Goal: Task Accomplishment & Management: Manage account settings

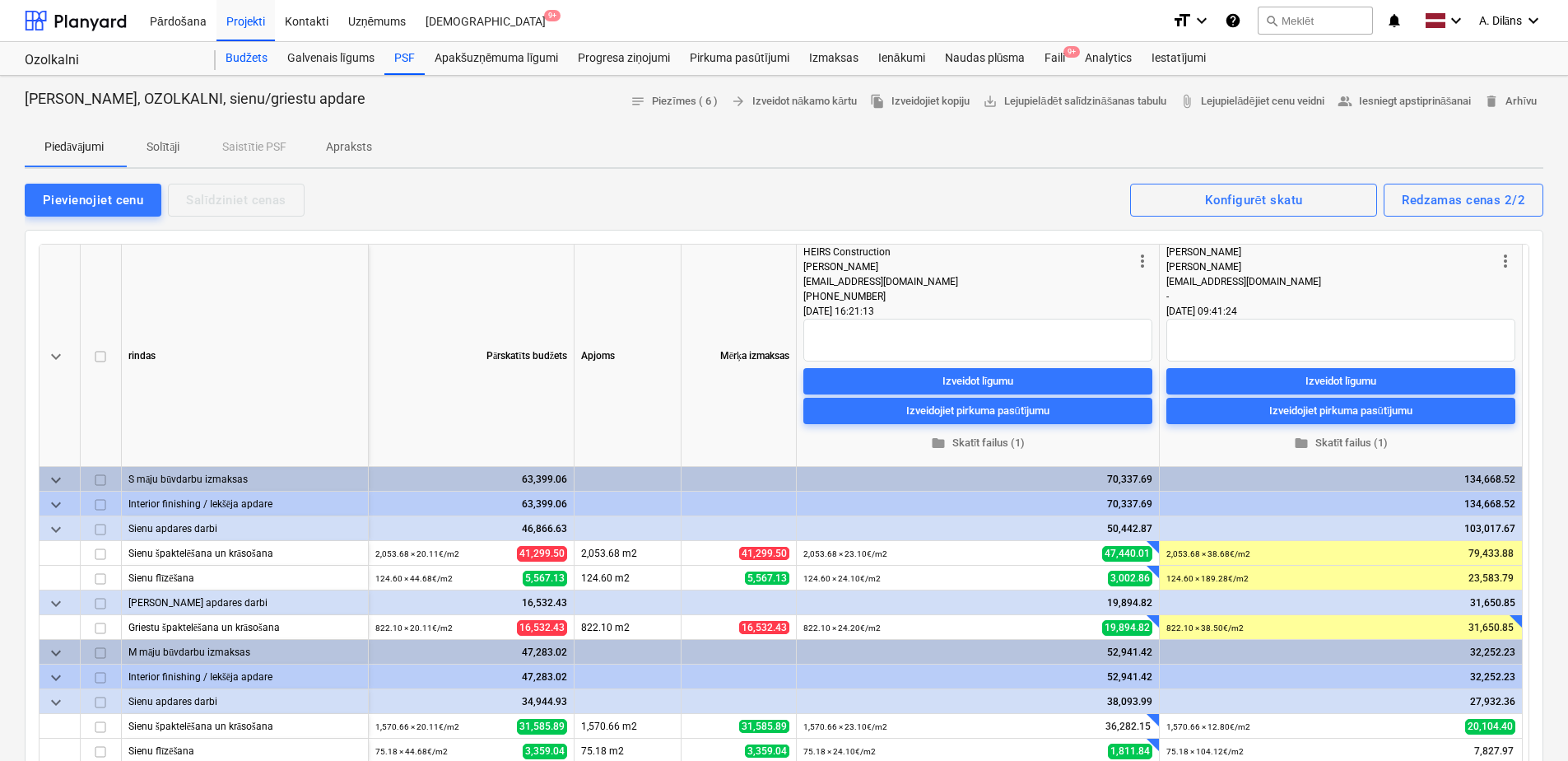
click at [248, 55] on div "Budžets" at bounding box center [246, 58] width 62 height 33
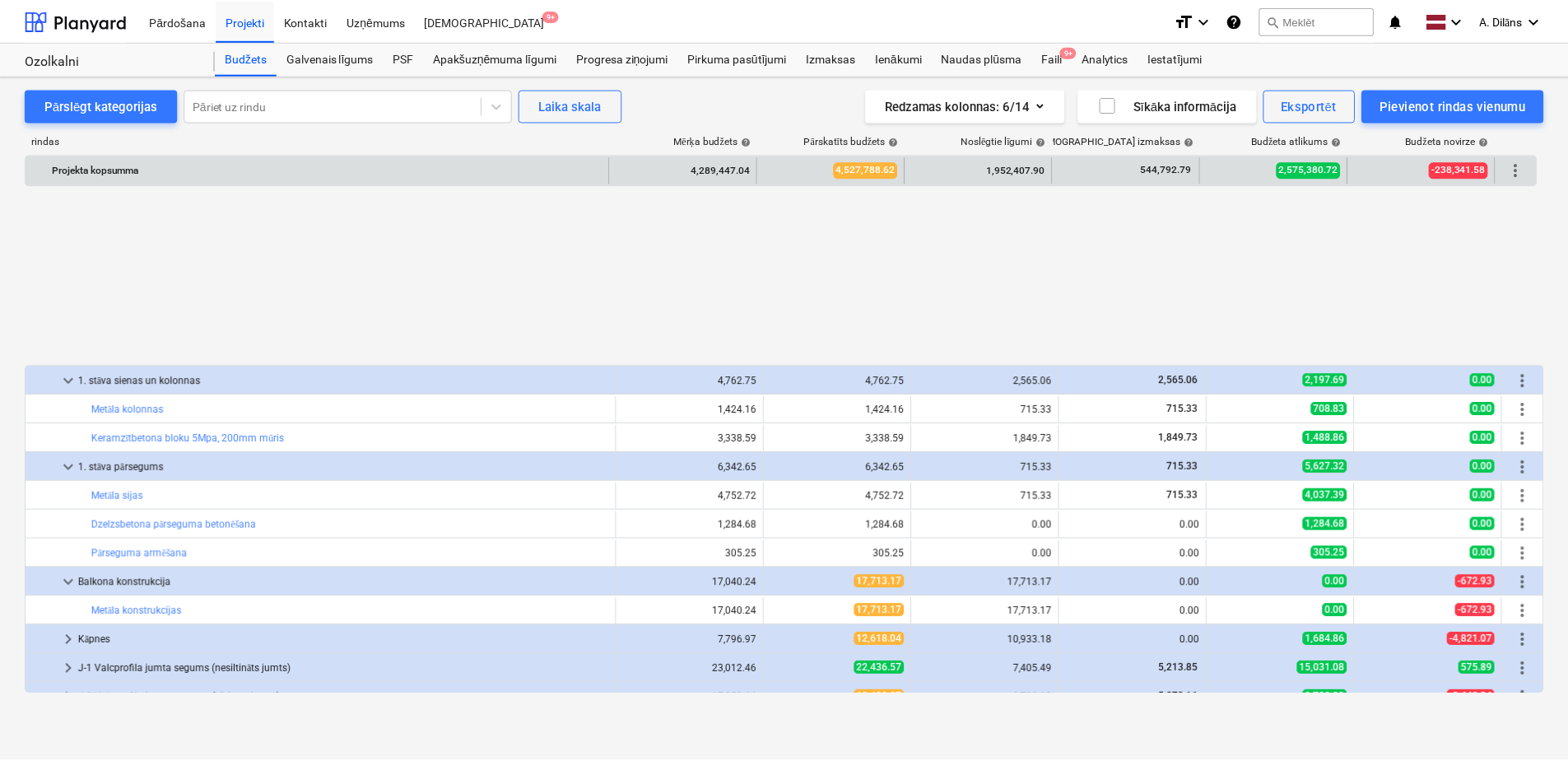
scroll to position [770, 0]
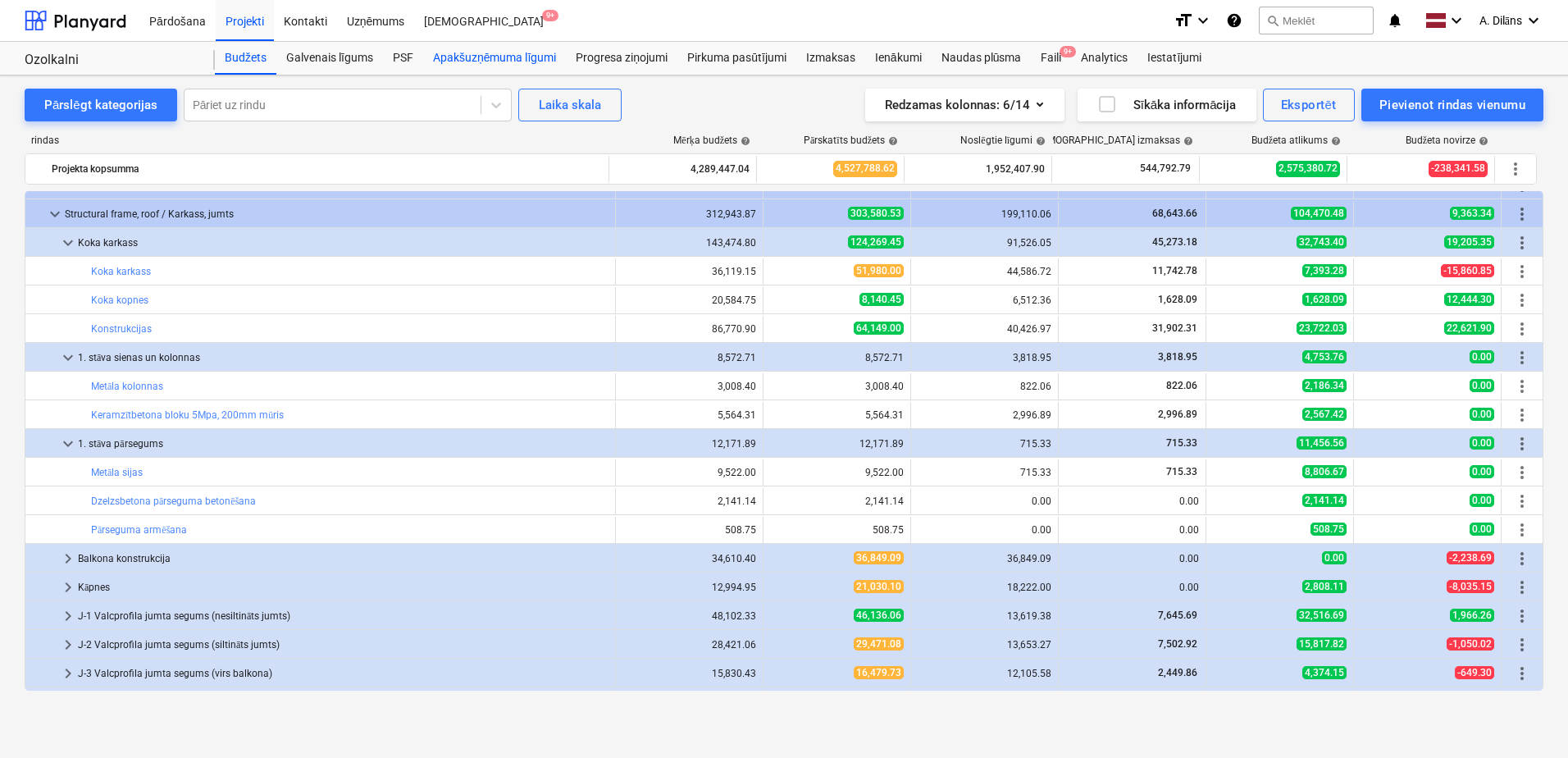
click at [510, 57] on div "Apakšuzņēmuma līgumi" at bounding box center [494, 58] width 142 height 32
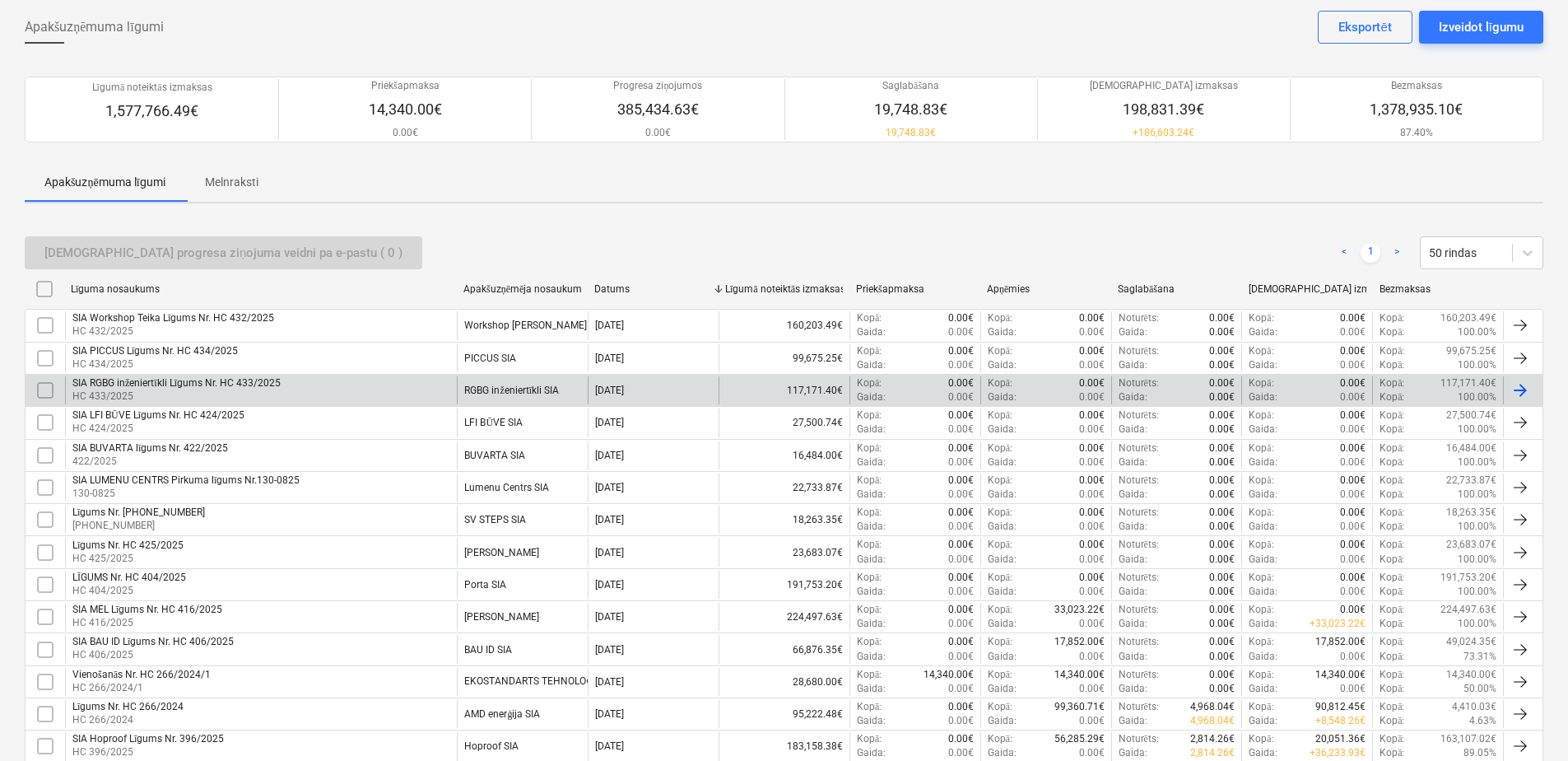
scroll to position [334, 0]
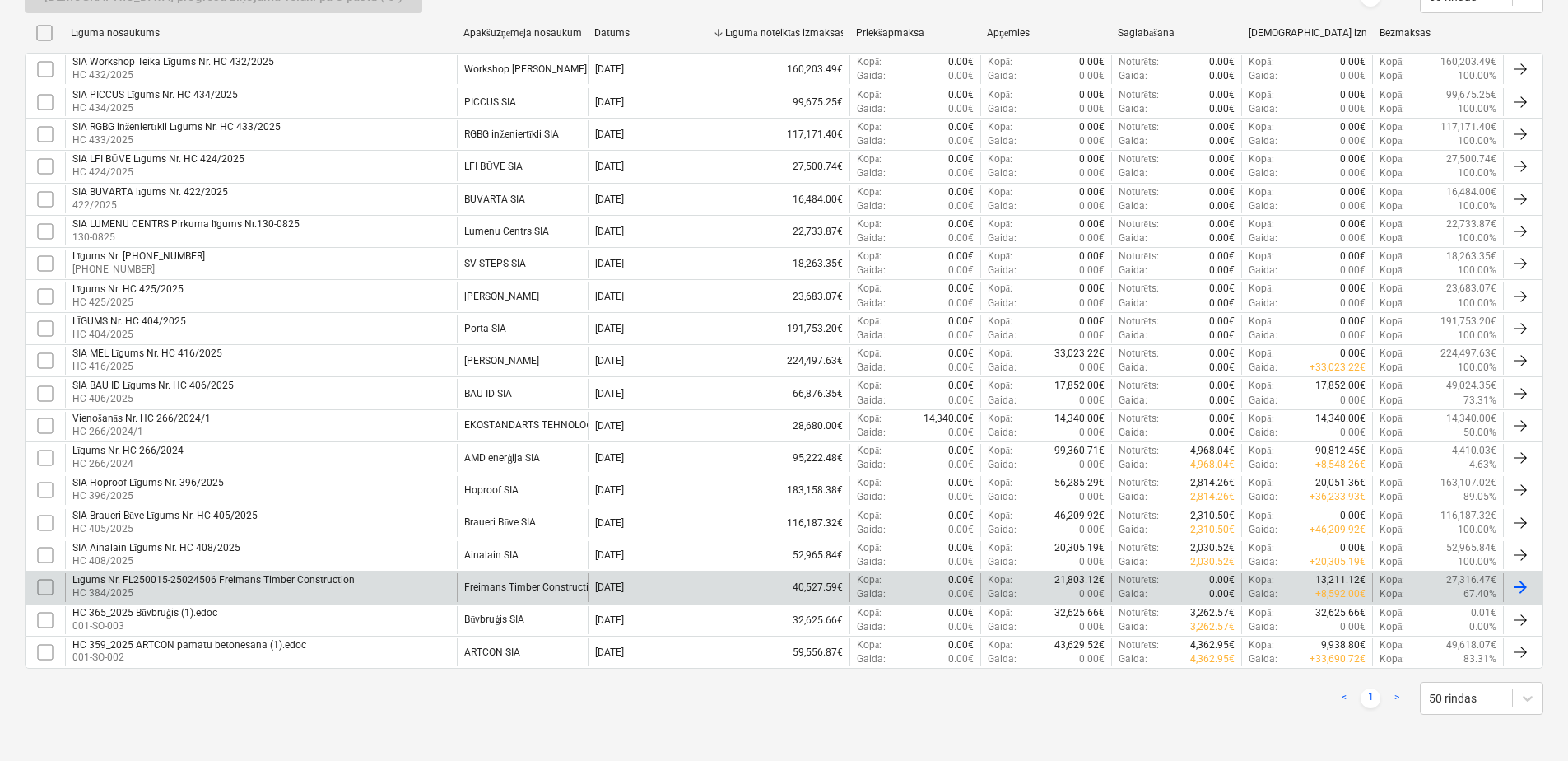
click at [39, 587] on input "checkbox" at bounding box center [45, 586] width 27 height 27
click at [246, 585] on div "Līgums Nr. FL250015-25024506 Freimans Timber Construction" at bounding box center [214, 580] width 282 height 12
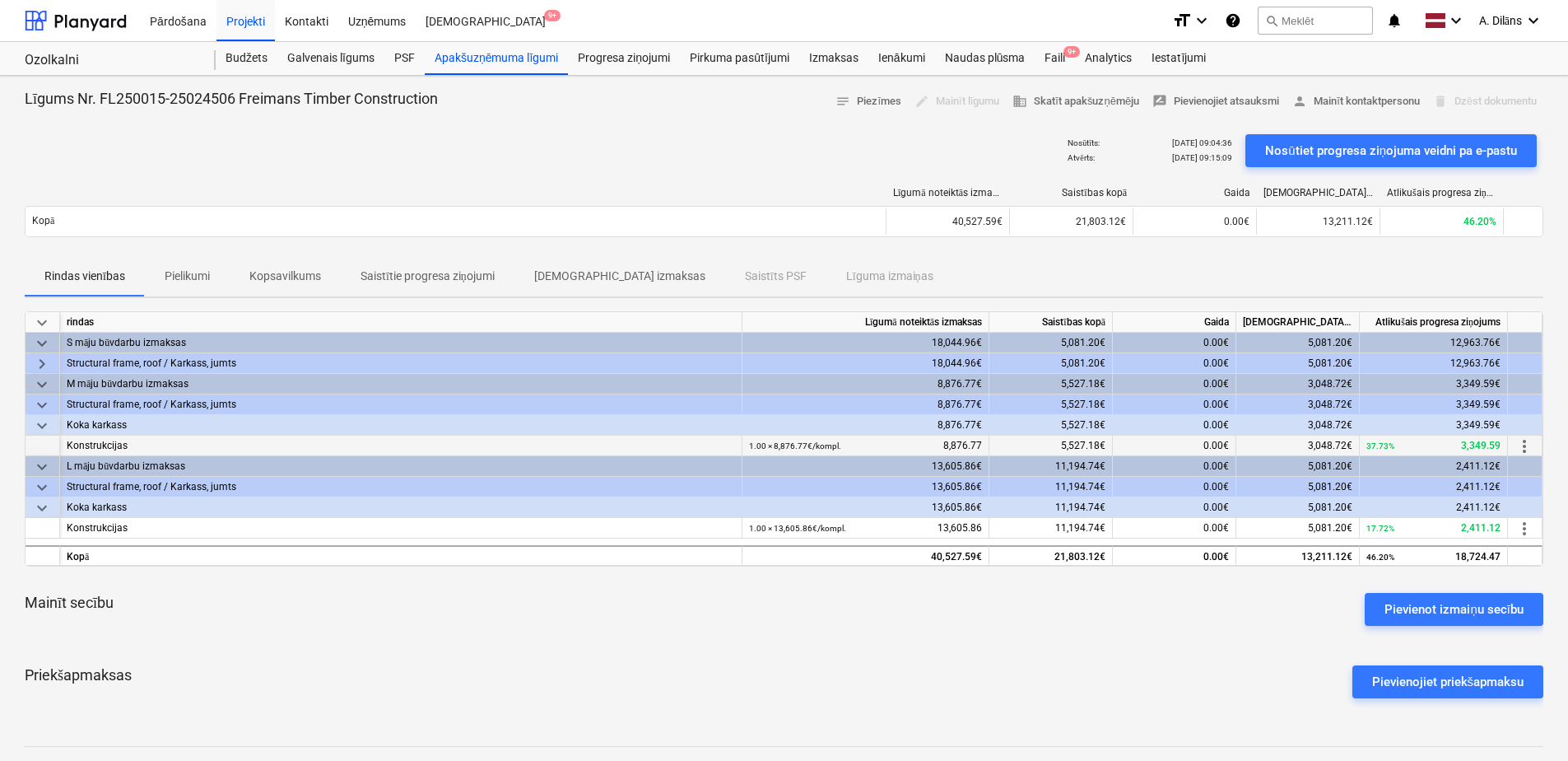
click at [1526, 444] on span "more_vert" at bounding box center [1524, 446] width 20 height 20
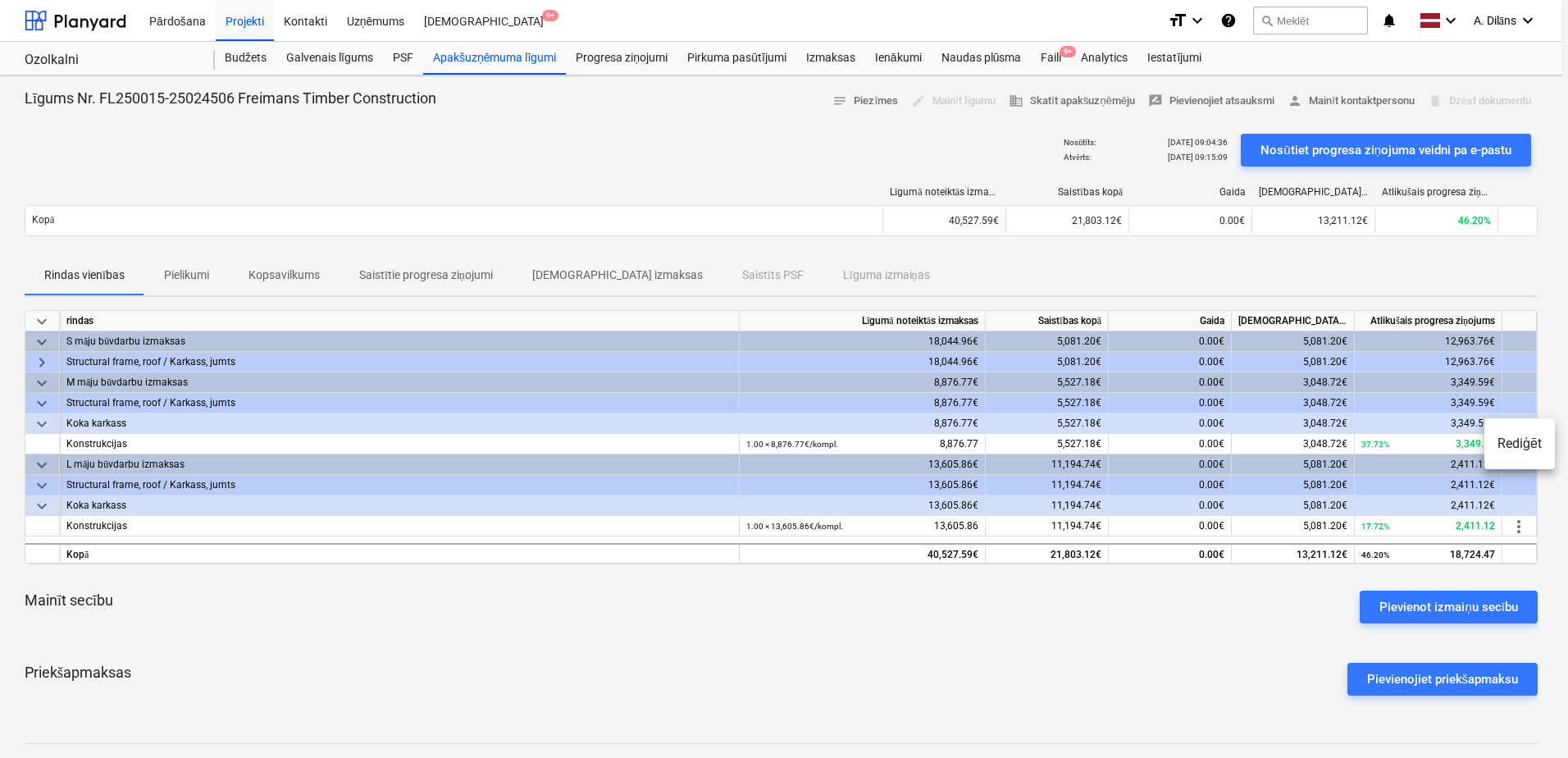
click at [784, 652] on div at bounding box center [784, 379] width 1568 height 758
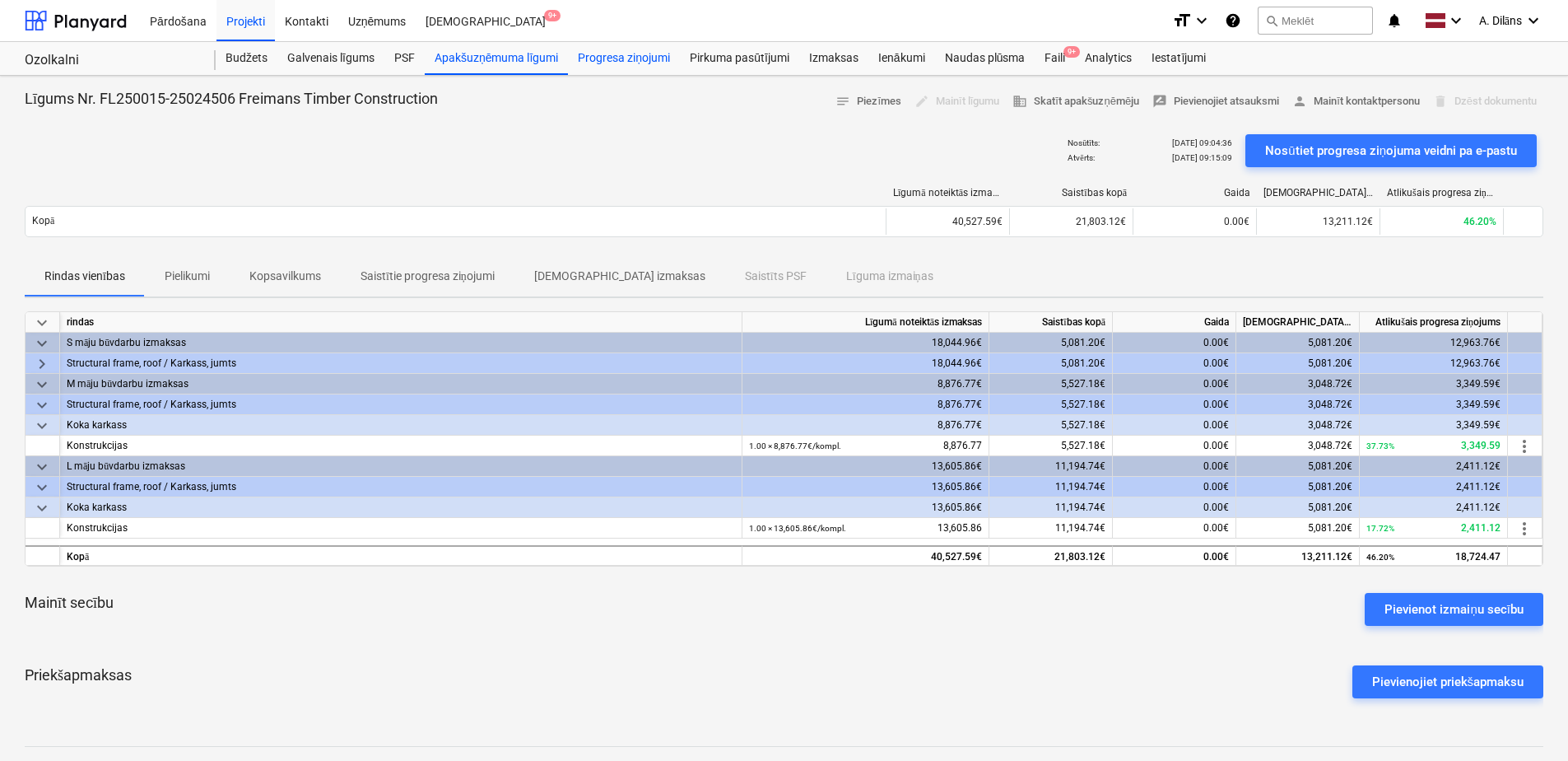
click at [633, 59] on div "Progresa ziņojumi" at bounding box center [624, 58] width 112 height 33
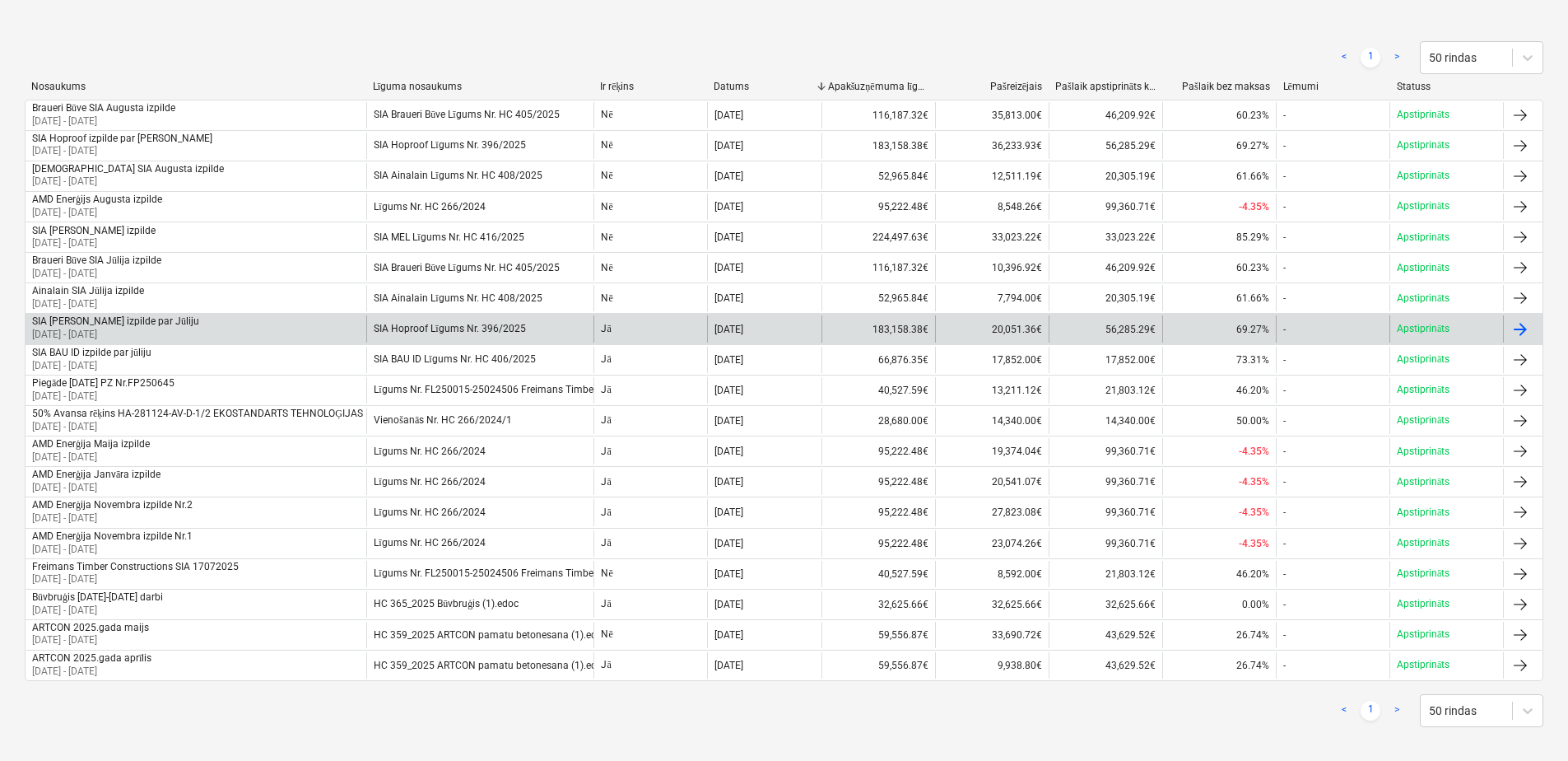
scroll to position [267, 0]
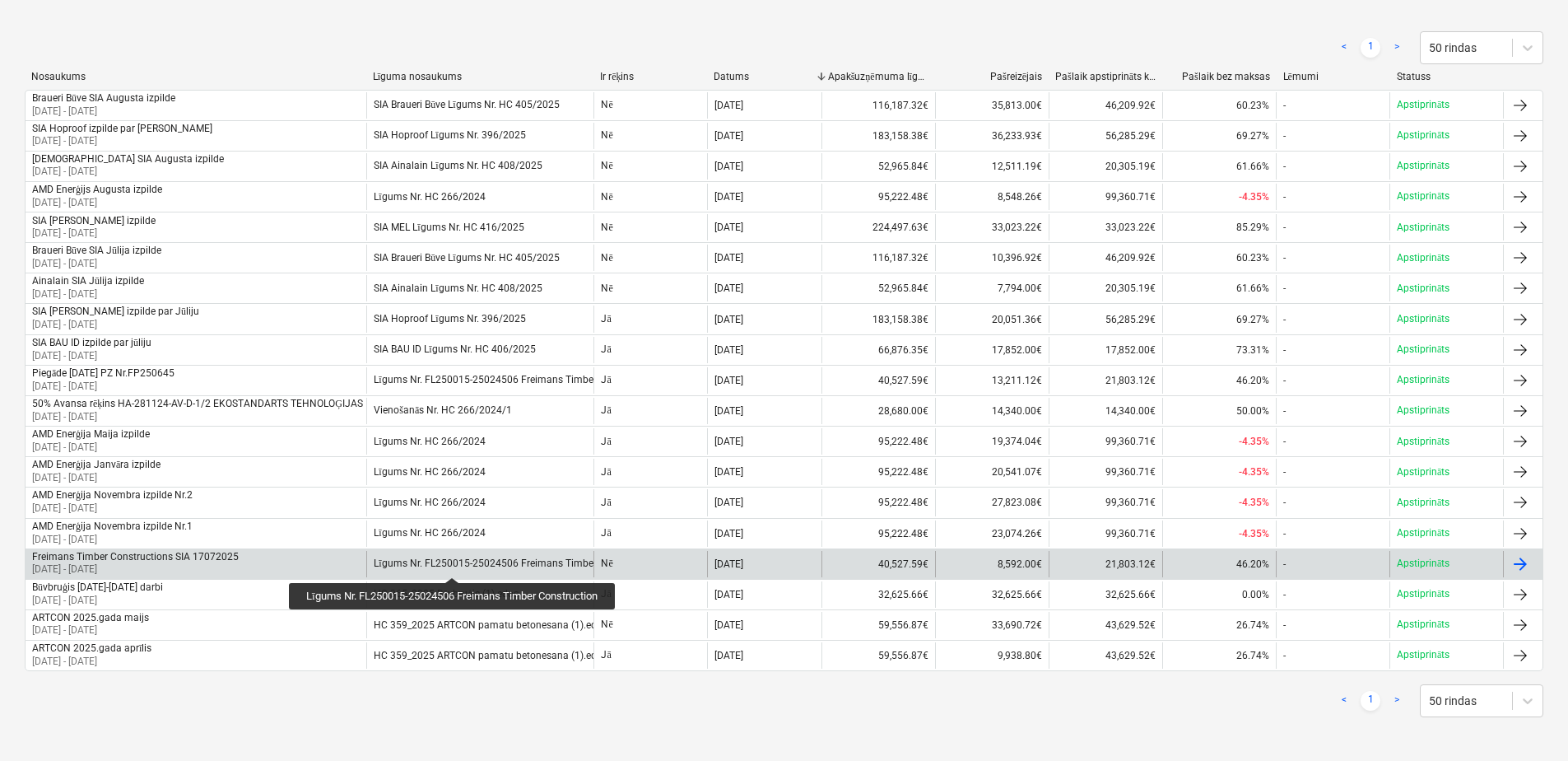
click at [456, 562] on div "Līgums Nr. FL250015-25024506 Freimans Timber Construction" at bounding box center [515, 563] width 282 height 12
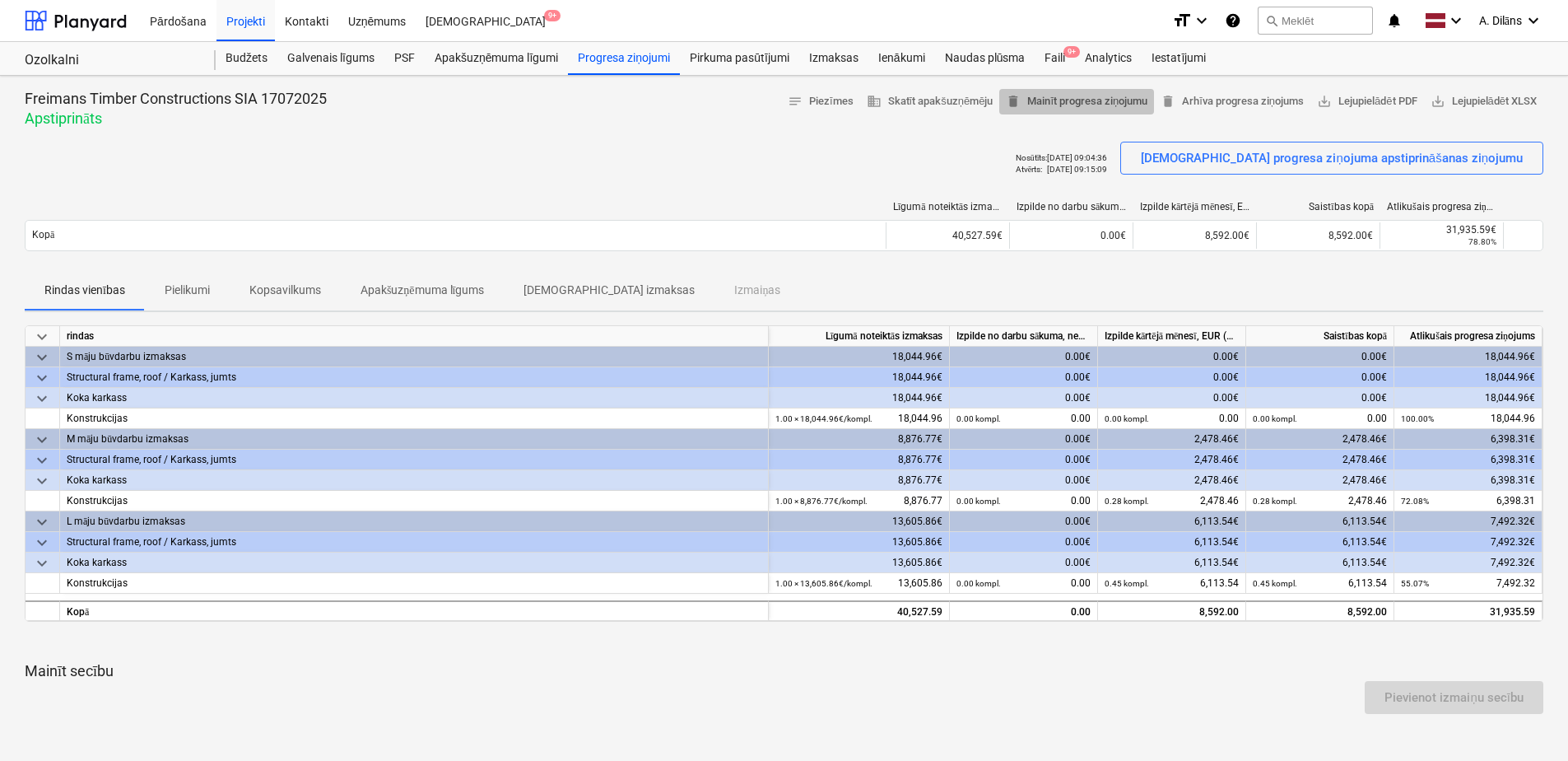
click at [1052, 104] on span "delete Mainīt progresa ziņojumu" at bounding box center [1076, 102] width 141 height 19
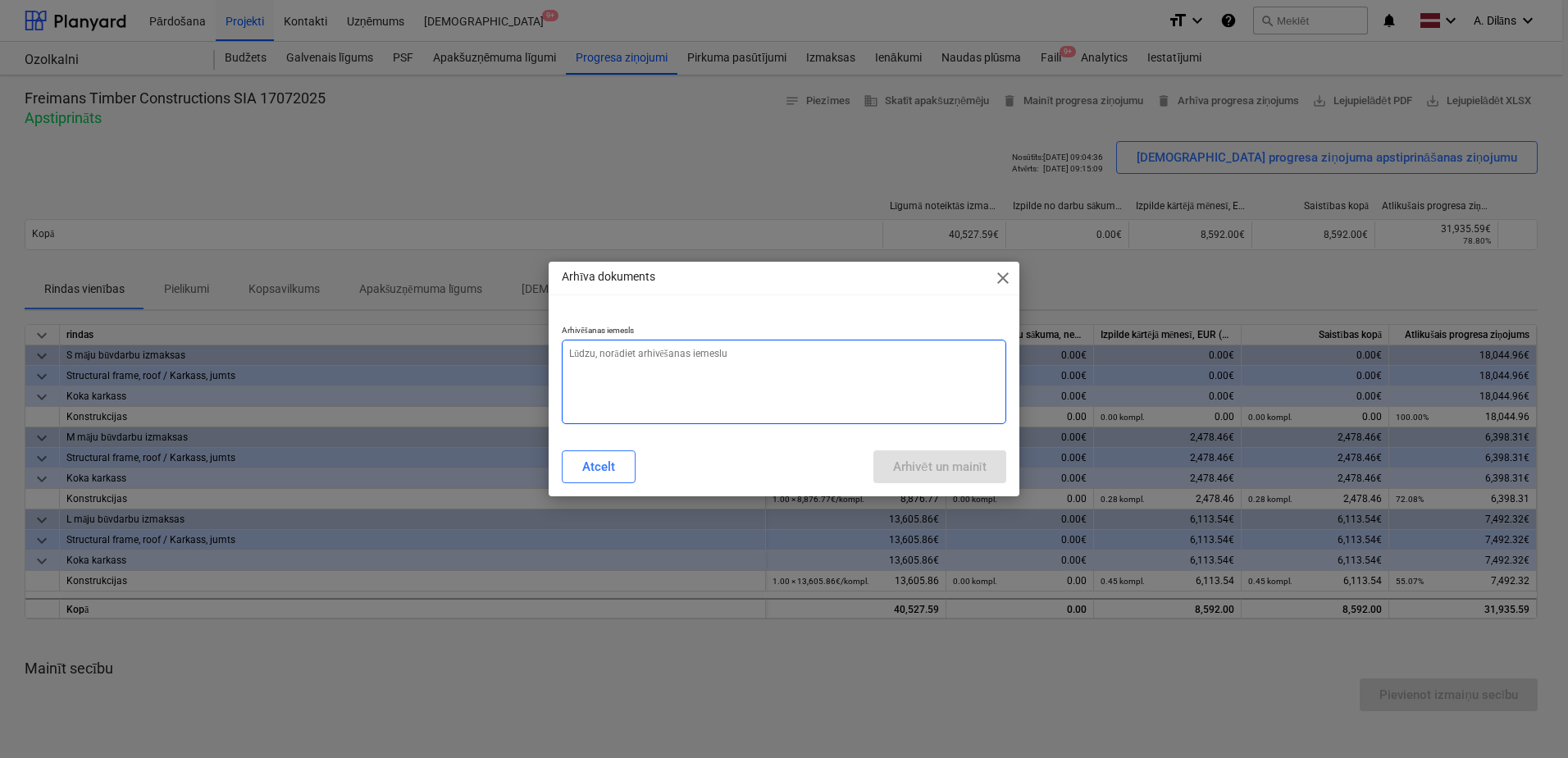
click at [663, 357] on textarea at bounding box center [784, 381] width 444 height 84
type textarea "x"
type textarea "N"
type textarea "x"
type textarea "Ne"
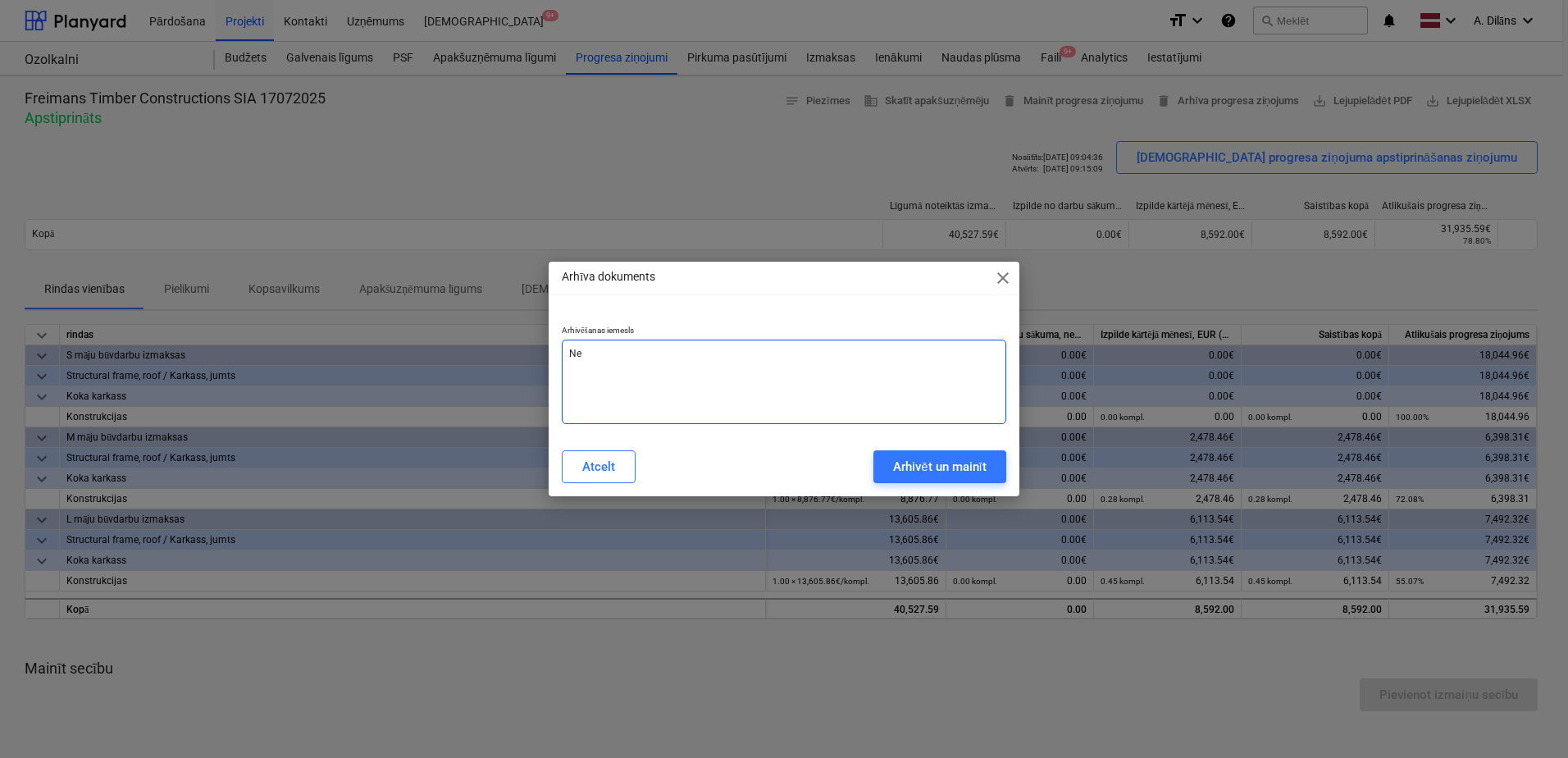
type textarea "x"
type textarea "Nep"
type textarea "x"
type textarea "Nepa"
type textarea "x"
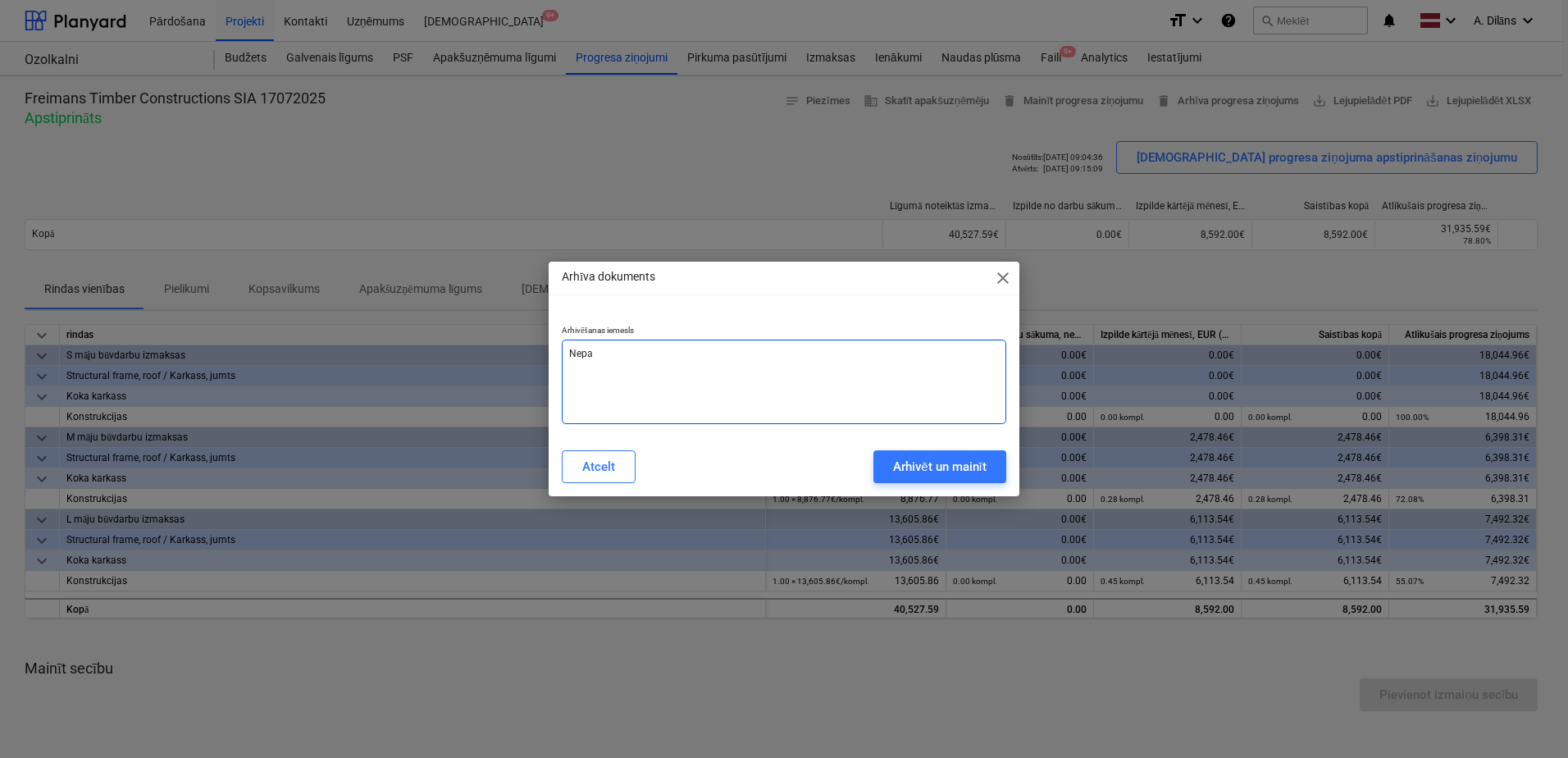
type textarea "Nepar"
type textarea "x"
type textarea "Nepare"
type textarea "x"
type textarea "Neparei"
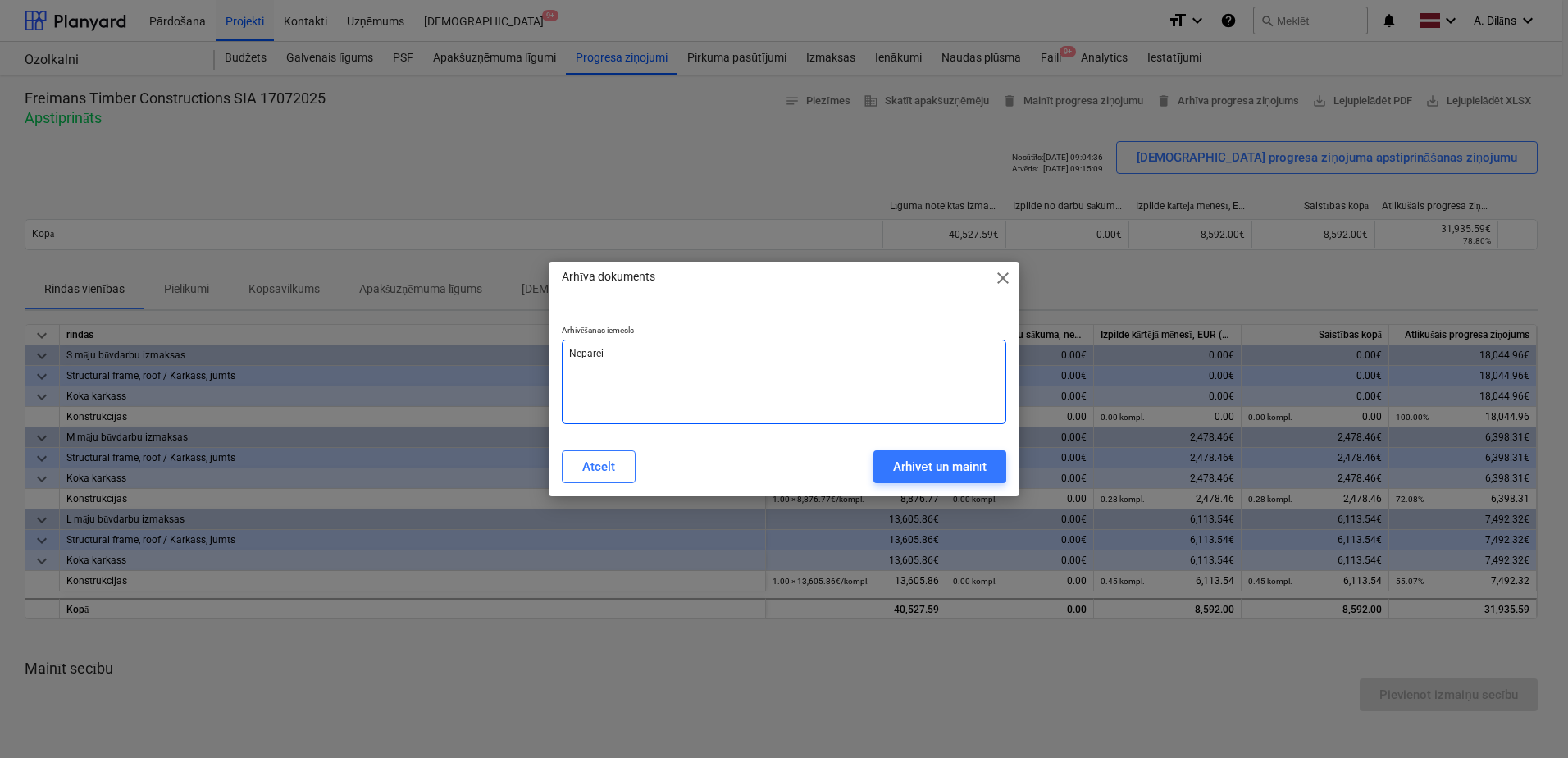
type textarea "x"
type textarea "Nepareiz"
type textarea "x"
type textarea "Nepareizi"
type textarea "x"
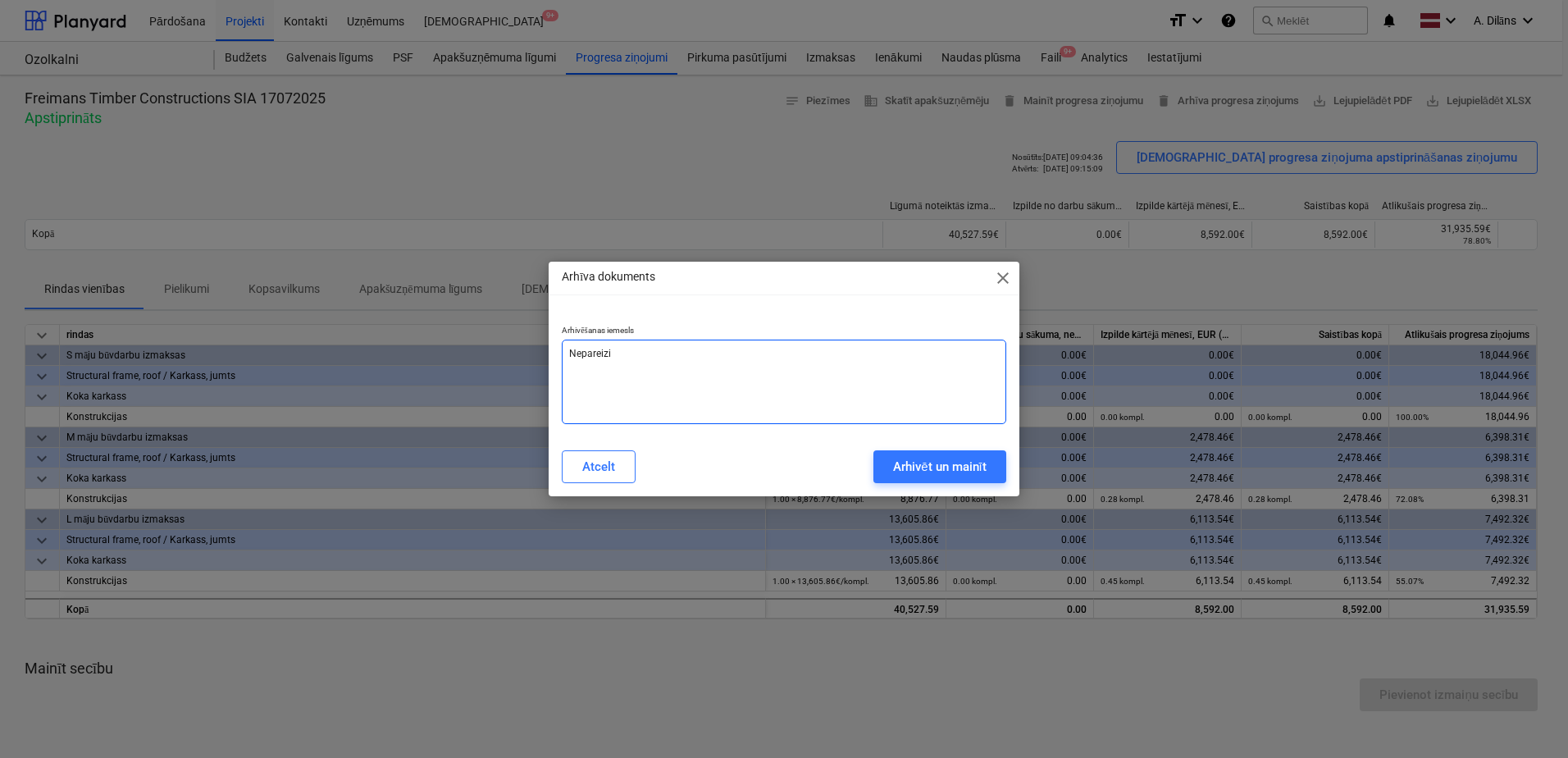
type textarea "Nepareizi"
type textarea "x"
type textarea "Nepareizi d"
type textarea "x"
type textarea "Nepareizi da"
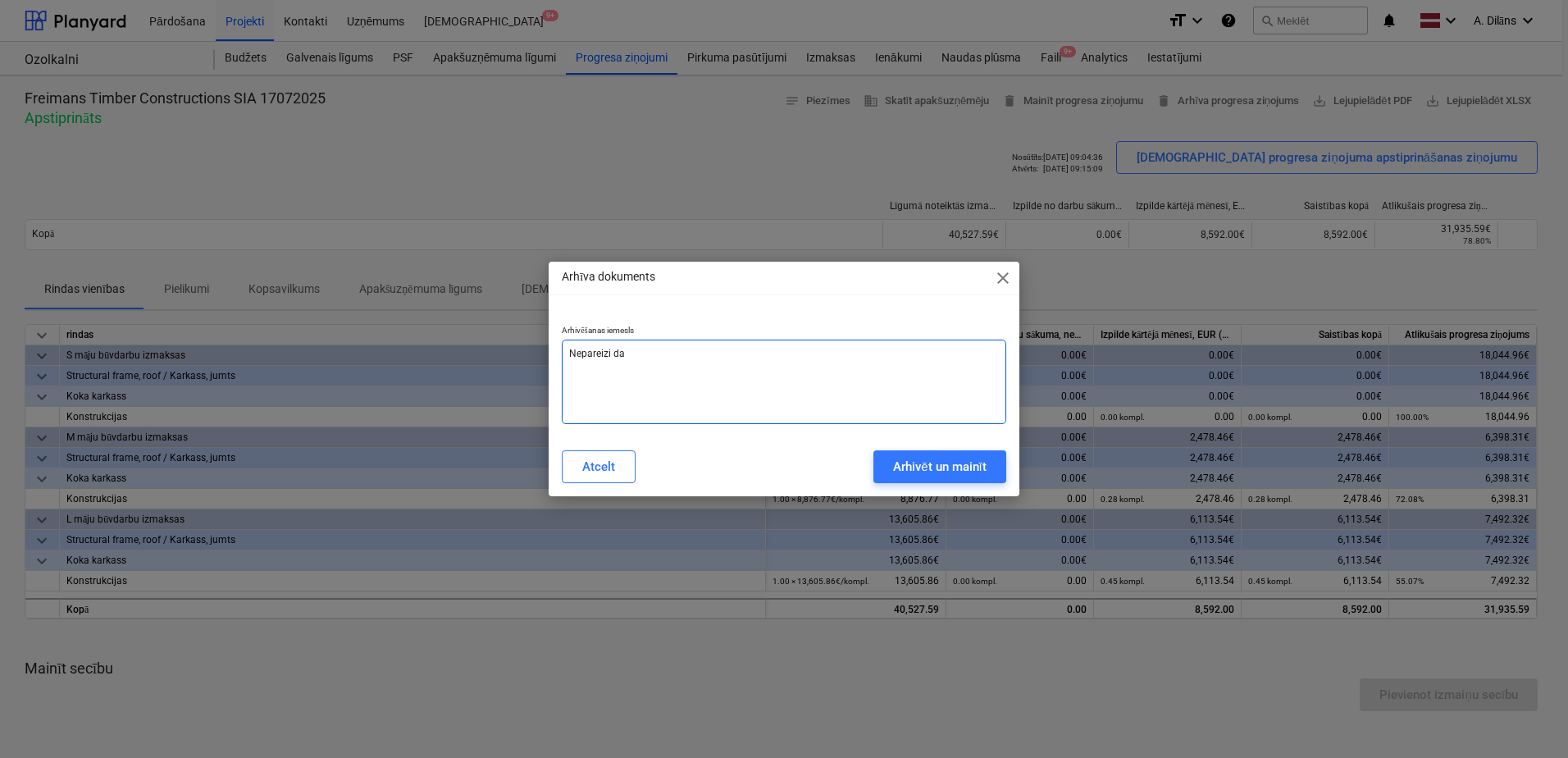
type textarea "x"
type textarea "Nepareizi dat"
type textarea "x"
type textarea "Nepareizi dati"
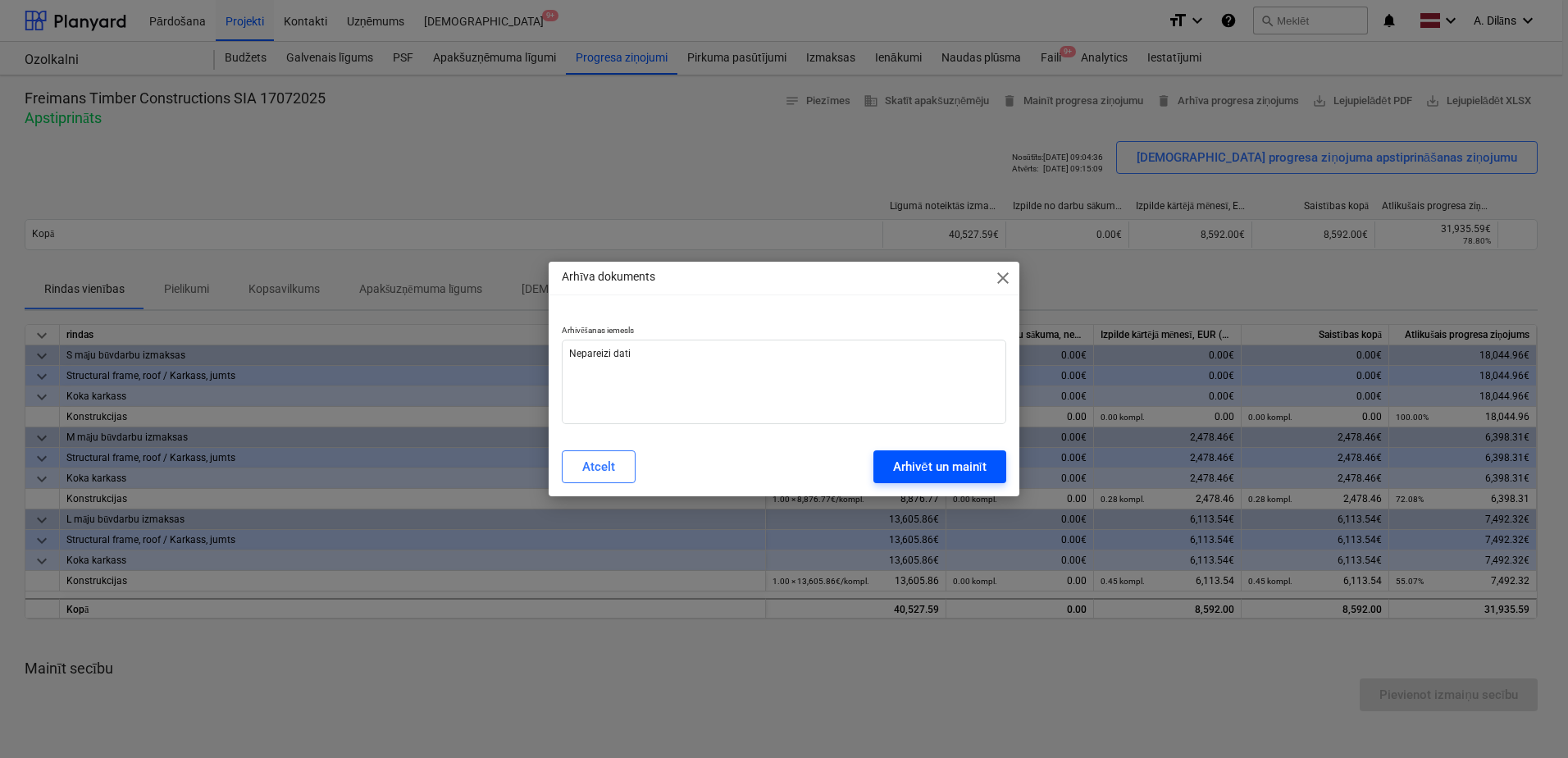
click at [940, 468] on div "Arhivēt un mainīt" at bounding box center [940, 466] width 94 height 21
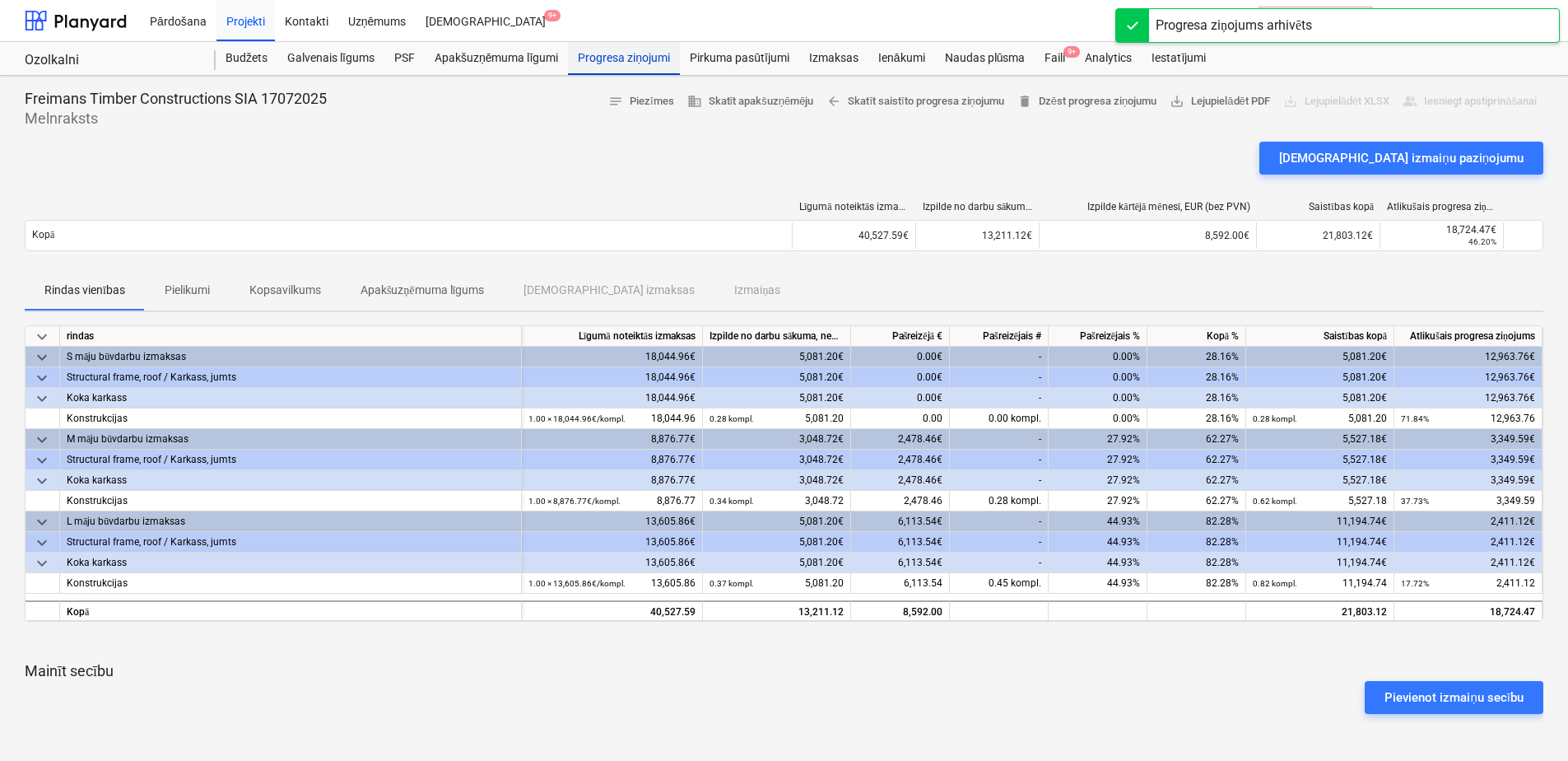
click at [627, 62] on div "Progresa ziņojumi" at bounding box center [624, 58] width 112 height 33
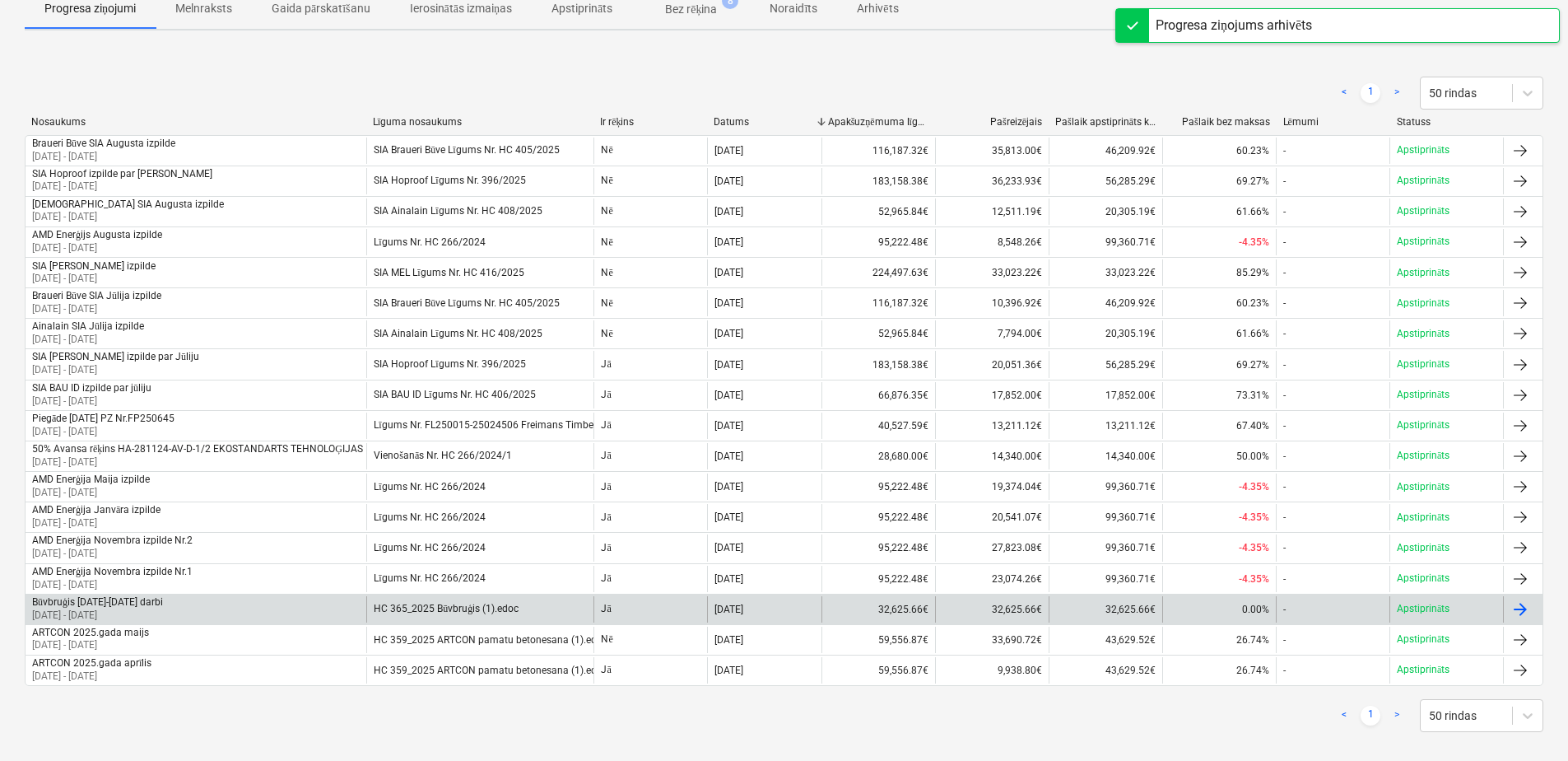
scroll to position [236, 0]
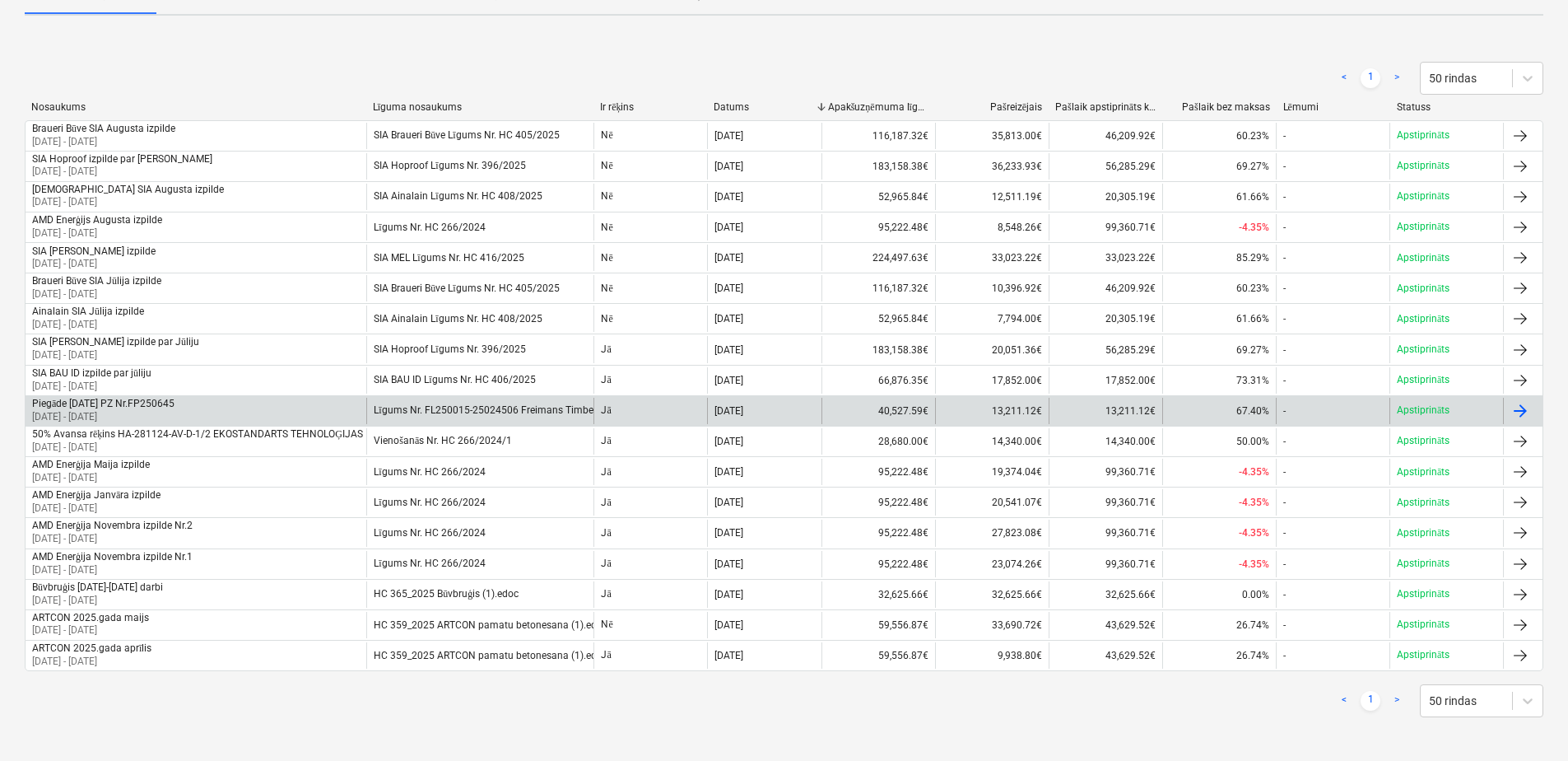
click at [492, 398] on div "Līgums Nr. FL250015-25024506 Freimans Timber Construction" at bounding box center [479, 411] width 227 height 27
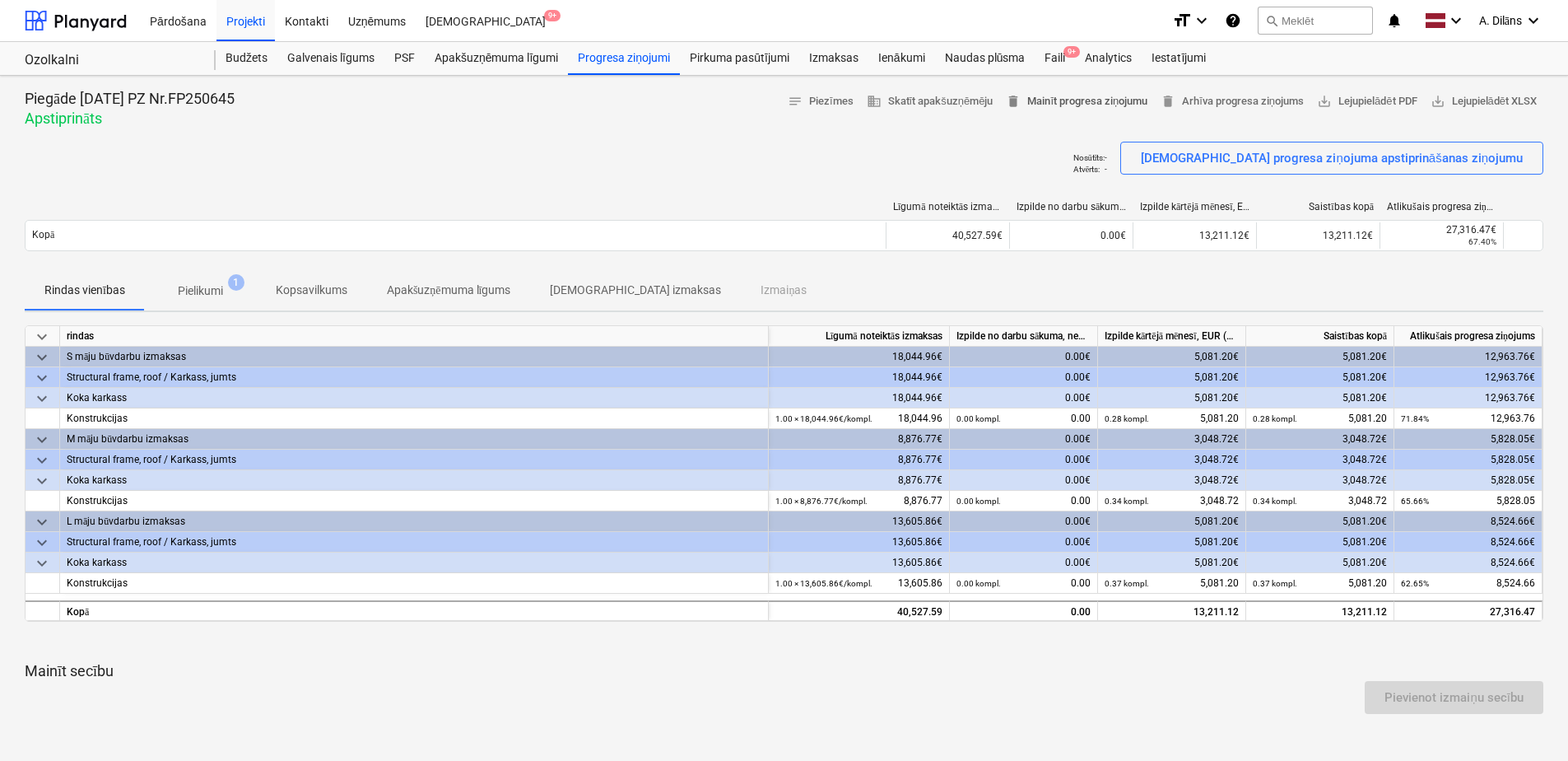
click at [1060, 103] on span "delete Mainīt progresa ziņojumu" at bounding box center [1076, 102] width 141 height 19
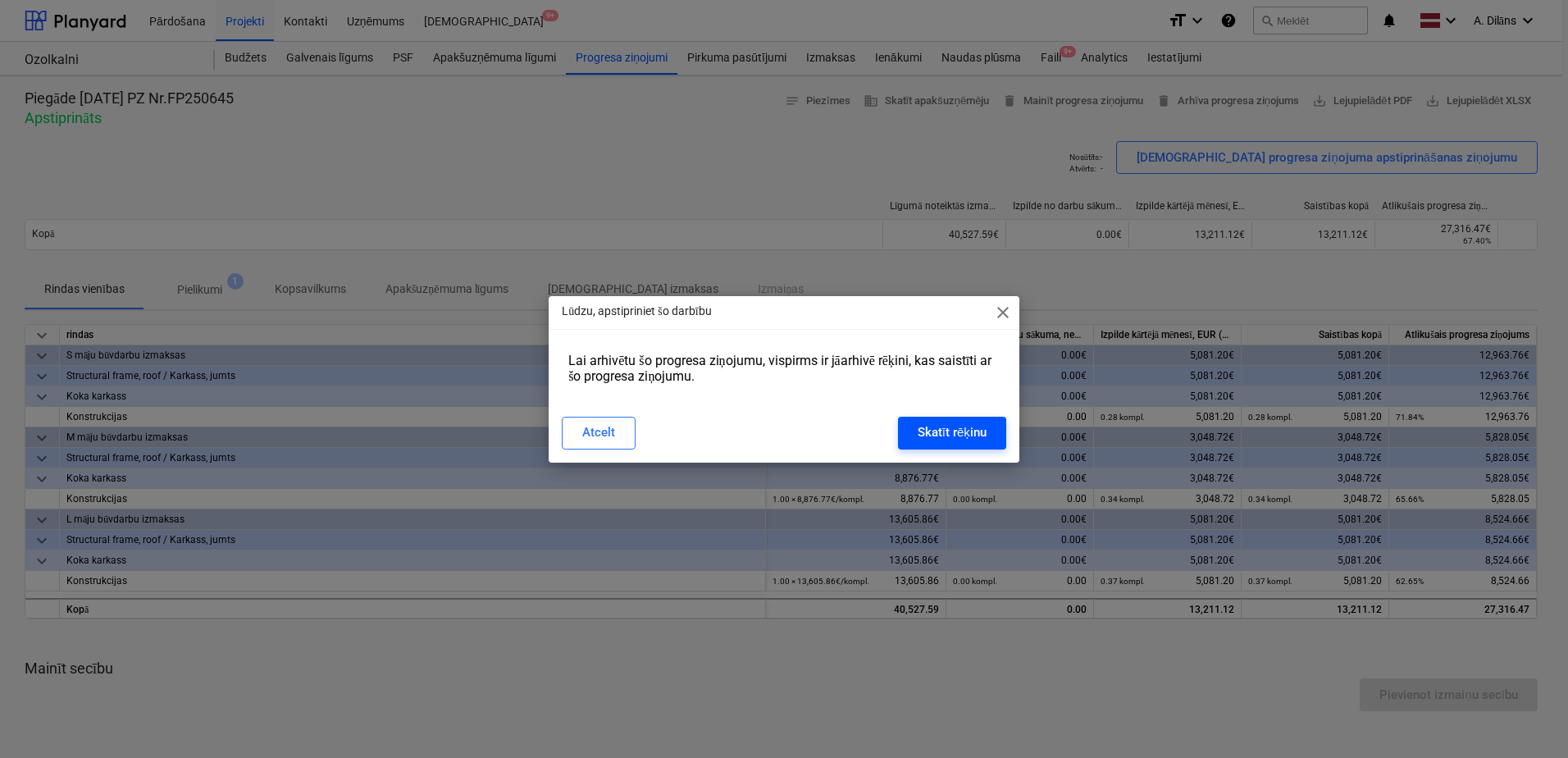
click at [946, 434] on div "Skatīt rēķinu" at bounding box center [952, 431] width 69 height 21
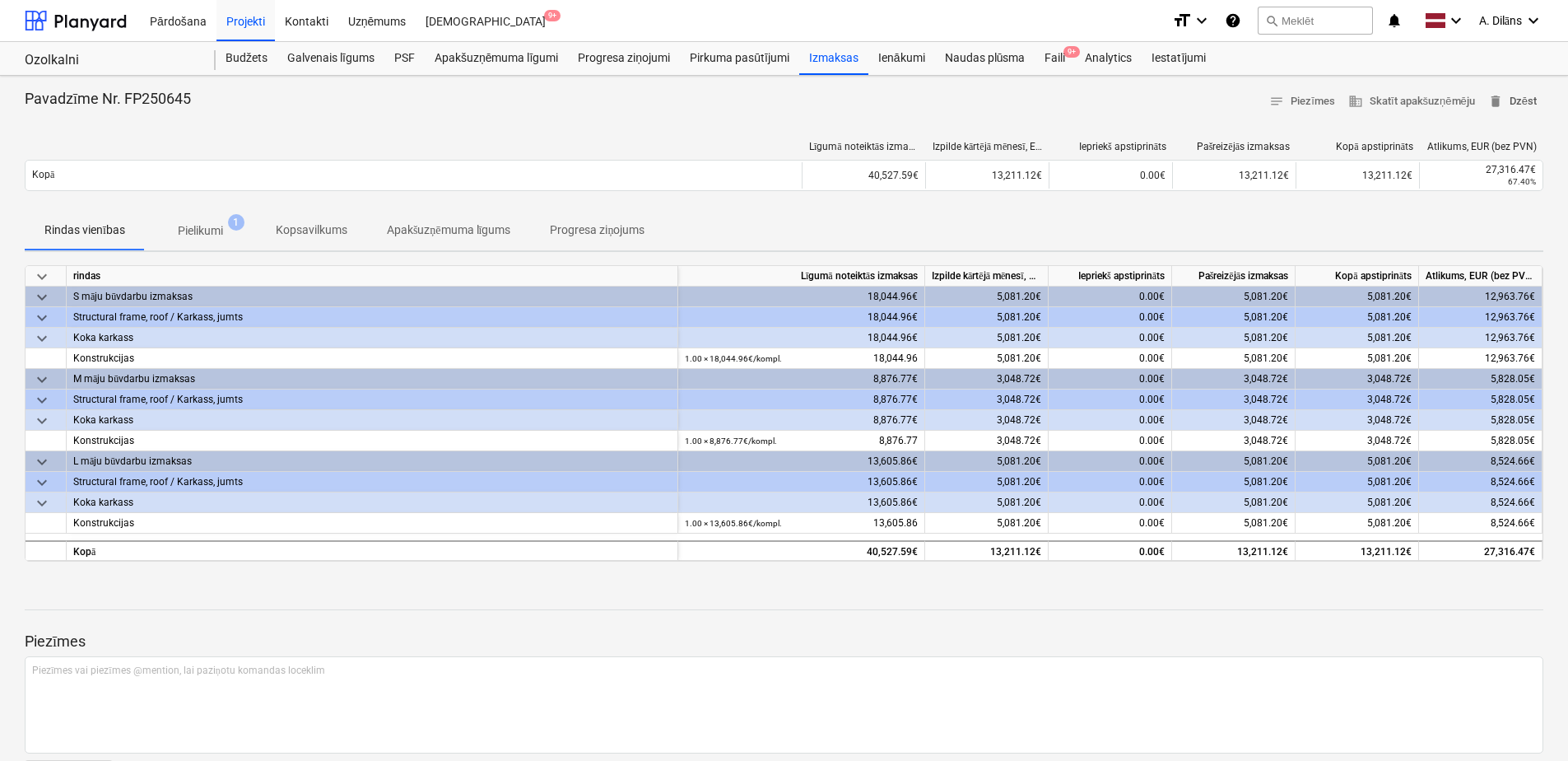
click at [1523, 97] on span "delete Dzēst" at bounding box center [1512, 102] width 49 height 19
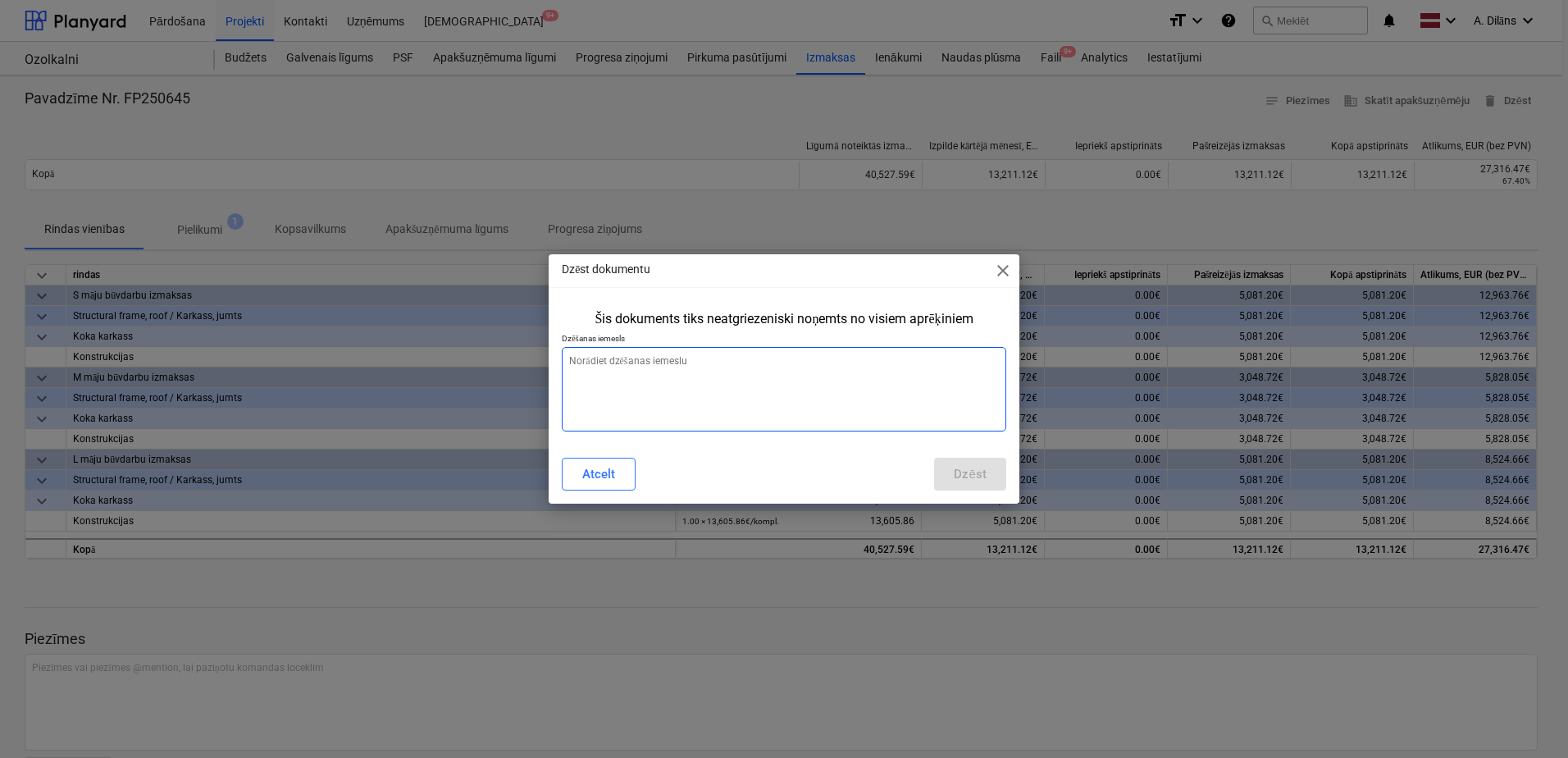
click at [753, 383] on textarea at bounding box center [784, 389] width 444 height 84
type textarea "x"
type textarea "N"
type textarea "x"
type textarea "Ne"
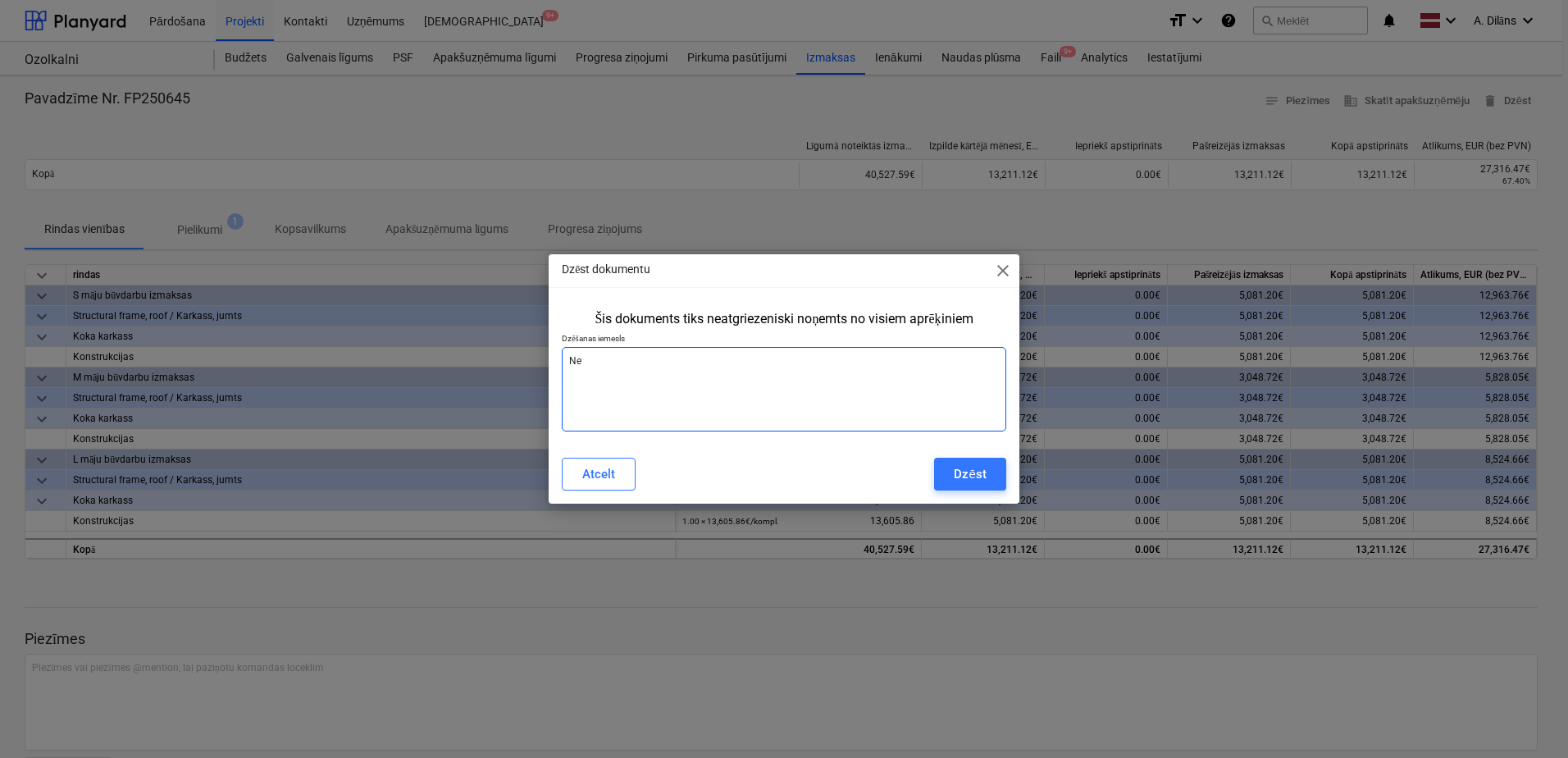
type textarea "x"
type textarea "Nek"
type textarea "x"
type textarea "Neko"
type textarea "x"
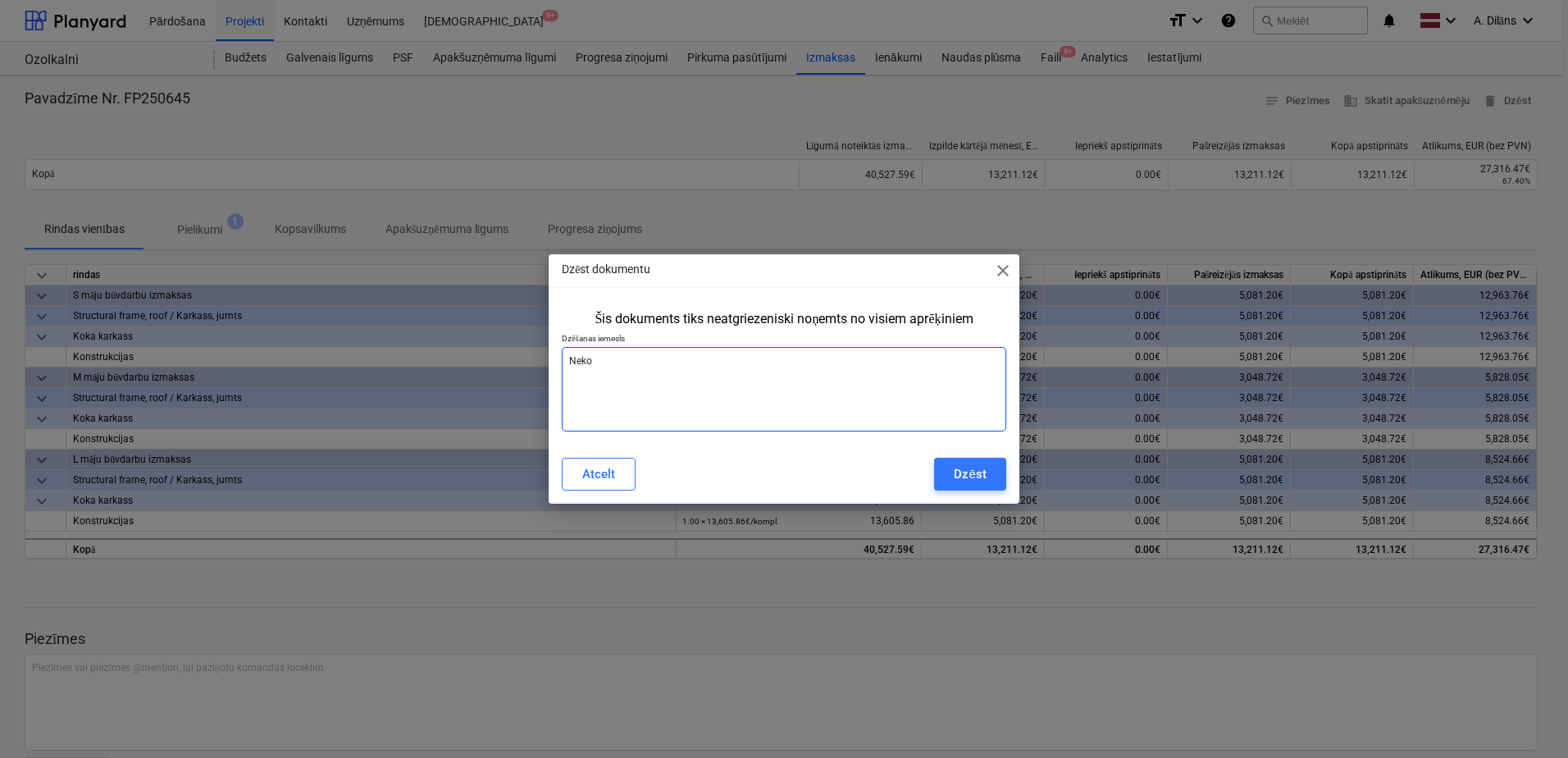
type textarea "Nekor"
type textarea "x"
type textarea "Nekore"
type textarea "x"
type textarea "Nekorek"
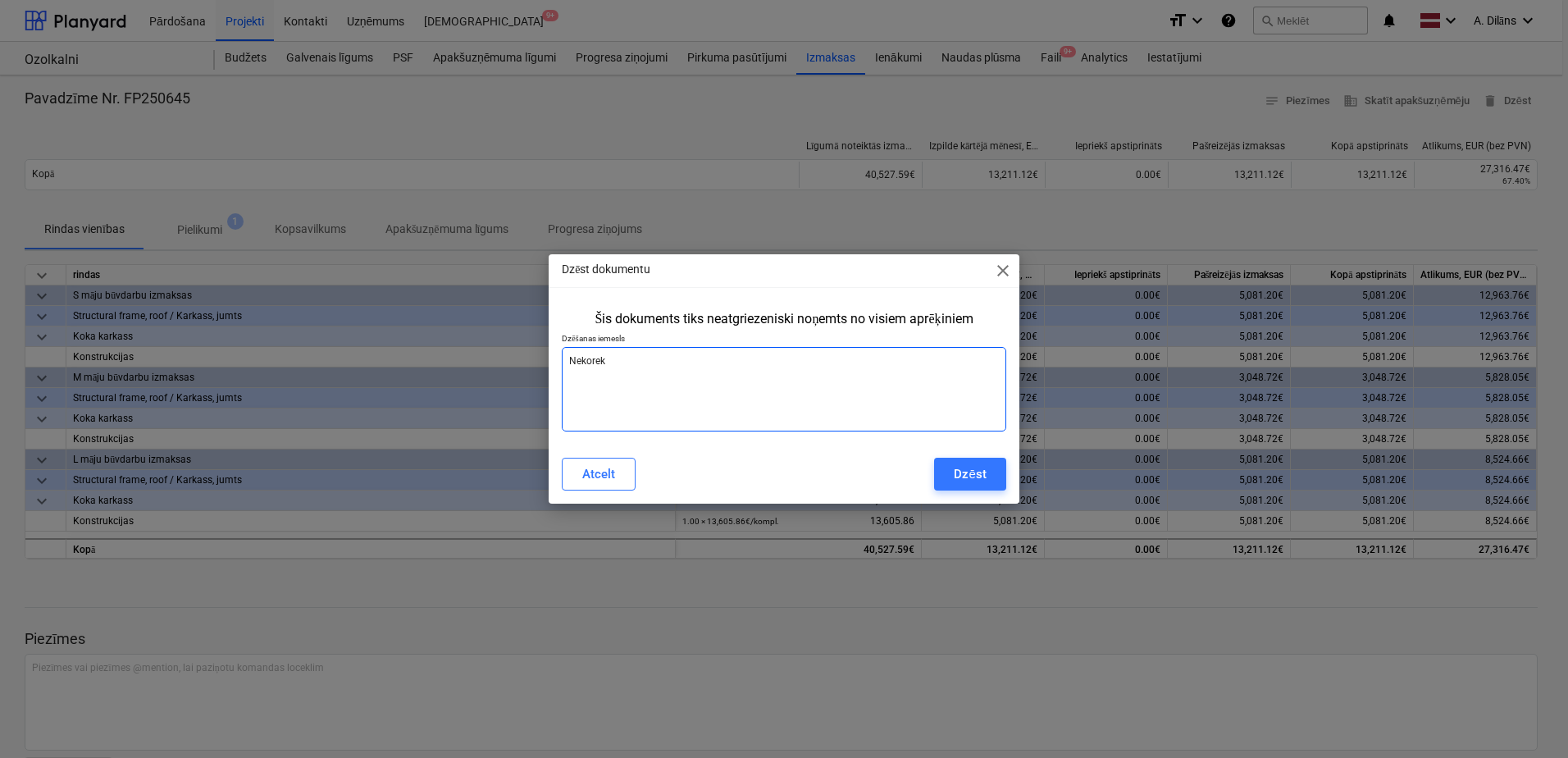
type textarea "x"
type textarea "Nekorekt"
type textarea "x"
type textarea "Nekorekti"
type textarea "x"
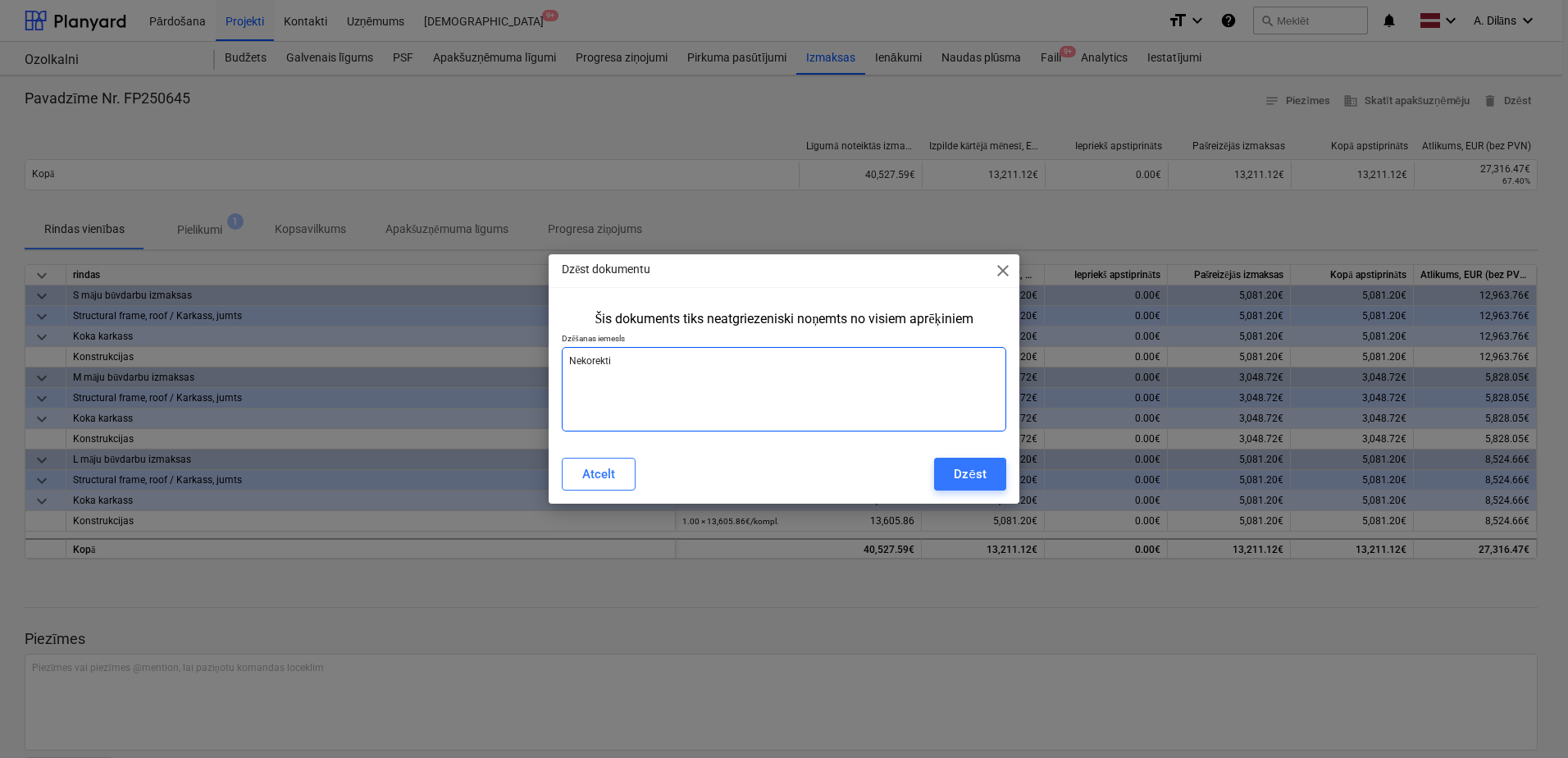
type textarea "Nekorekti"
type textarea "x"
type textarea "Nekorekti n"
type textarea "x"
type textarea "Nekorekti no"
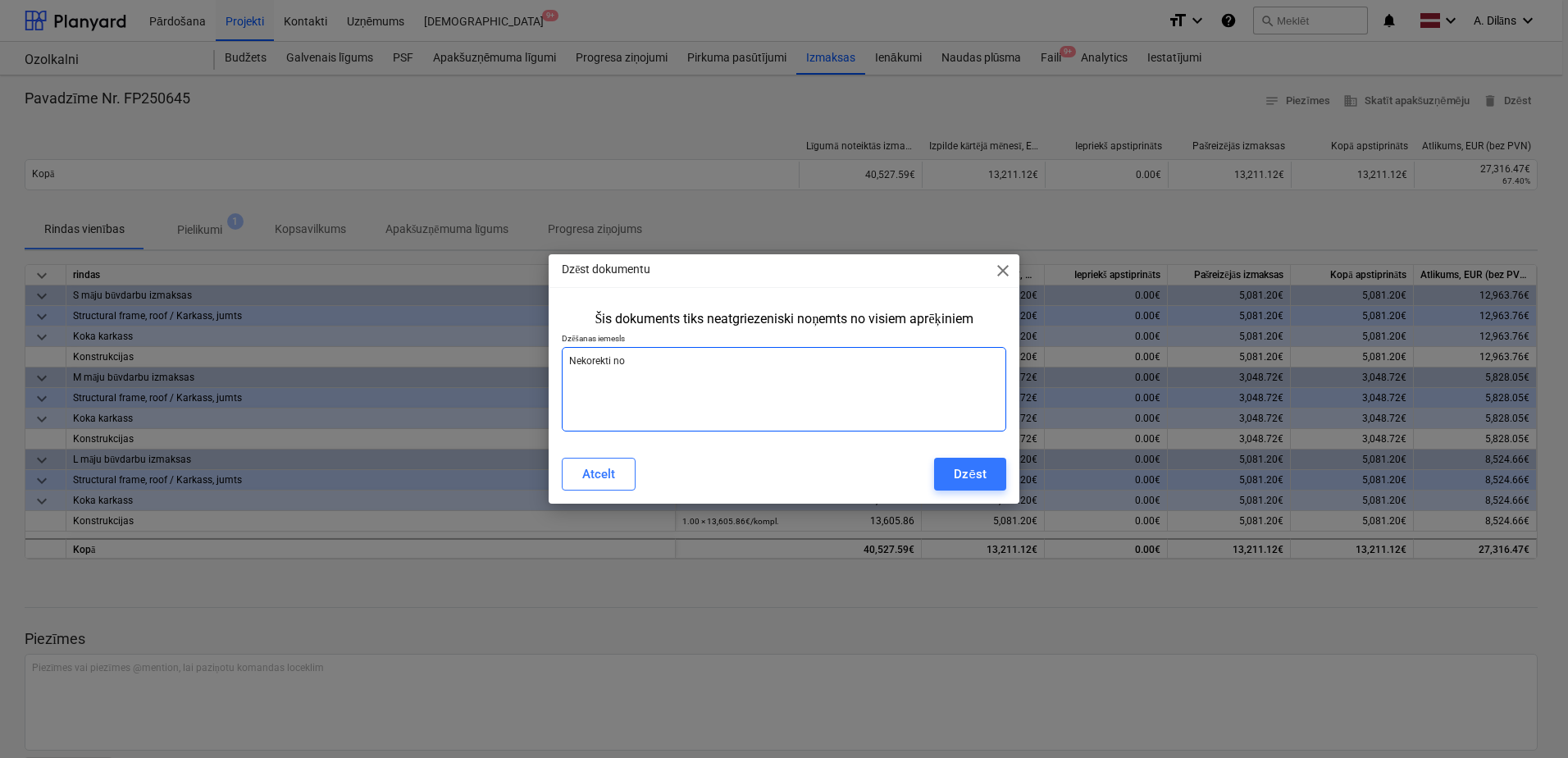
type textarea "x"
type textarea "Nekorekti nok"
type textarea "x"
type textarea "Nekorekti noko"
type textarea "x"
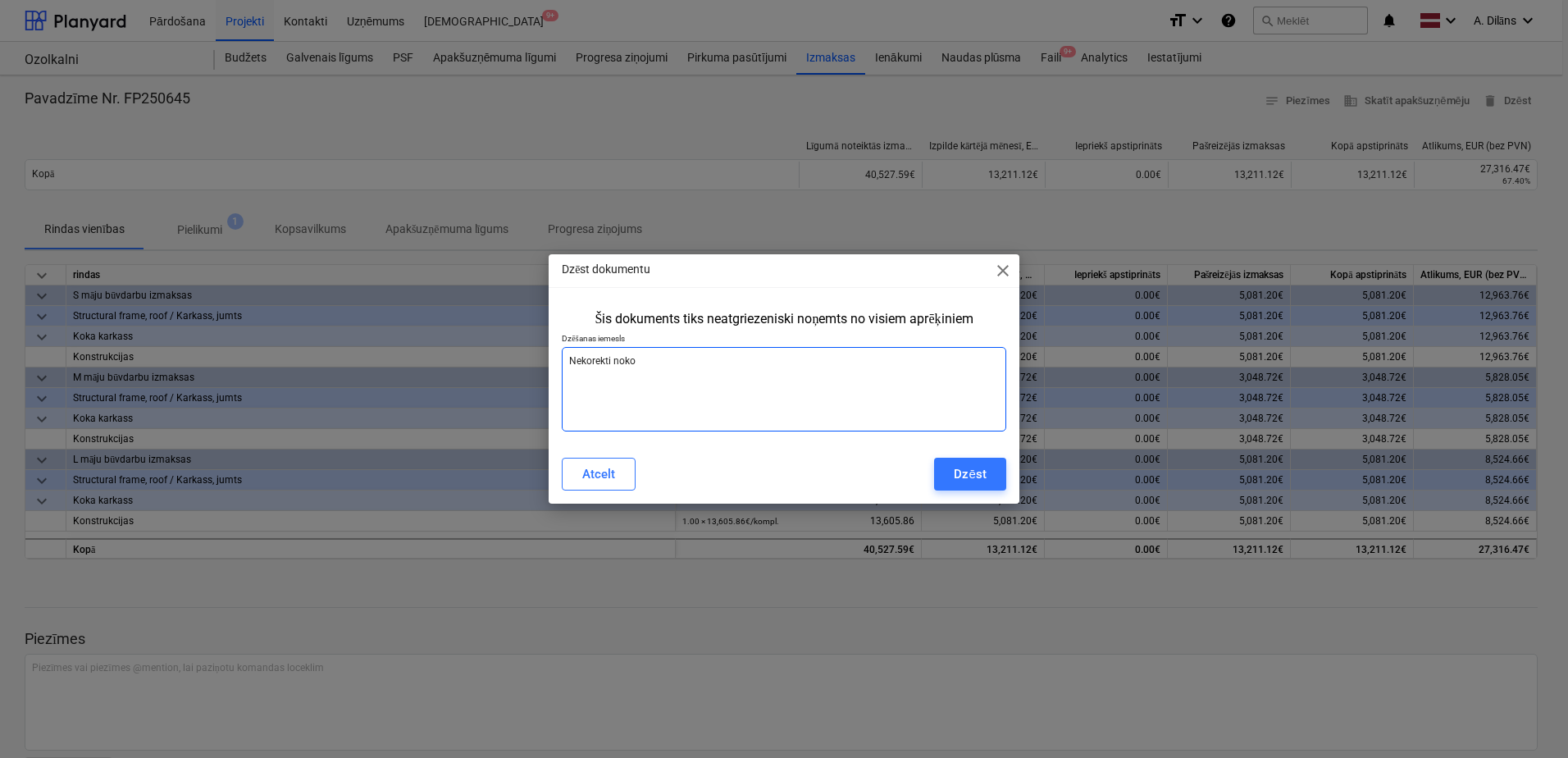
type textarea "Nekorekti nokod"
type textarea "x"
type textarea "Nekorekti nokodē"
type textarea "x"
type textarea "Nekorekti nokodēt"
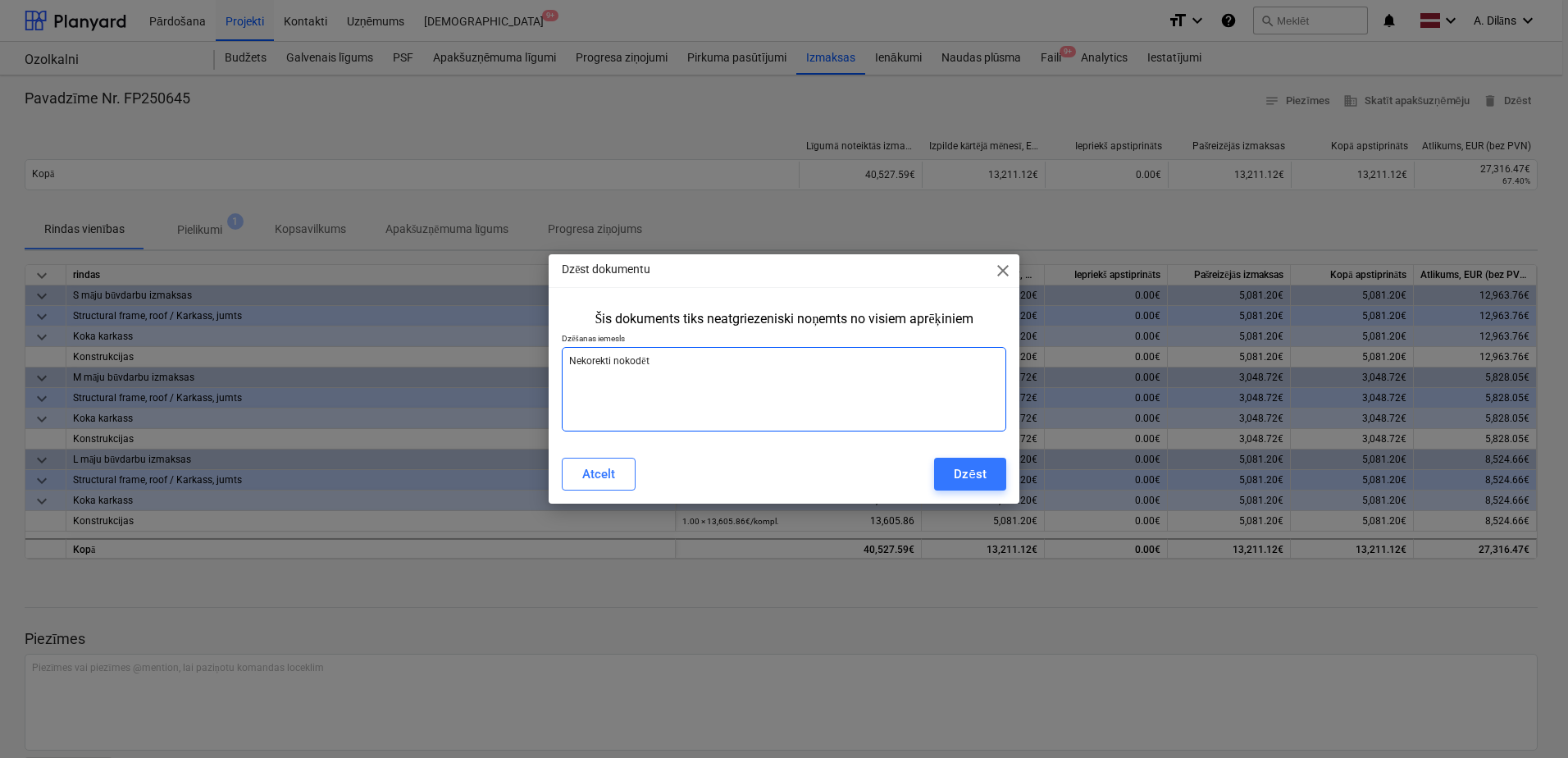
type textarea "x"
type textarea "Nekorekti nokodēts"
click at [964, 477] on div "Dzēst" at bounding box center [969, 473] width 32 height 21
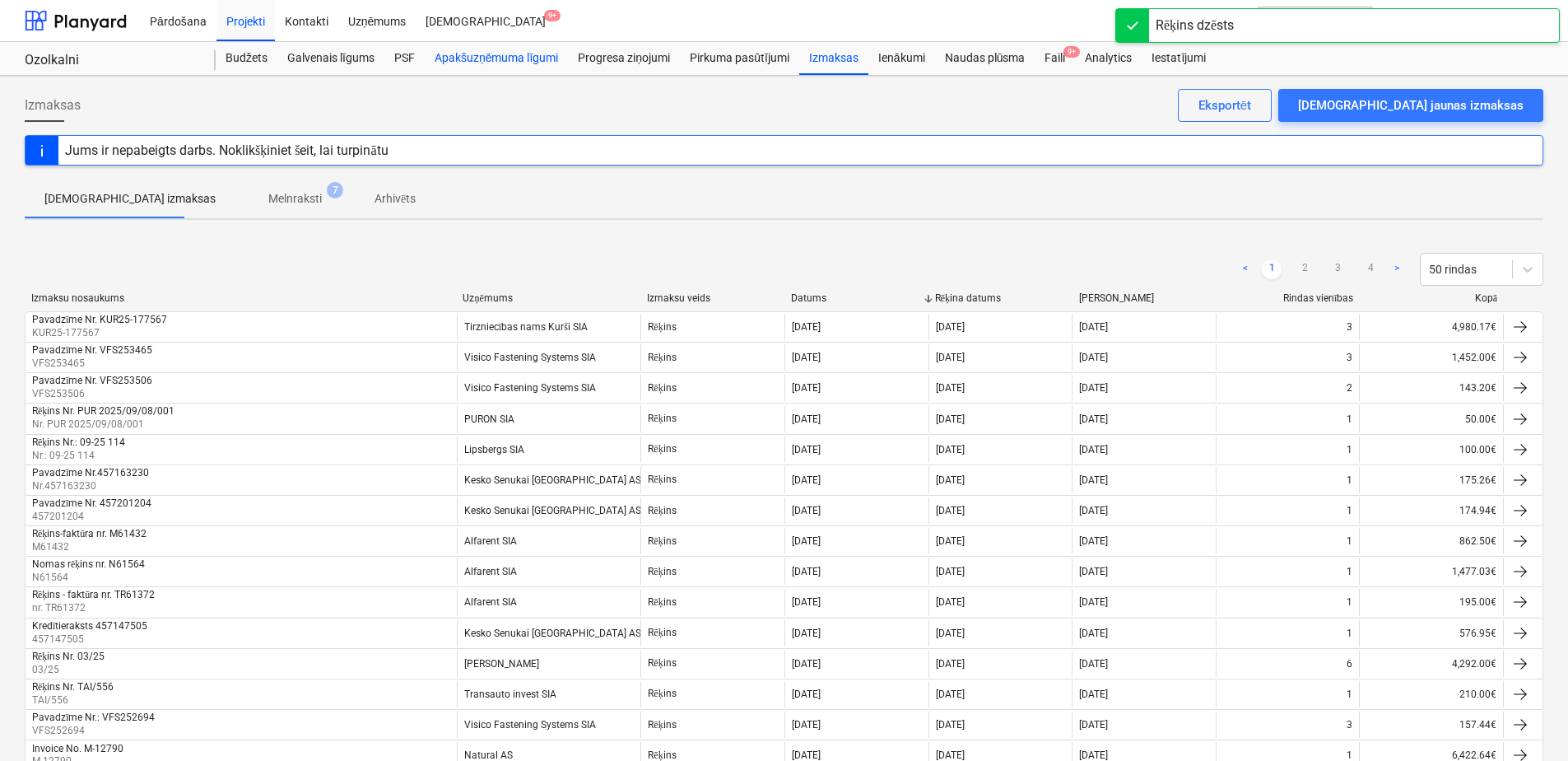
click at [463, 55] on div "Apakšuzņēmuma līgumi" at bounding box center [496, 58] width 143 height 33
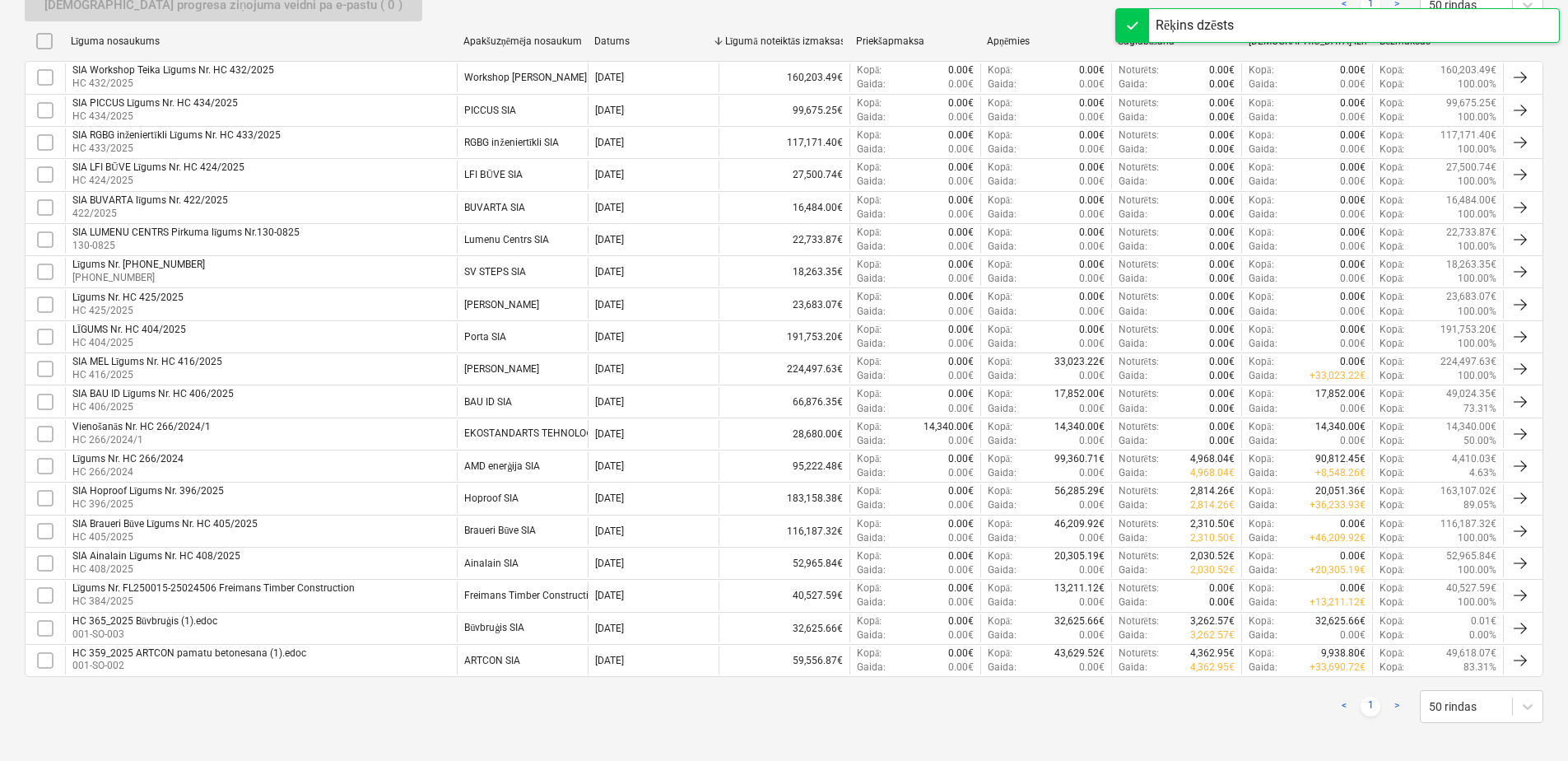
scroll to position [334, 0]
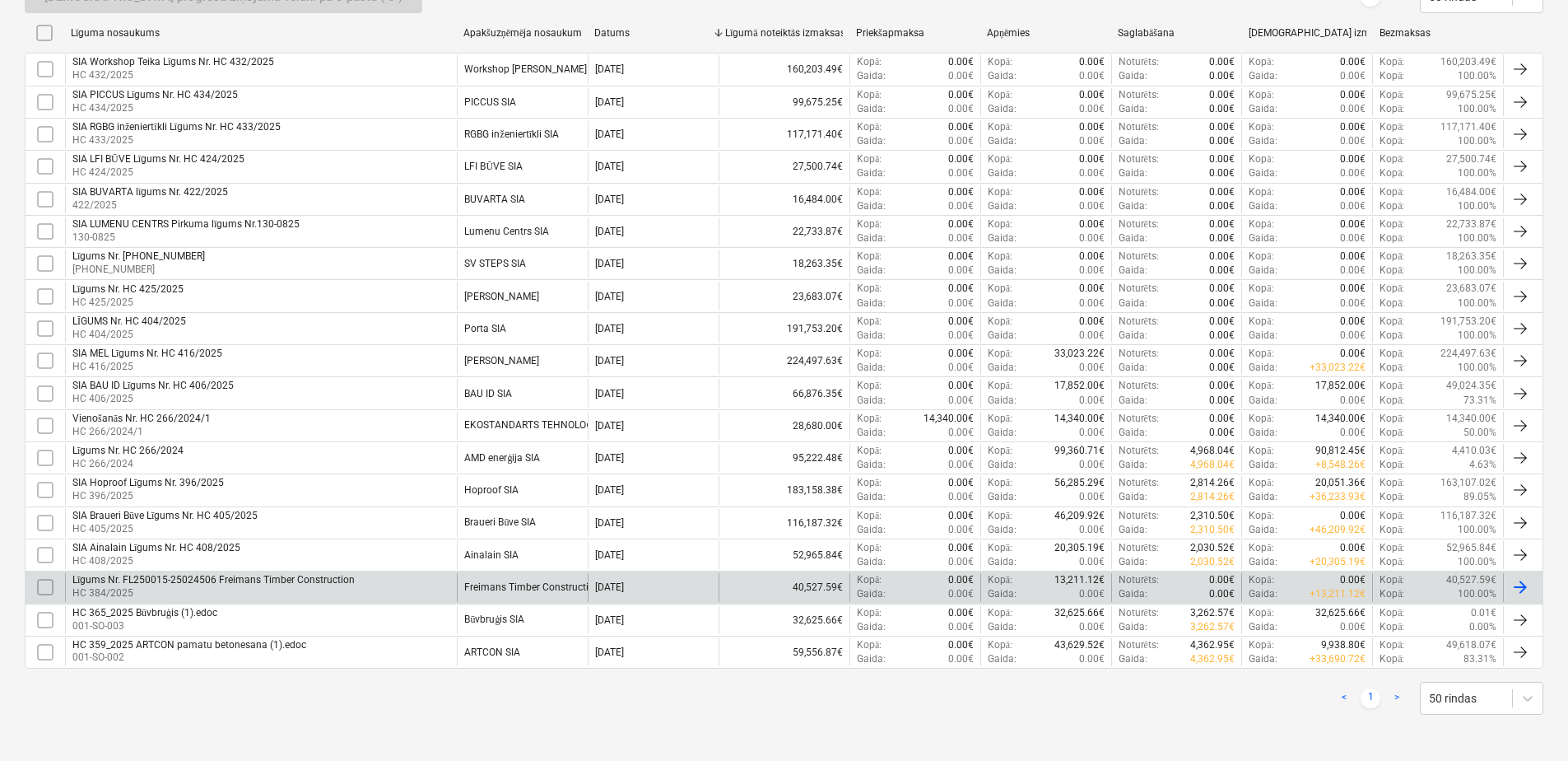
click at [459, 586] on div "Freimans Timber Constructions SIA" at bounding box center [522, 586] width 131 height 28
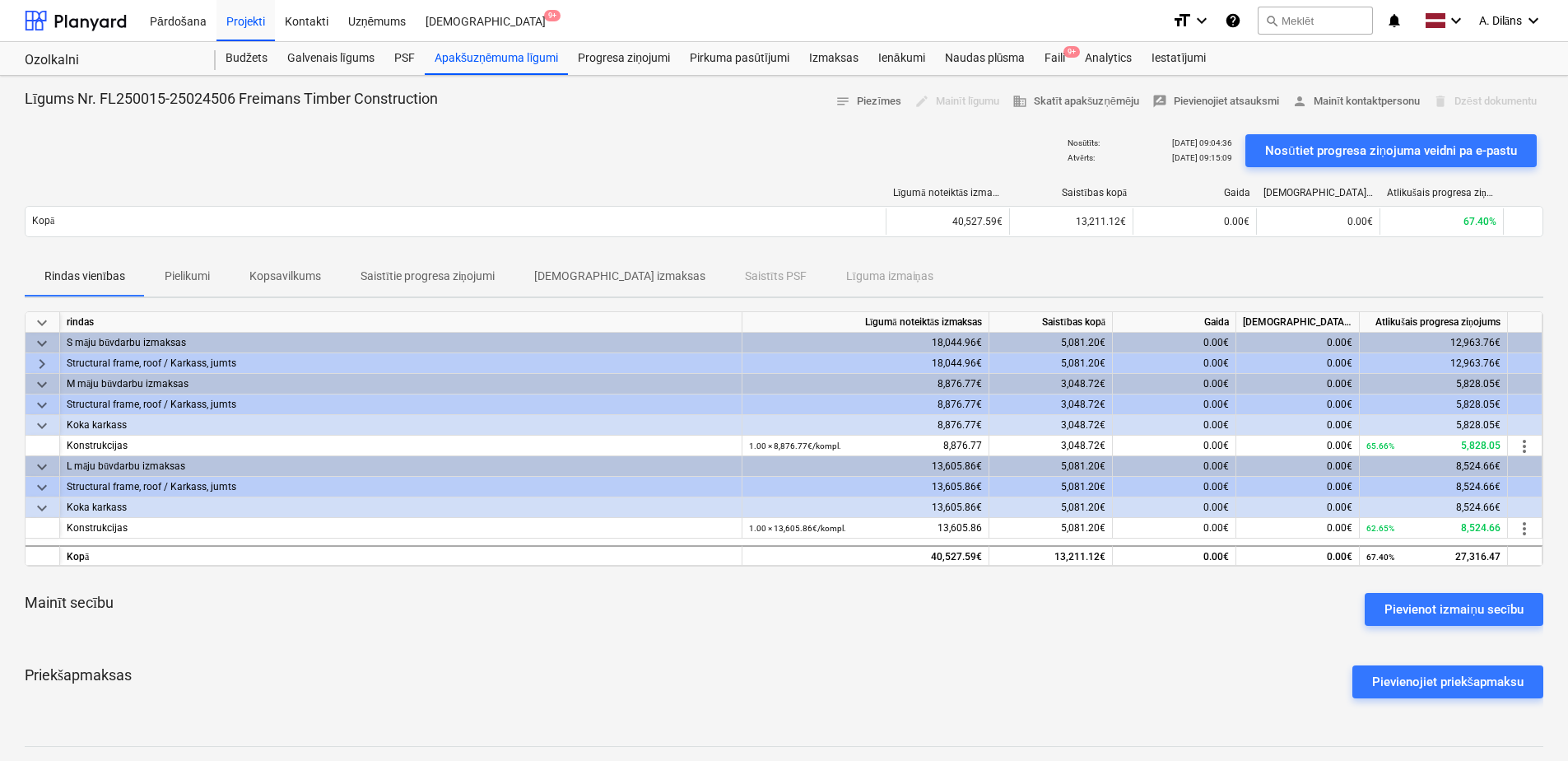
click at [1482, 103] on div "delete Dzēst dokumentu" at bounding box center [1485, 102] width 117 height 26
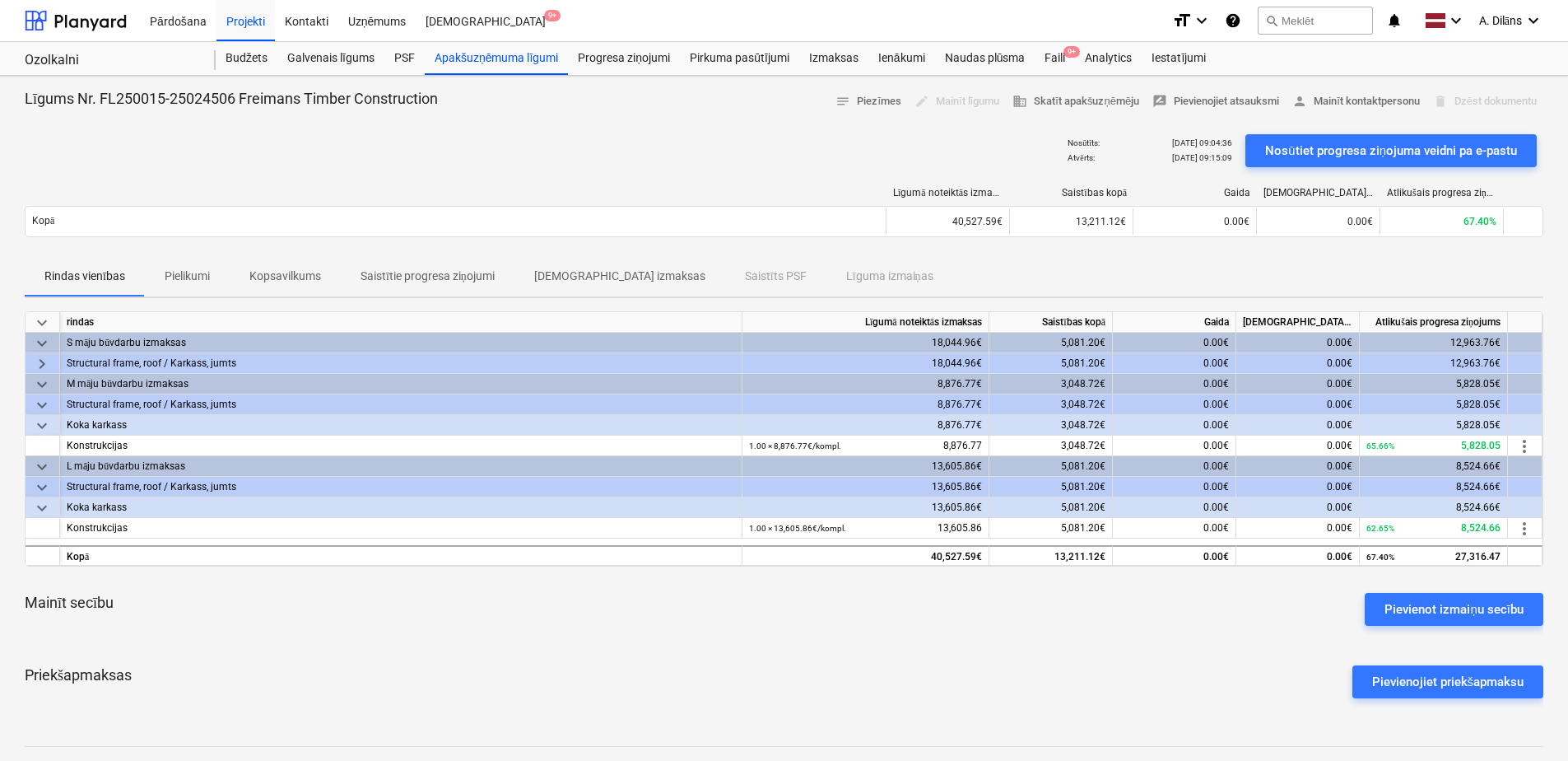
click at [1482, 103] on div "delete Dzēst dokumentu" at bounding box center [1485, 102] width 117 height 26
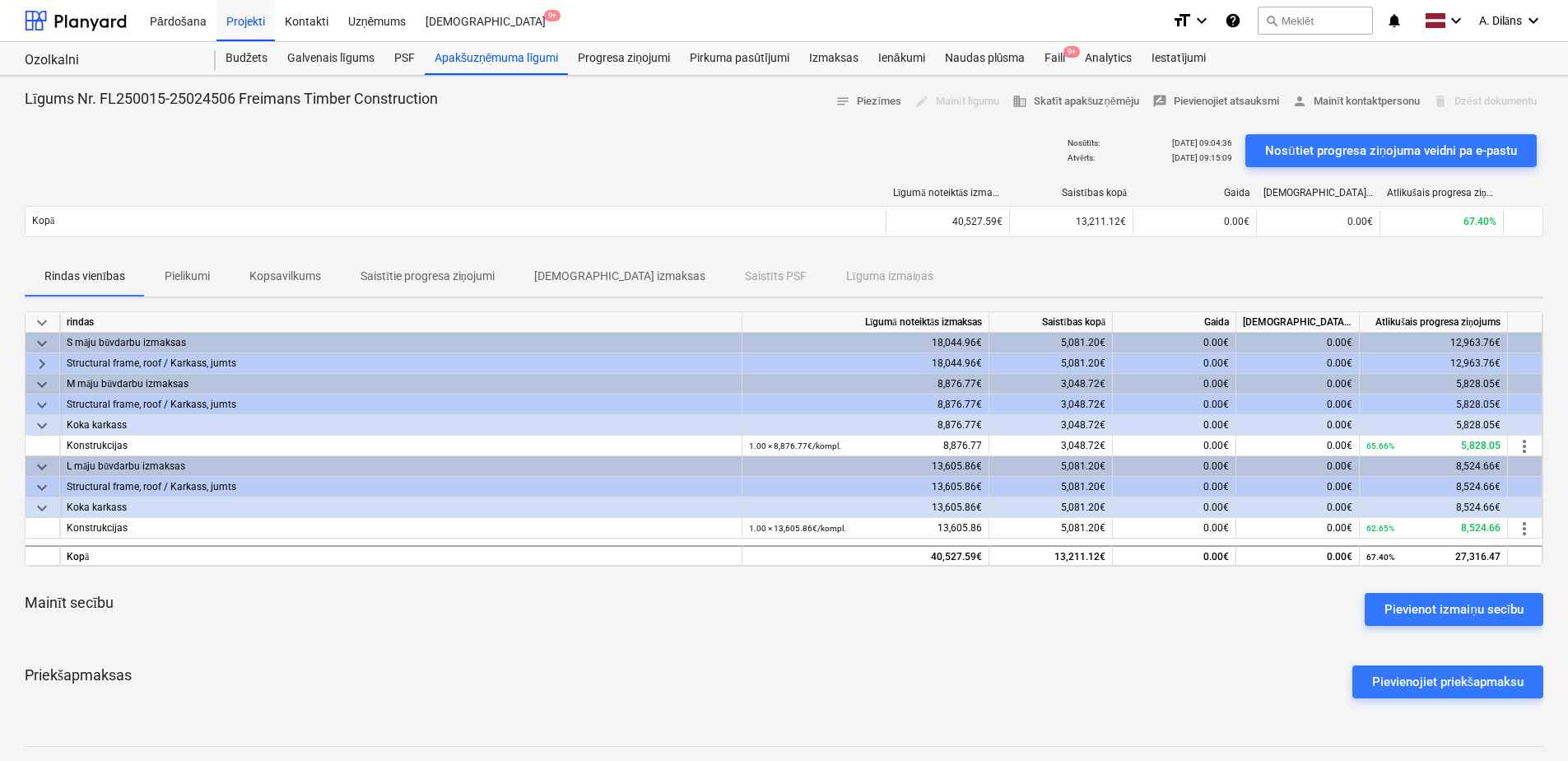
click at [1482, 103] on div "delete Dzēst dokumentu" at bounding box center [1485, 102] width 117 height 26
click at [964, 100] on div "edit Mainīt līgumu" at bounding box center [957, 102] width 98 height 26
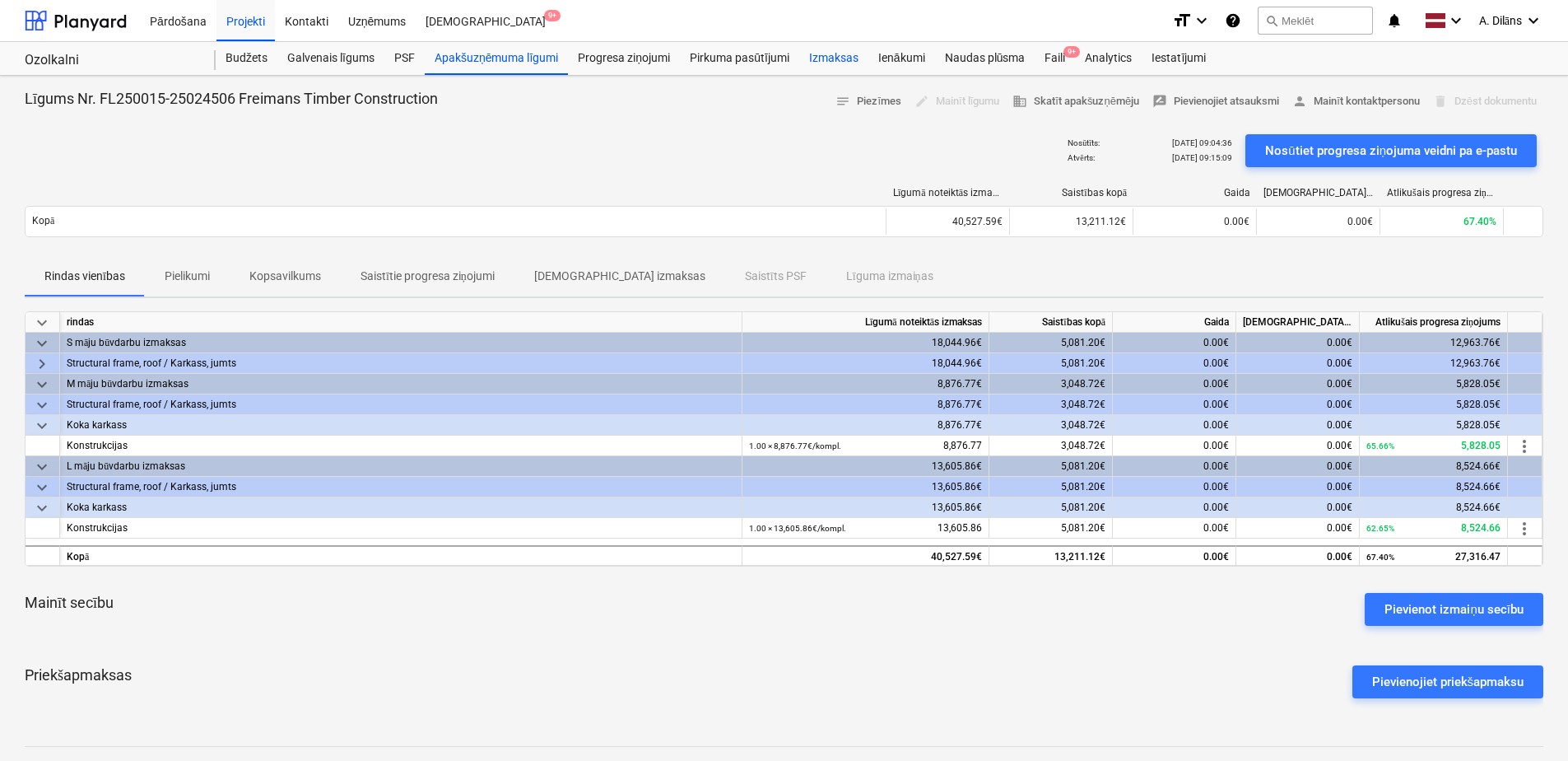
click at [829, 54] on div "Izmaksas" at bounding box center [834, 58] width 69 height 33
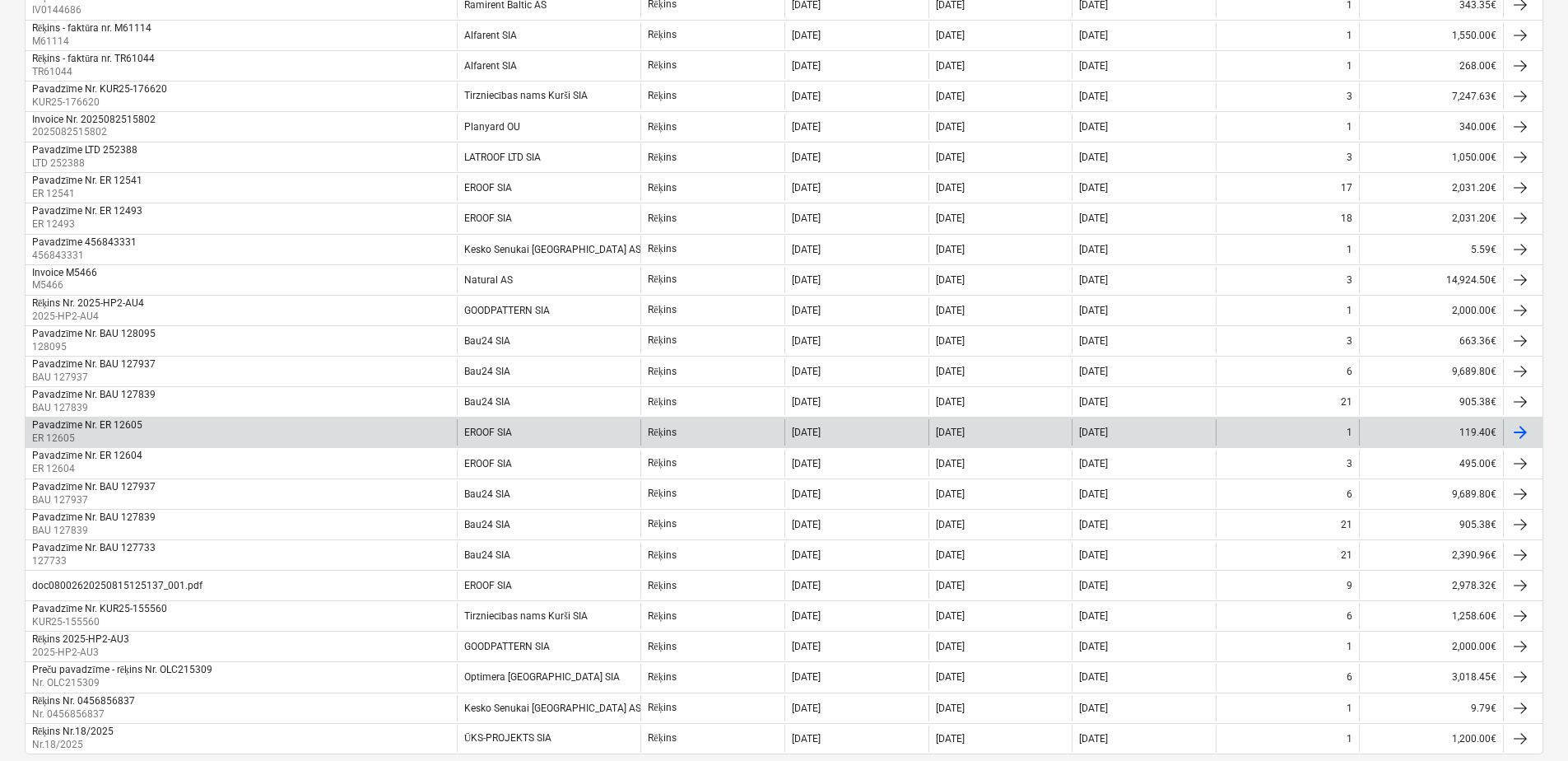
scroll to position [1166, 0]
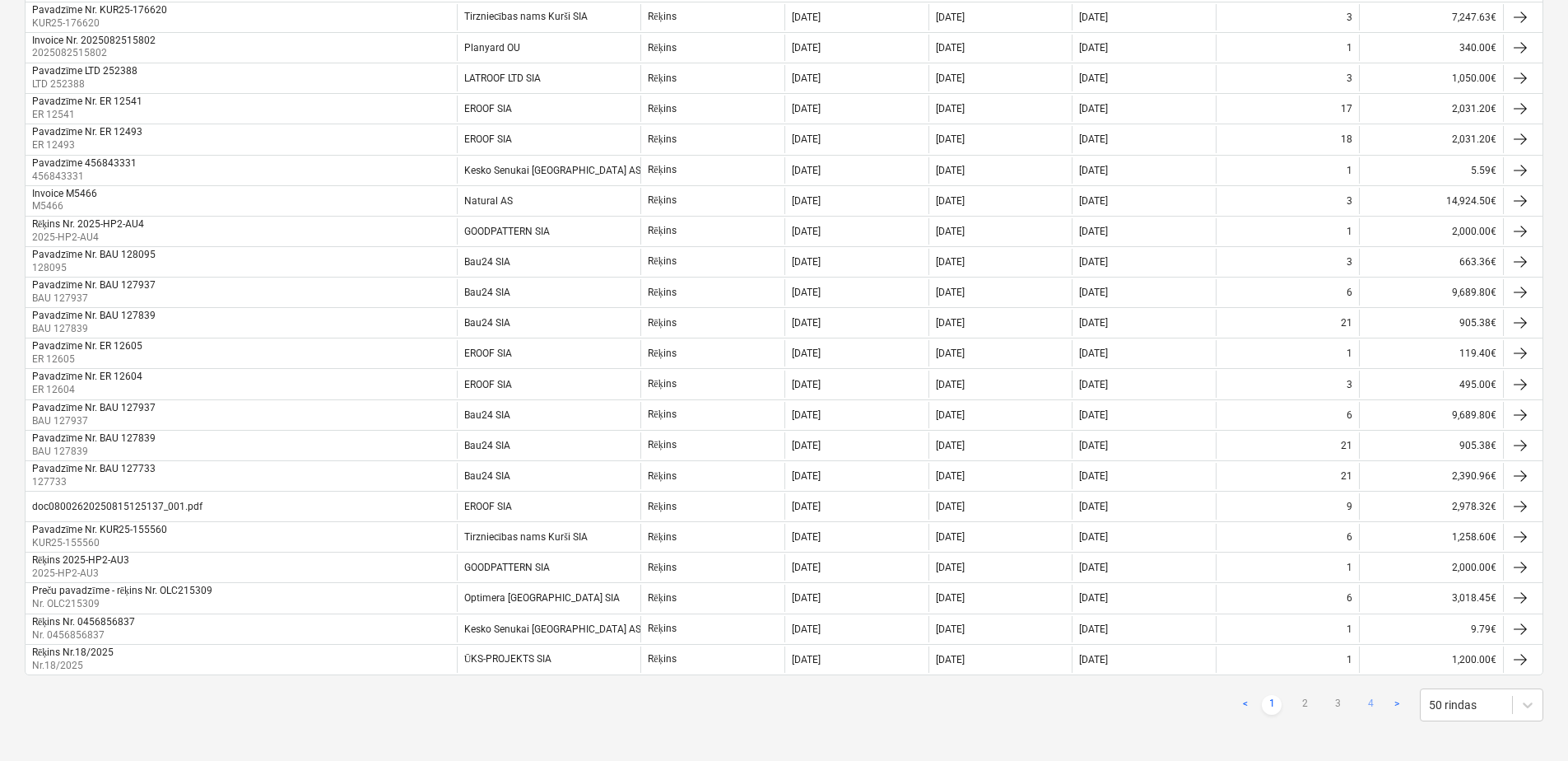
click at [1371, 698] on link "4" at bounding box center [1370, 705] width 20 height 20
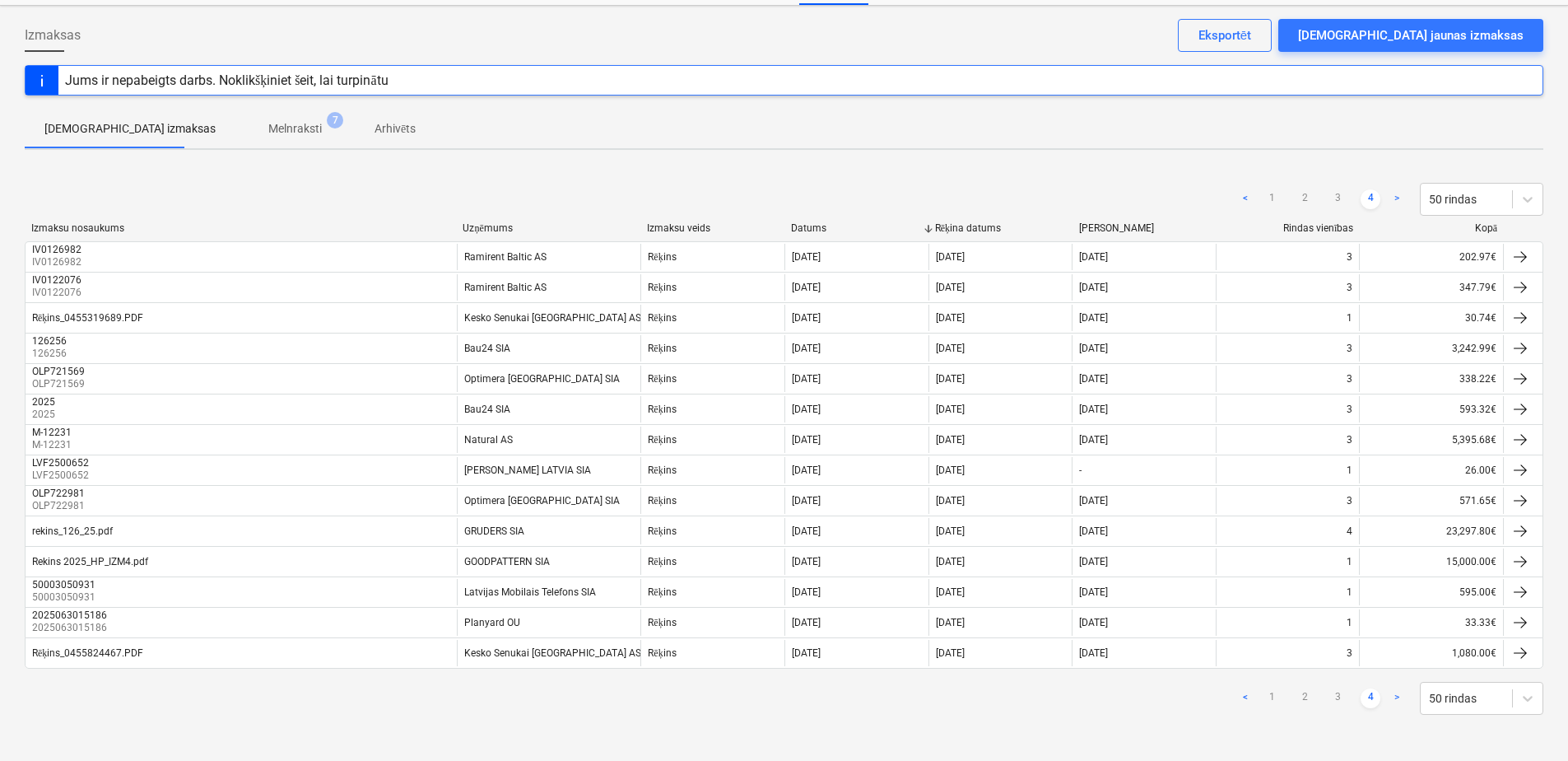
scroll to position [69, 0]
click at [1339, 696] on link "3" at bounding box center [1337, 699] width 20 height 20
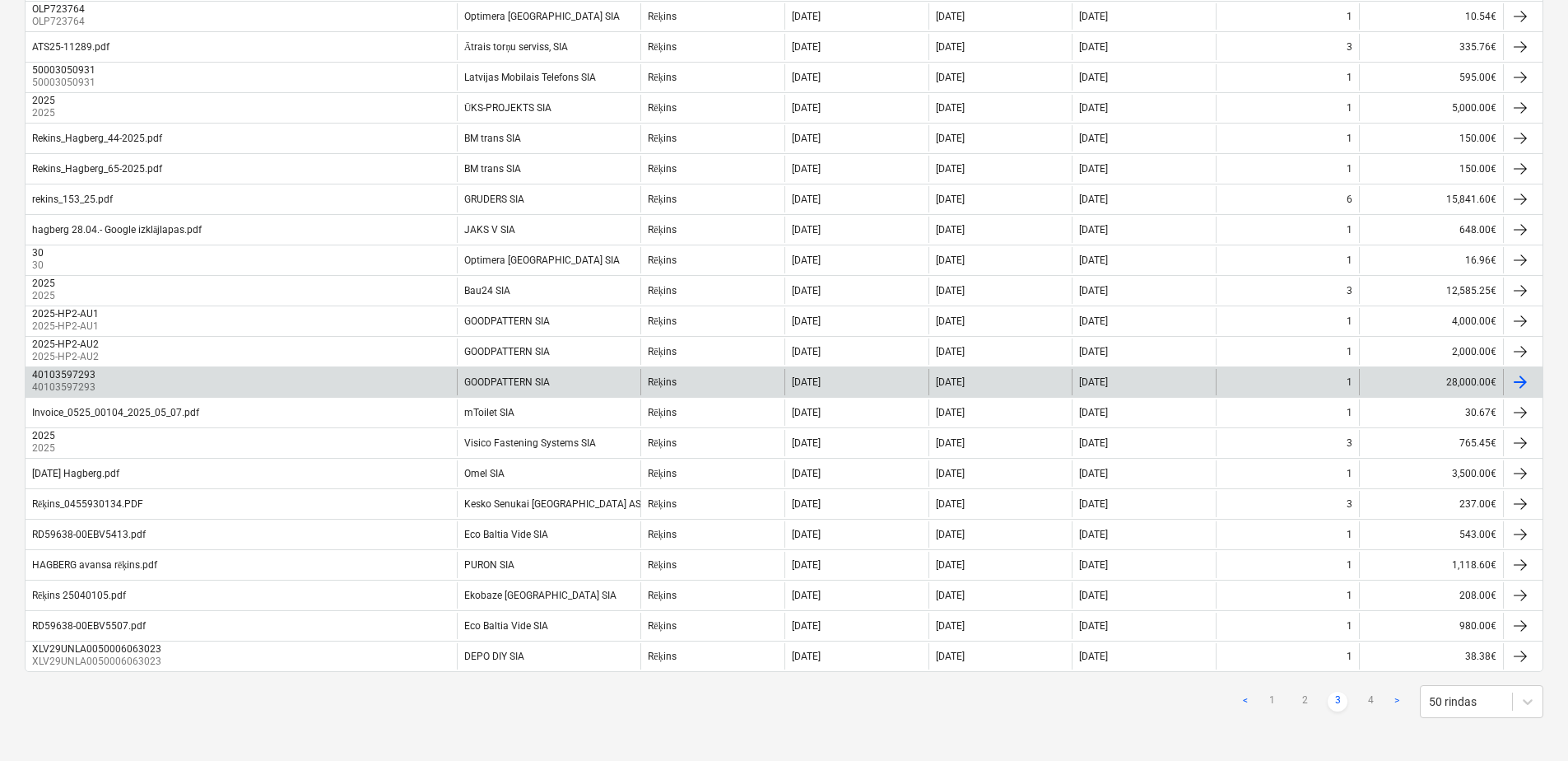
scroll to position [1166, 0]
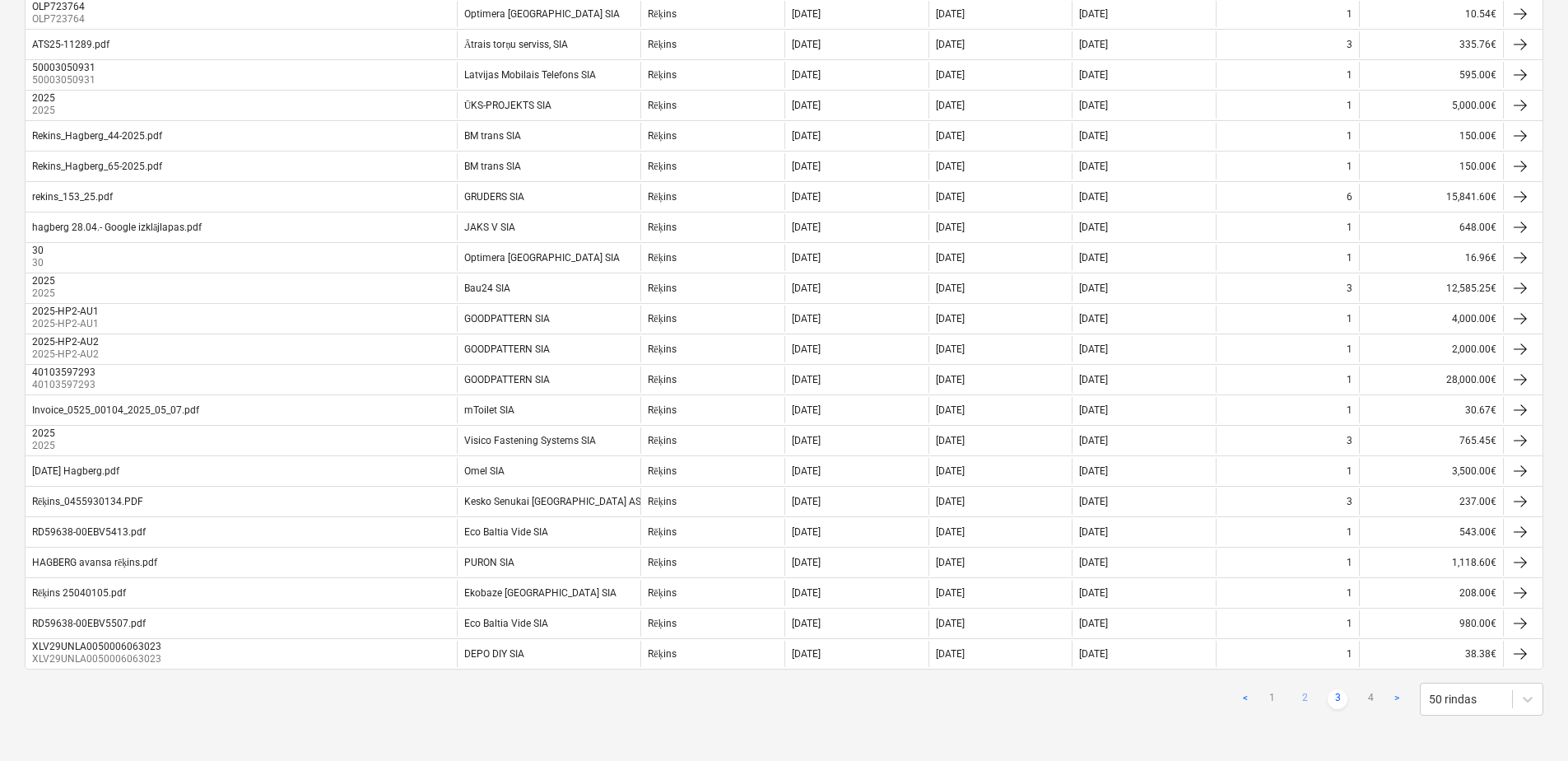
click at [1303, 700] on link "2" at bounding box center [1304, 699] width 20 height 20
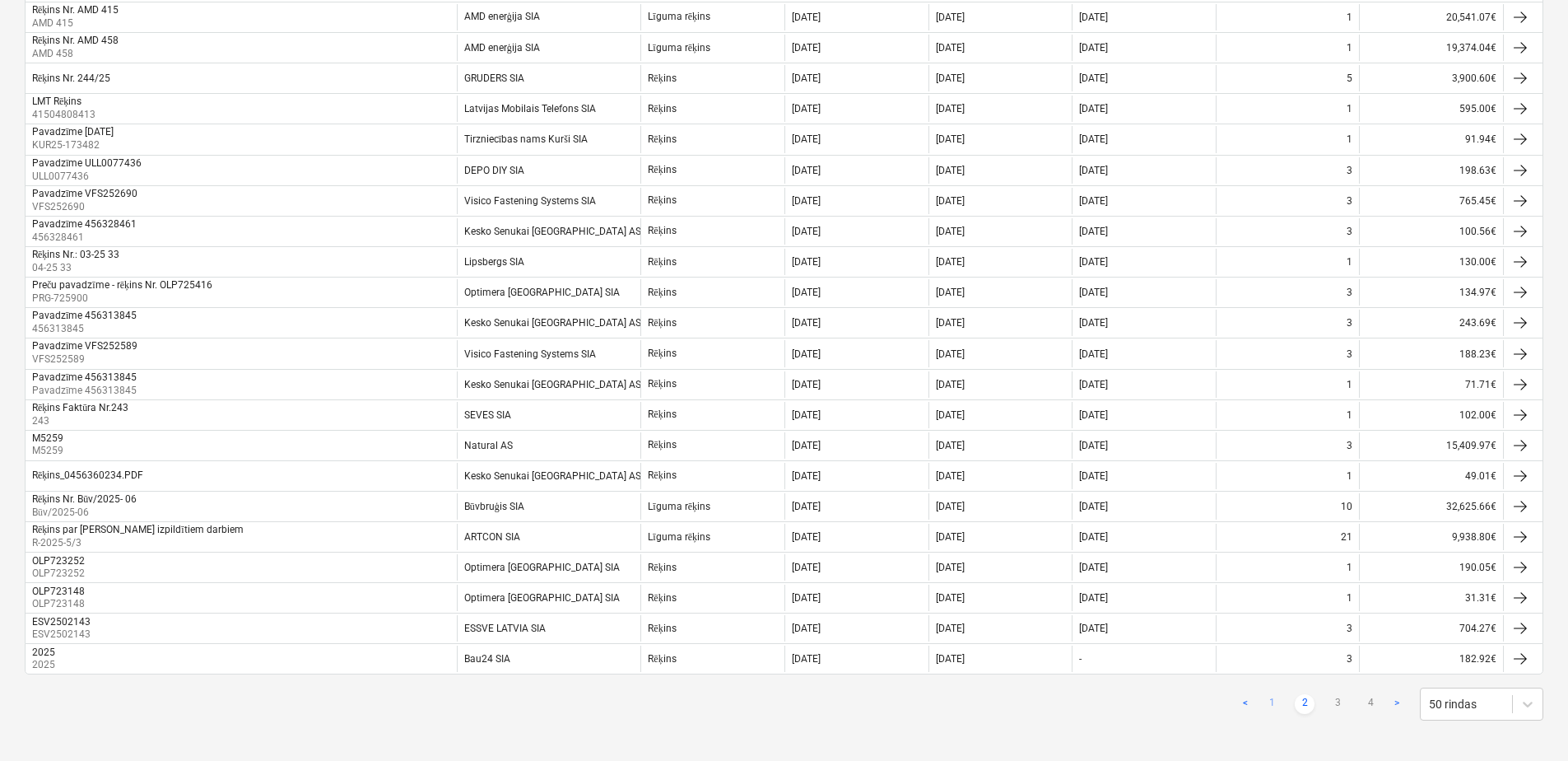
click at [1274, 697] on link "1" at bounding box center [1271, 704] width 20 height 20
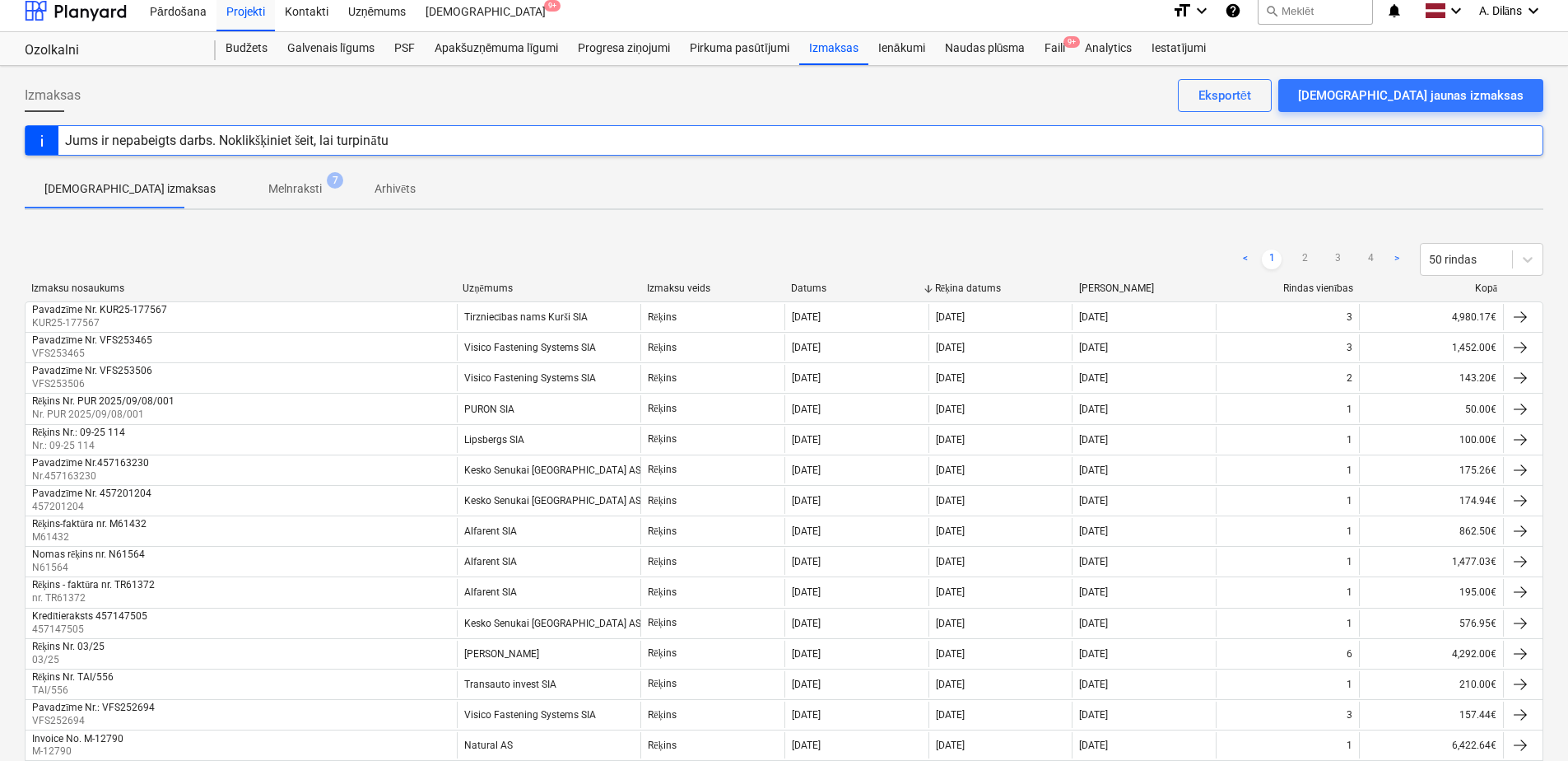
scroll to position [0, 0]
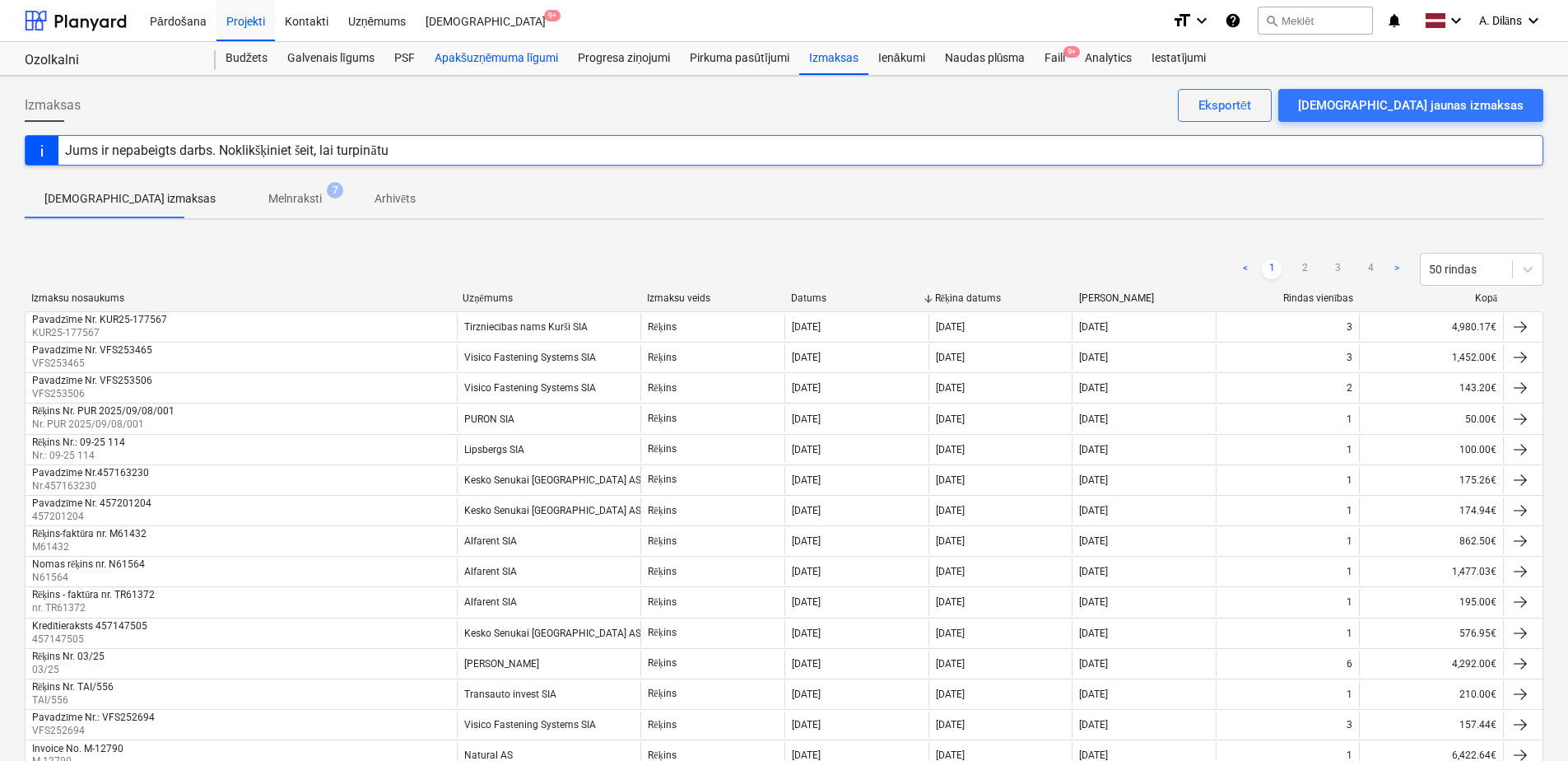
click at [484, 51] on div "Apakšuzņēmuma līgumi" at bounding box center [496, 58] width 143 height 33
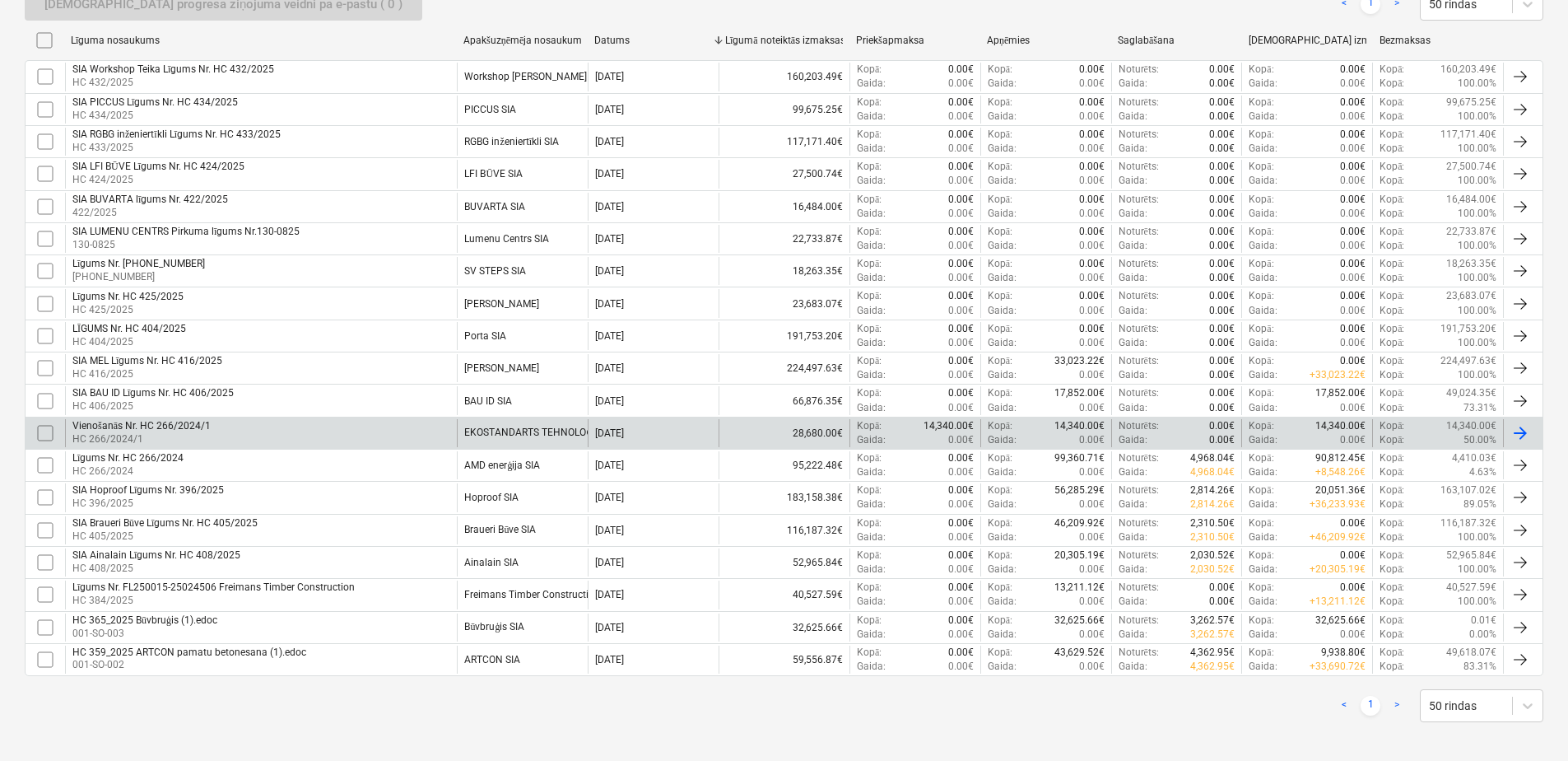
scroll to position [334, 0]
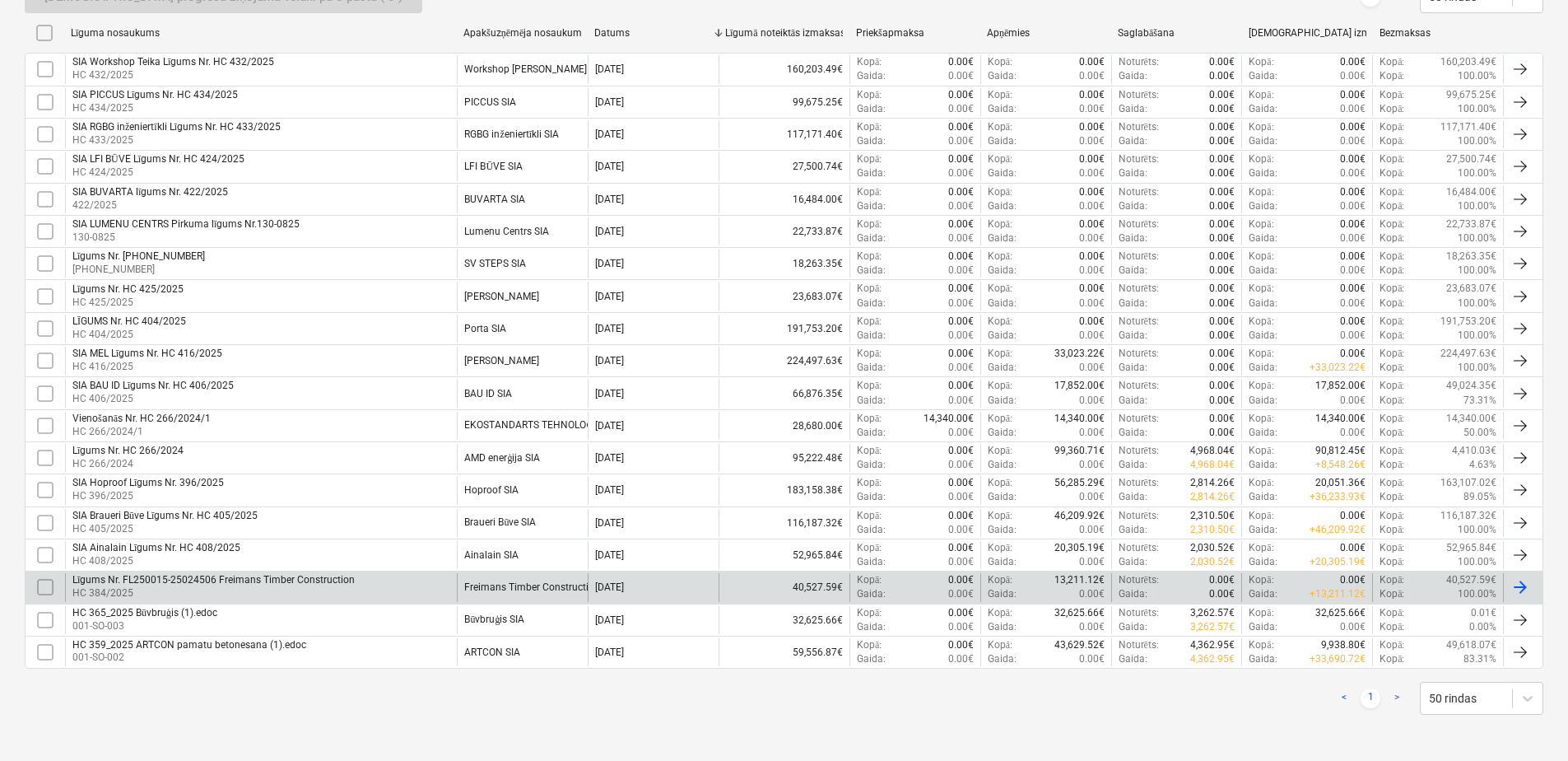
click at [492, 581] on div "Freimans Timber Constructions SIA" at bounding box center [543, 586] width 158 height 11
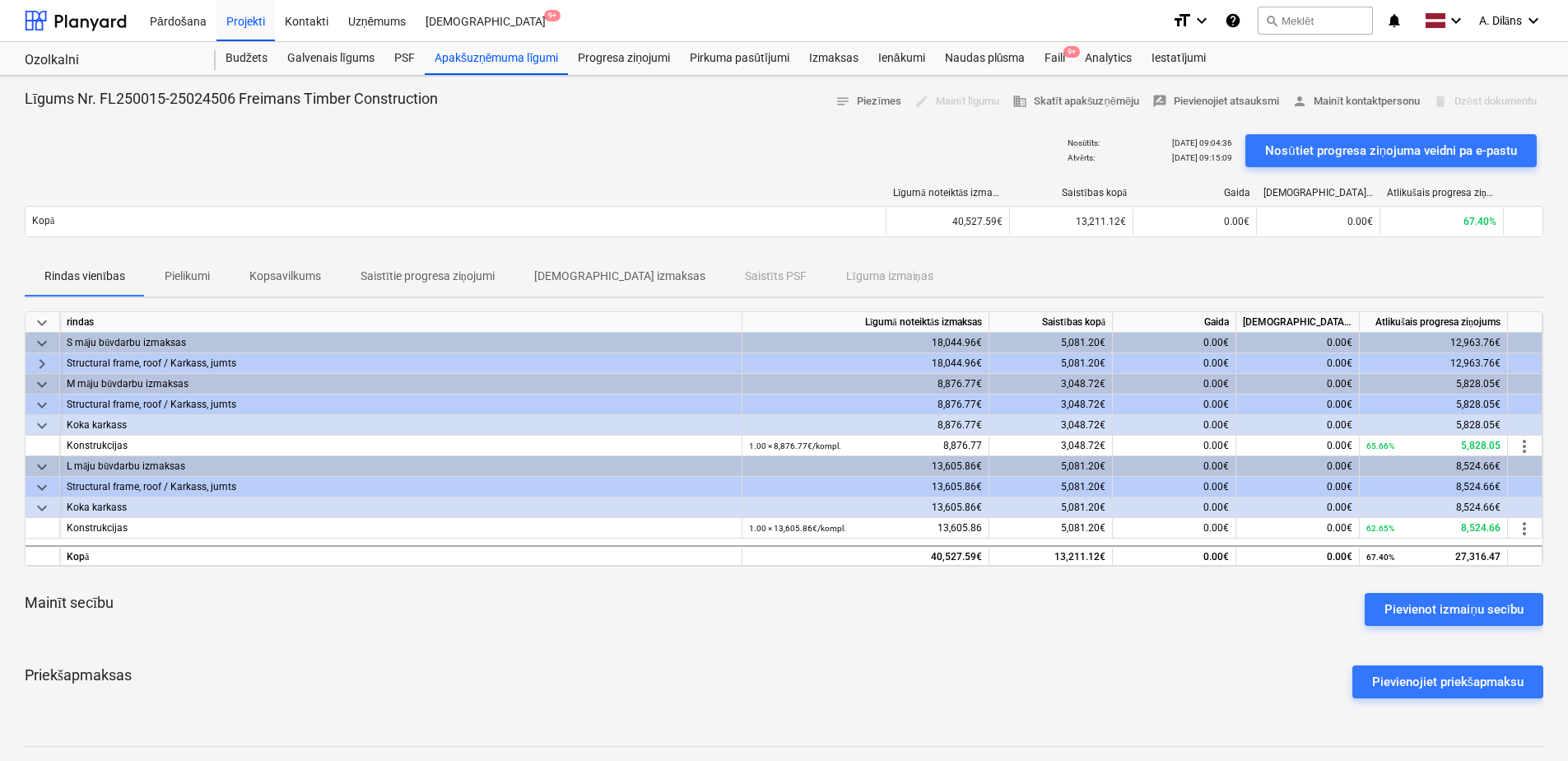
click at [1498, 101] on div "delete Dzēst dokumentu" at bounding box center [1485, 102] width 117 height 26
click at [174, 282] on p "Pielikumi" at bounding box center [187, 276] width 45 height 17
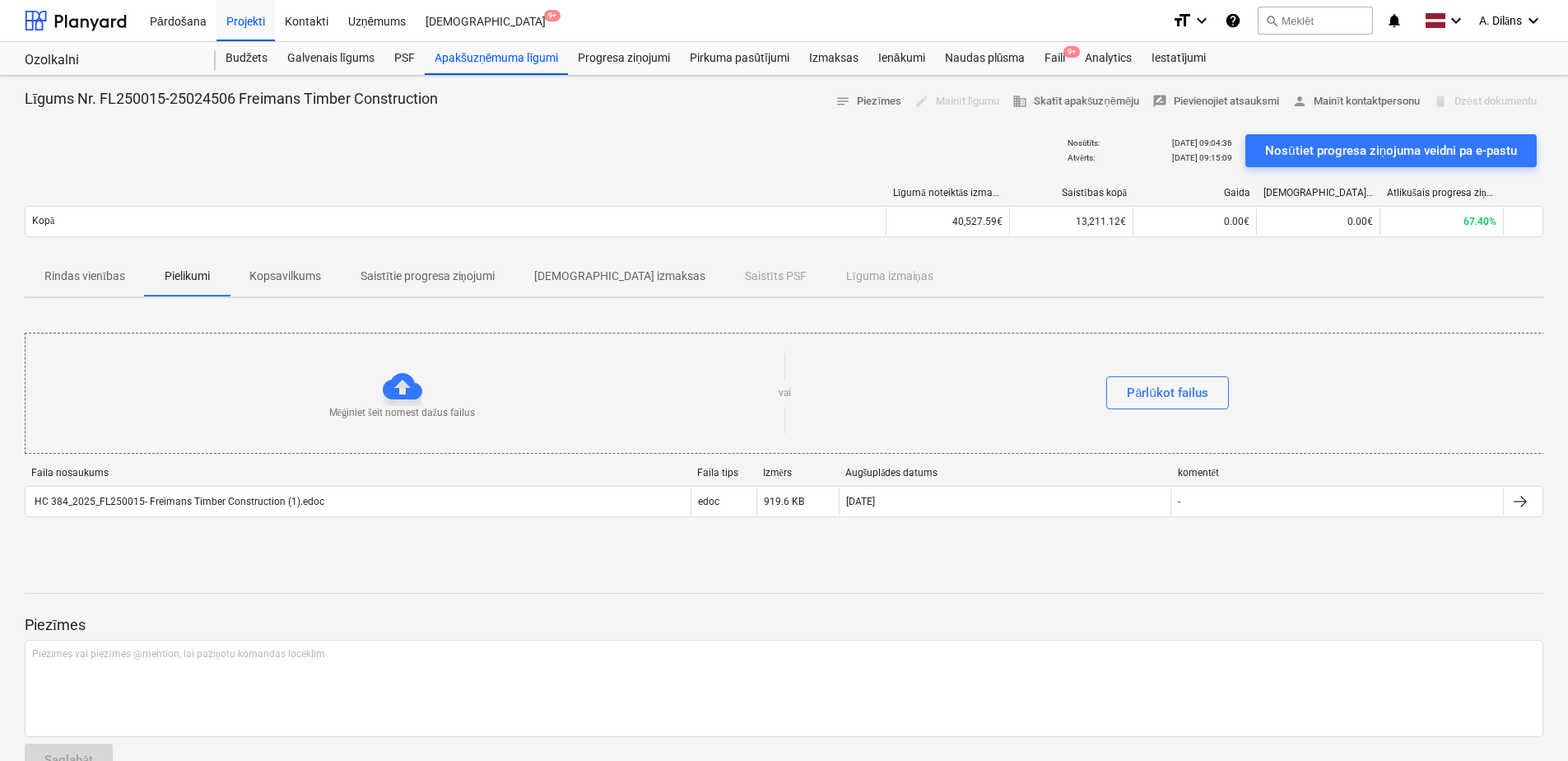
click at [257, 281] on p "Kopsavilkums" at bounding box center [285, 276] width 72 height 17
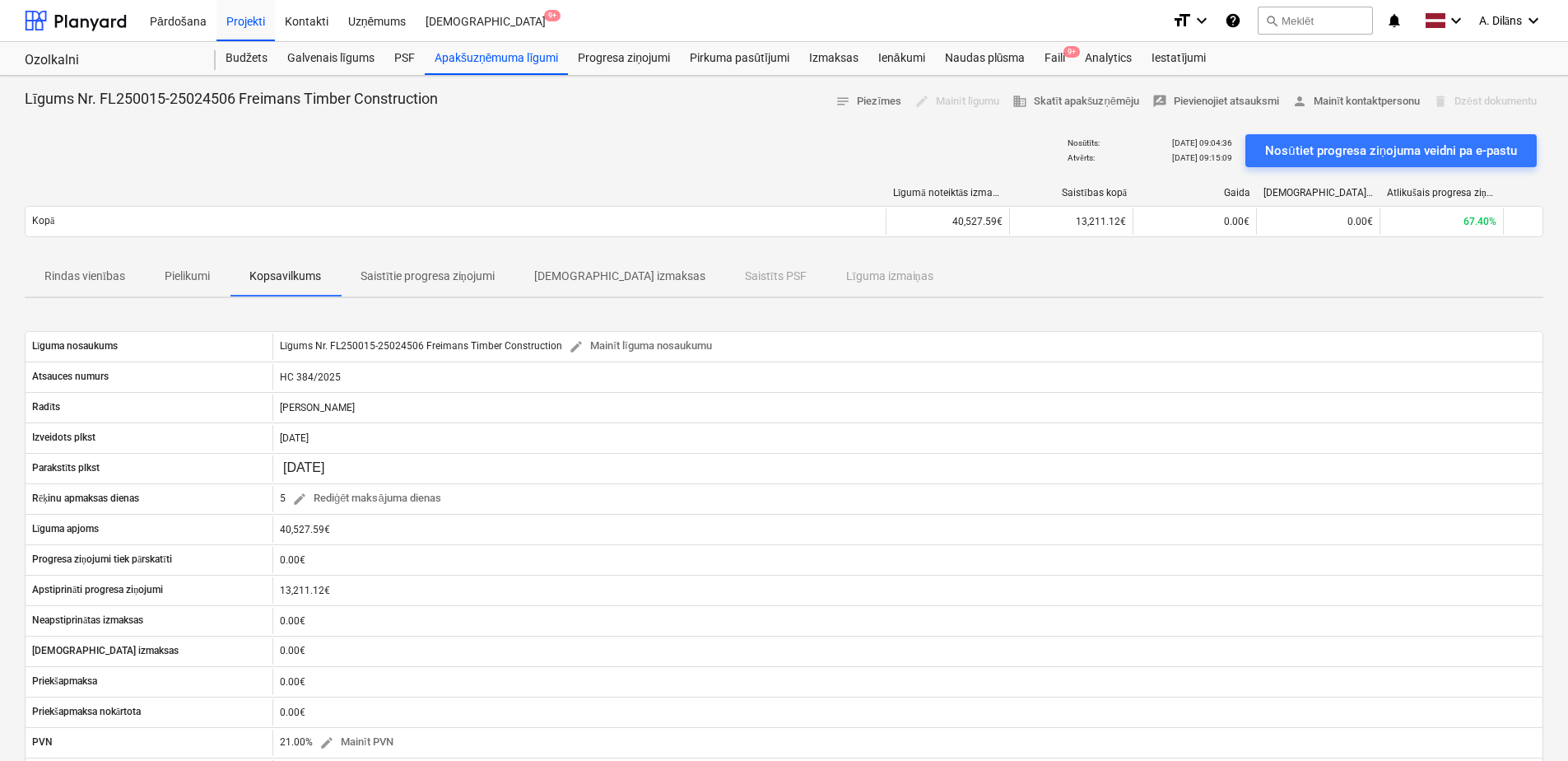
click at [383, 282] on p "Saistītie progresa ziņojumi" at bounding box center [427, 276] width 134 height 17
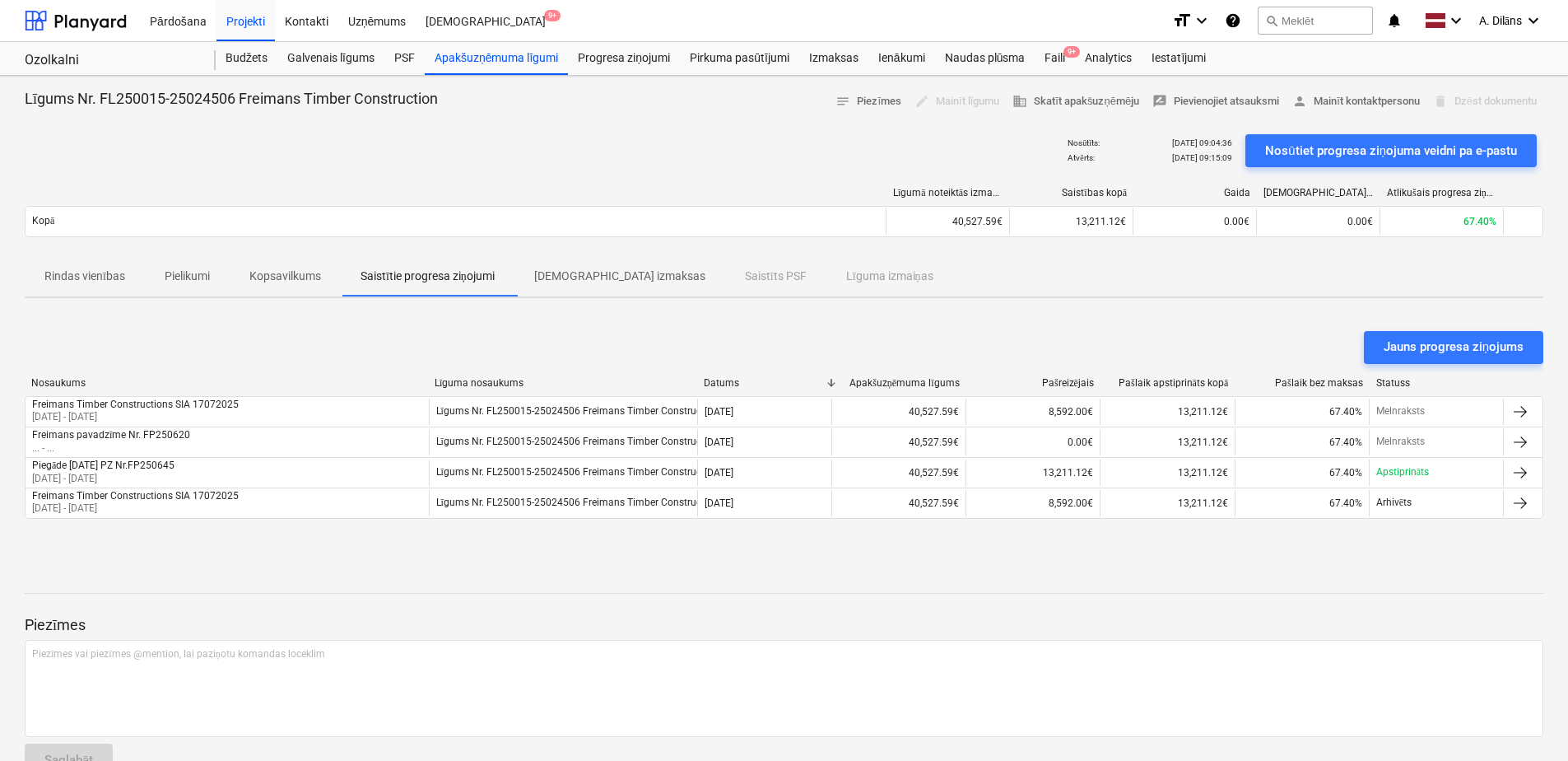
click at [580, 287] on span "[DEMOGRAPHIC_DATA] izmaksas" at bounding box center [620, 276] width 211 height 27
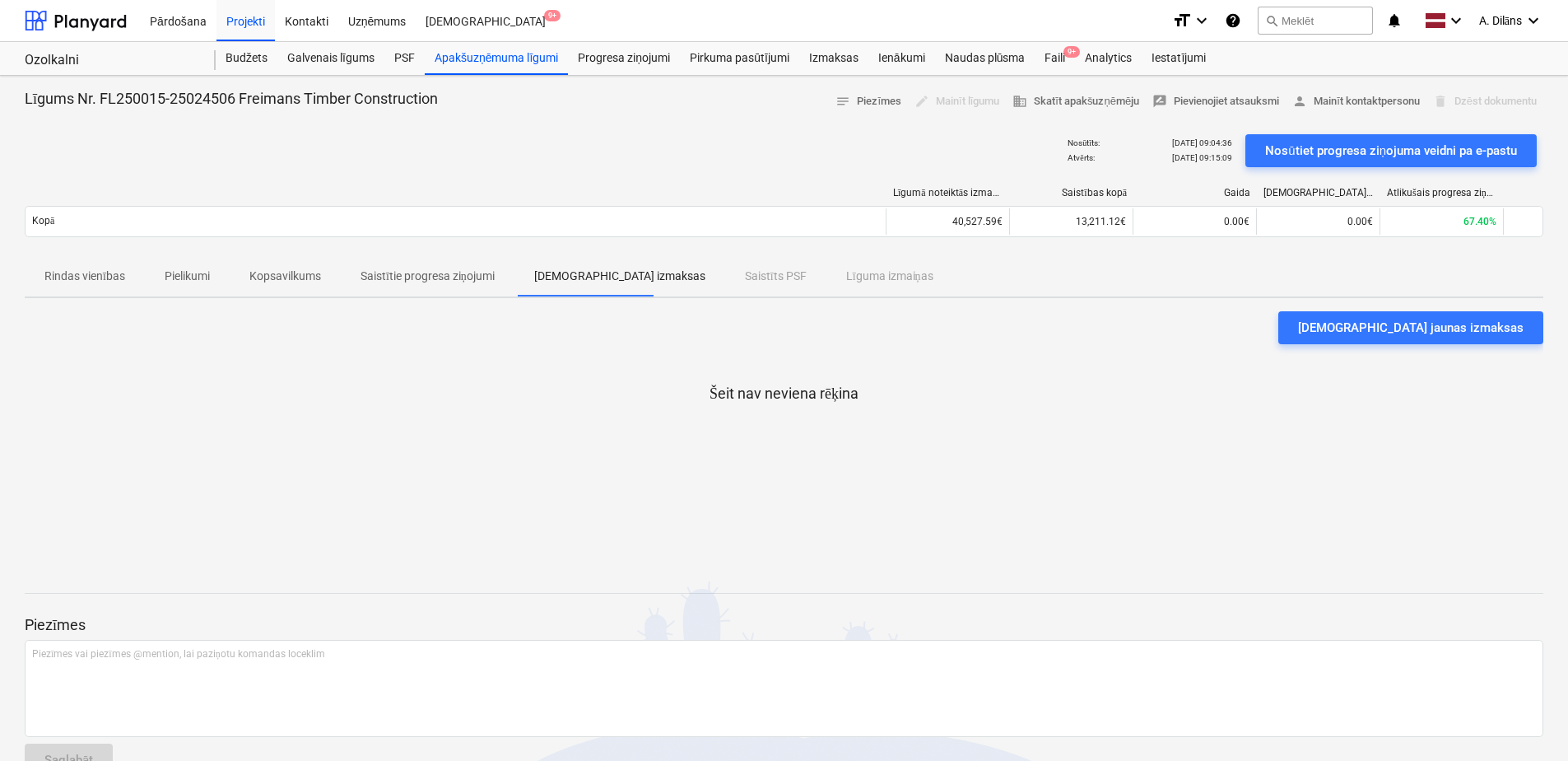
click at [692, 282] on div "Rindas vienības Pielikumi Kopsavilkums Saistītie progresa ziņojumi Saistītās iz…" at bounding box center [784, 276] width 1518 height 39
click at [729, 281] on div "Rindas vienības Pielikumi Kopsavilkums Saistītie progresa ziņojumi Saistītās iz…" at bounding box center [784, 276] width 1518 height 39
click at [805, 271] on div "Rindas vienības Pielikumi Kopsavilkums Saistītie progresa ziņojumi Saistītās iz…" at bounding box center [784, 276] width 1518 height 39
click at [408, 273] on p "Saistītie progresa ziņojumi" at bounding box center [427, 276] width 134 height 17
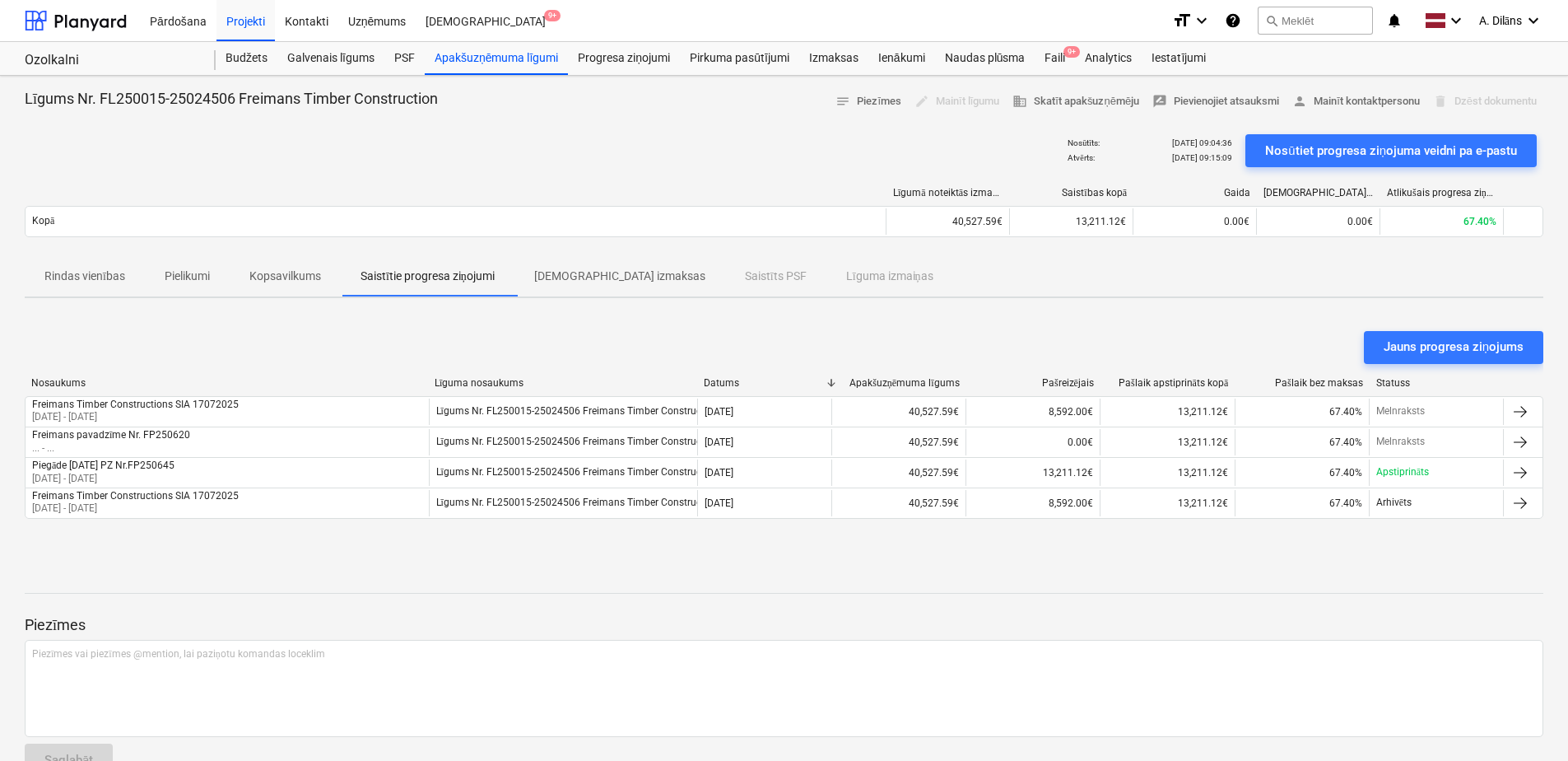
click at [202, 274] on p "Pielikumi" at bounding box center [187, 276] width 45 height 17
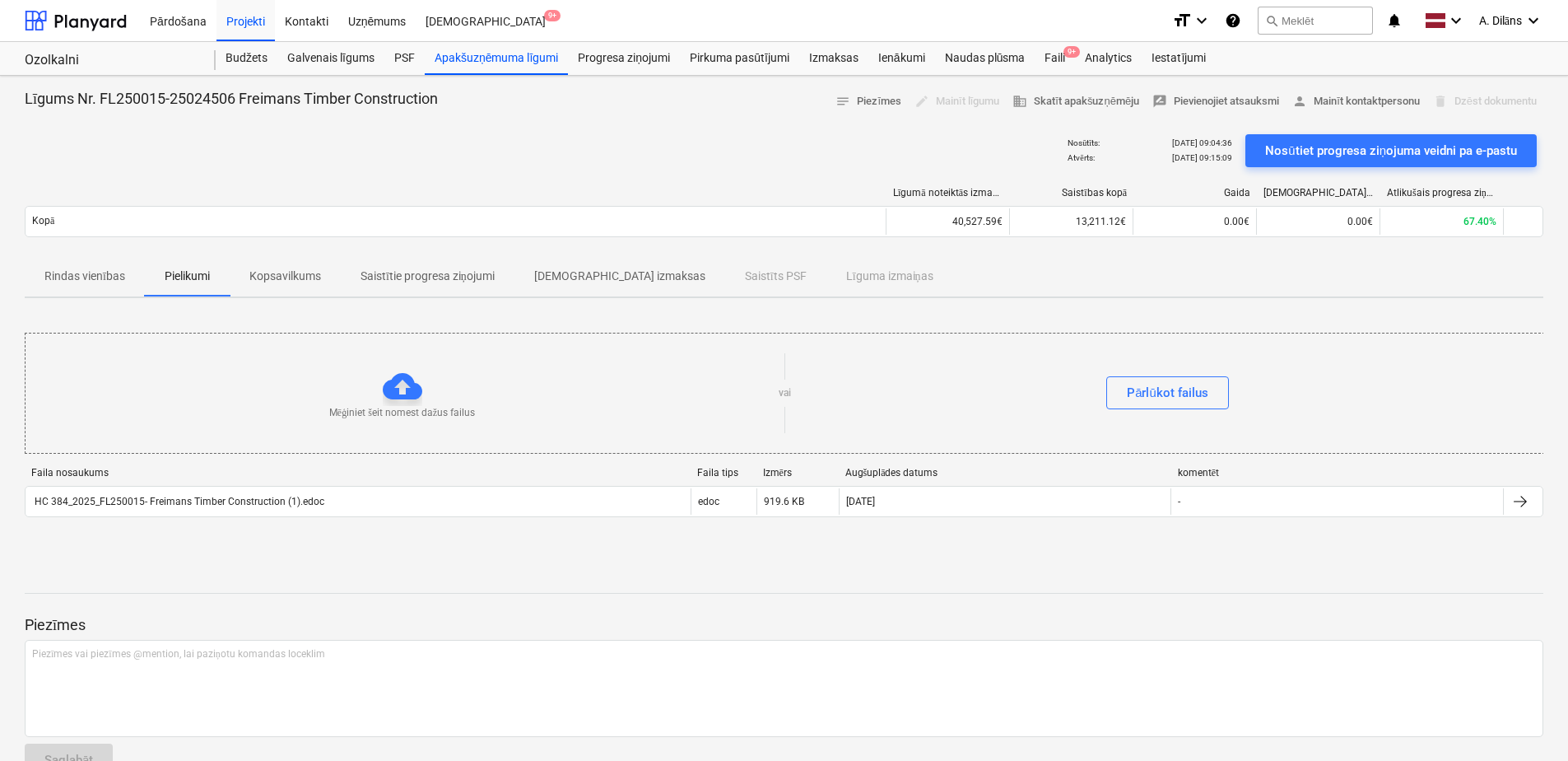
click at [50, 265] on span "Rindas vienības" at bounding box center [85, 276] width 120 height 27
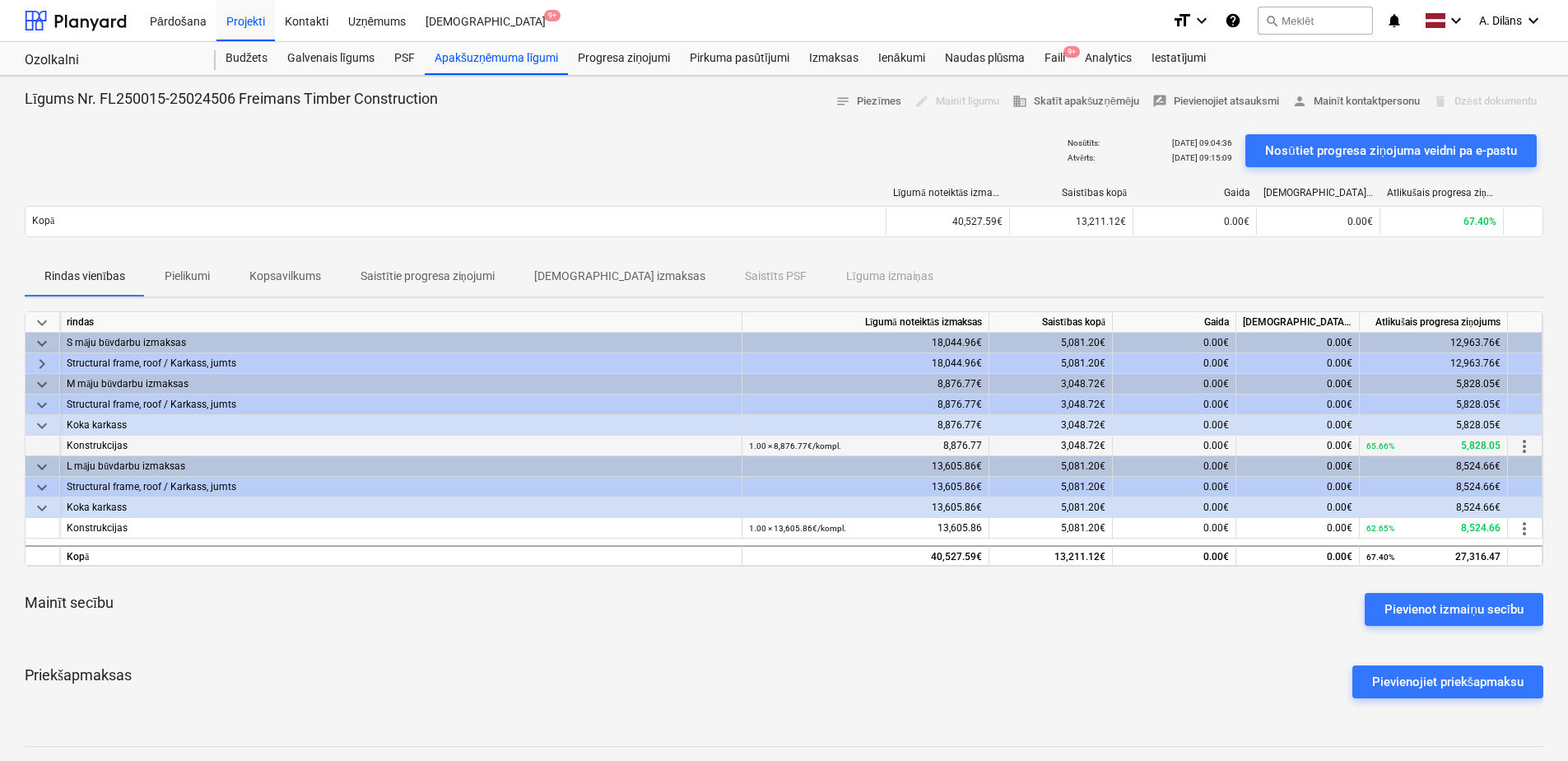
click at [1522, 447] on span "more_vert" at bounding box center [1524, 446] width 20 height 20
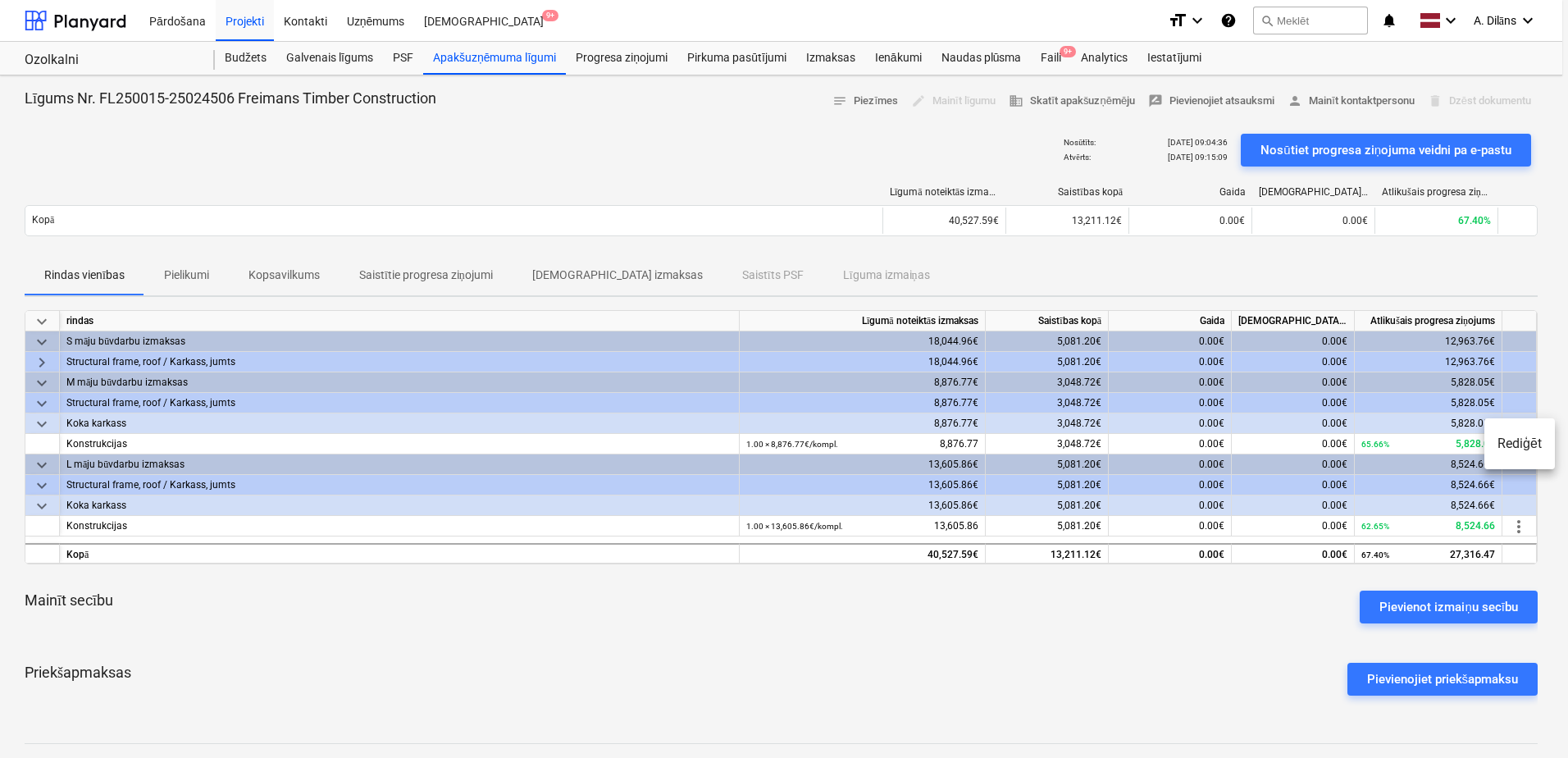
click at [1515, 443] on li "Rediģēt" at bounding box center [1519, 443] width 71 height 38
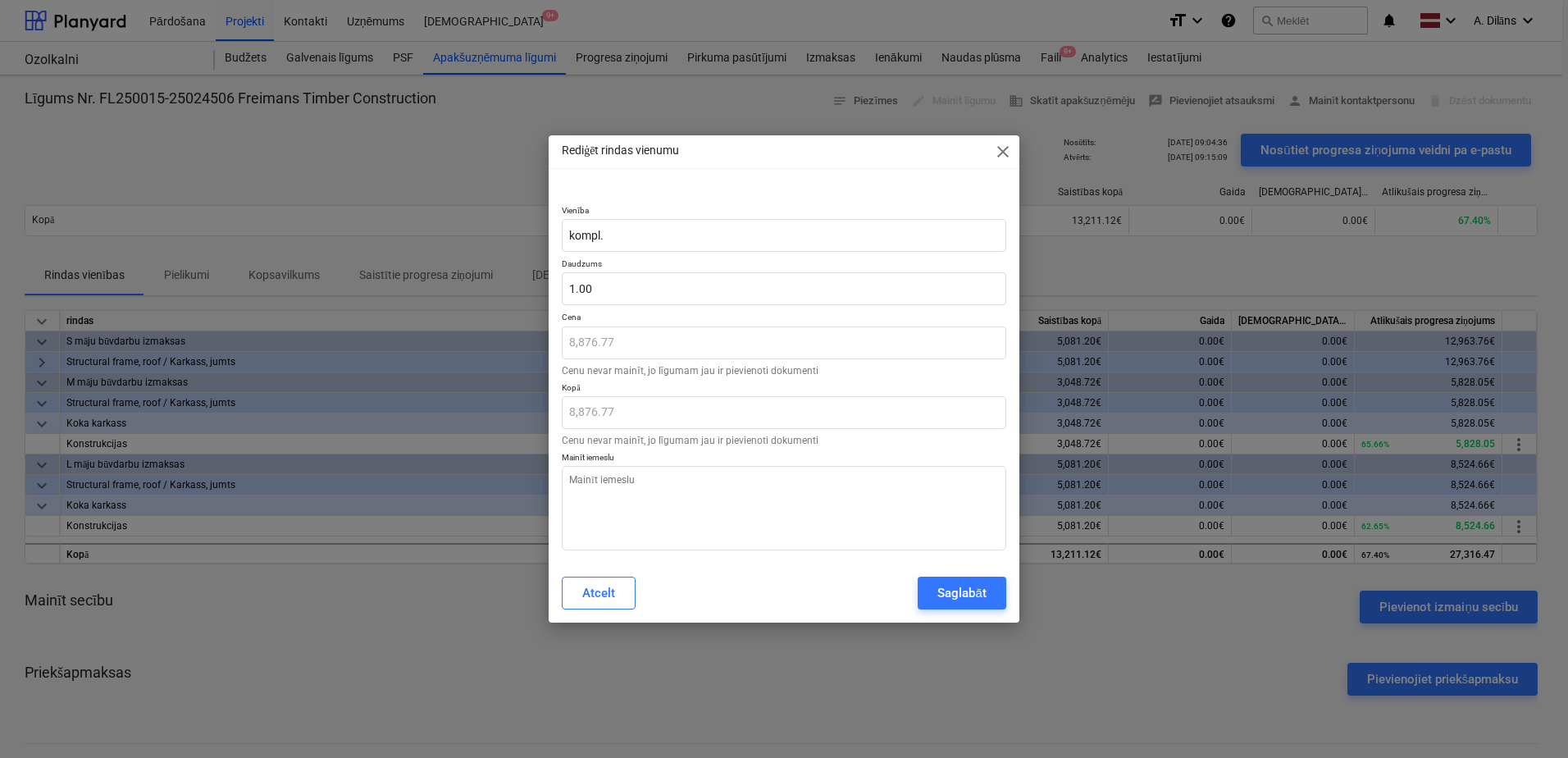
type textarea "x"
type input "1"
drag, startPoint x: 605, startPoint y: 286, endPoint x: 509, endPoint y: 284, distance: 96.0
click at [509, 284] on div "Rediģēt rindas vienumu close Vienība kompl. Daudzums 1 Cena 8,876.77 Cenu nevar…" at bounding box center [784, 379] width 1568 height 758
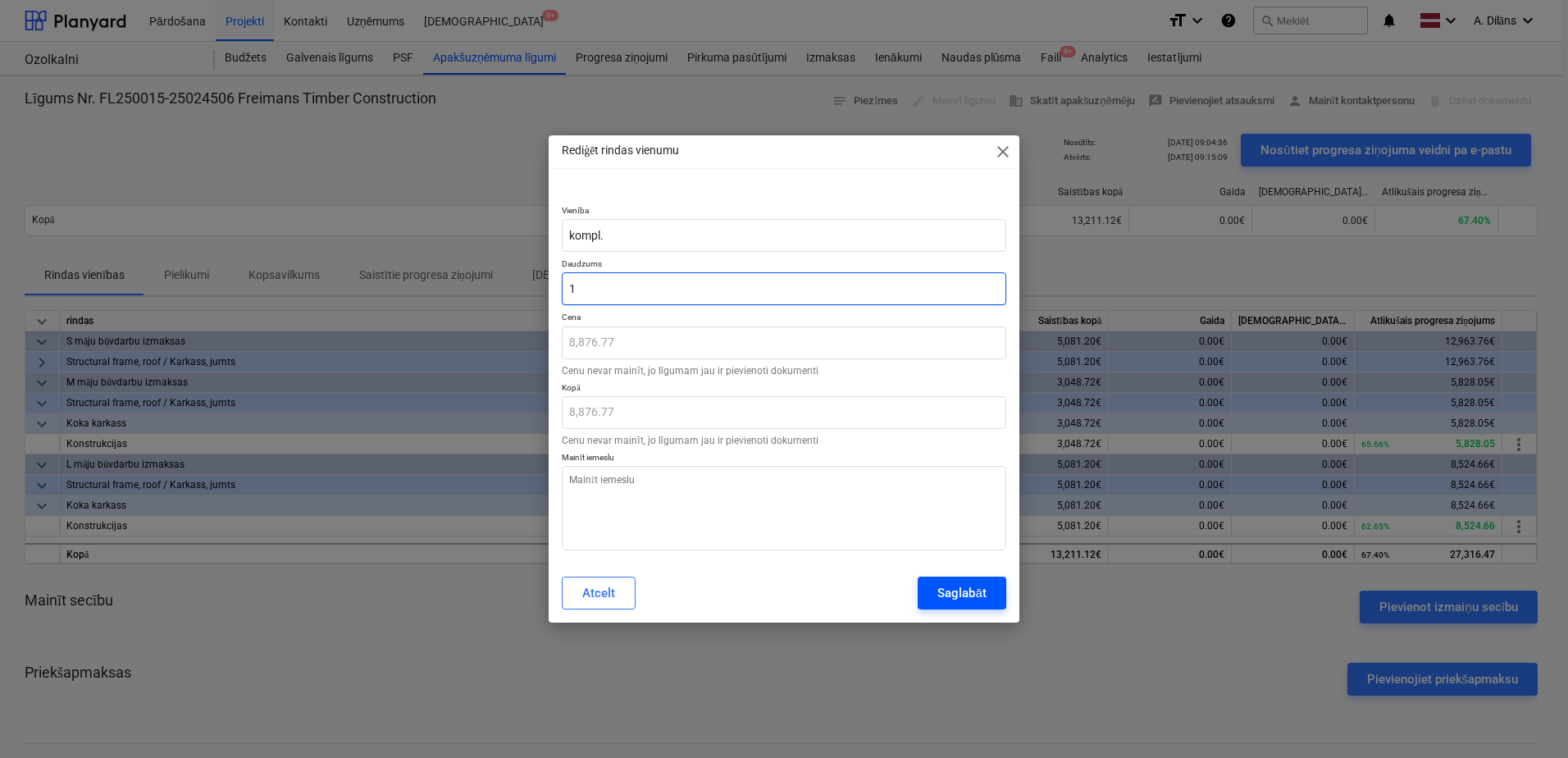
type textarea "x"
type input "0"
type input "0.00"
type input "0"
type textarea "x"
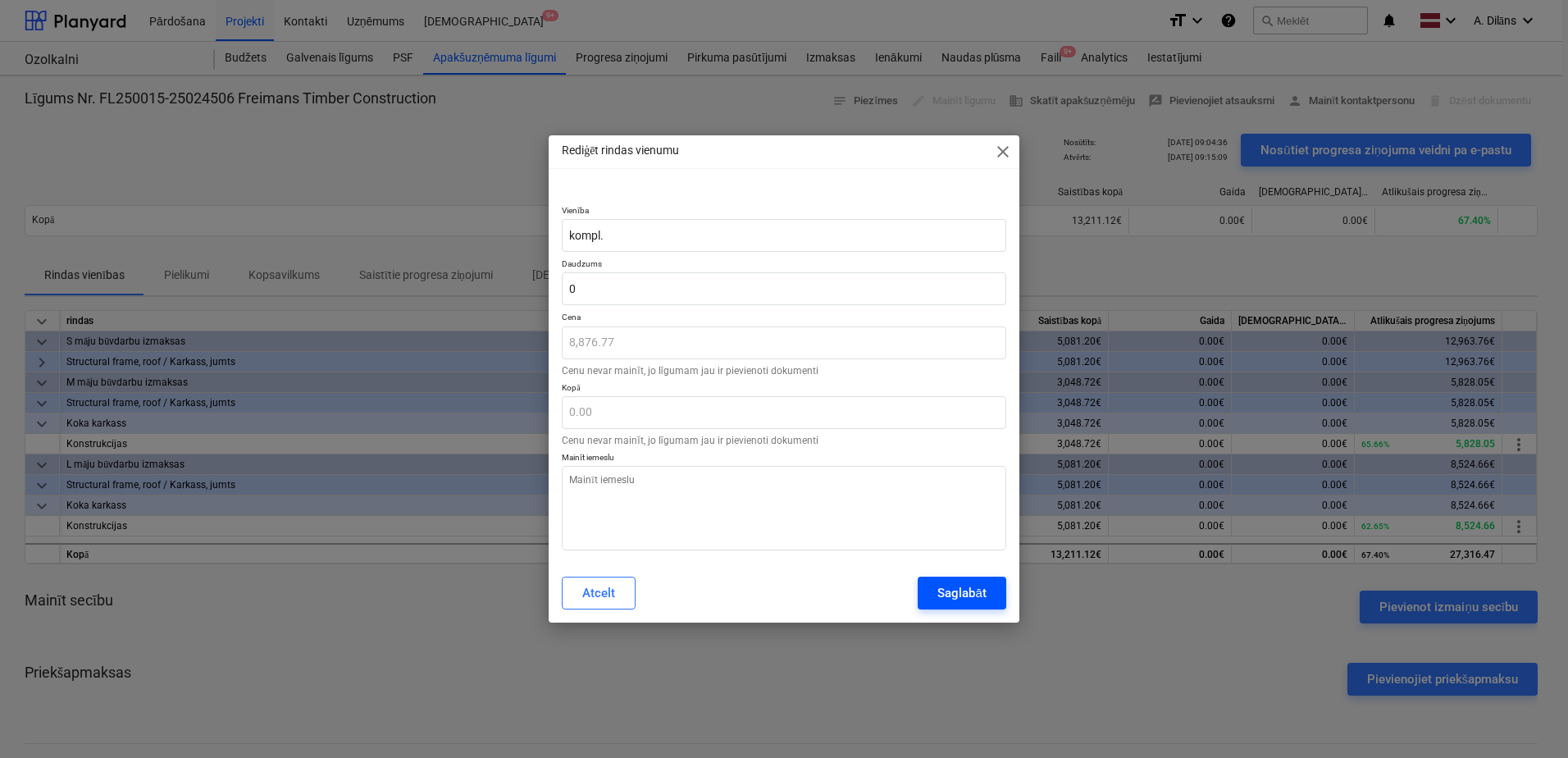
type input "0.00"
click at [947, 590] on div "Saglabāt" at bounding box center [961, 593] width 49 height 21
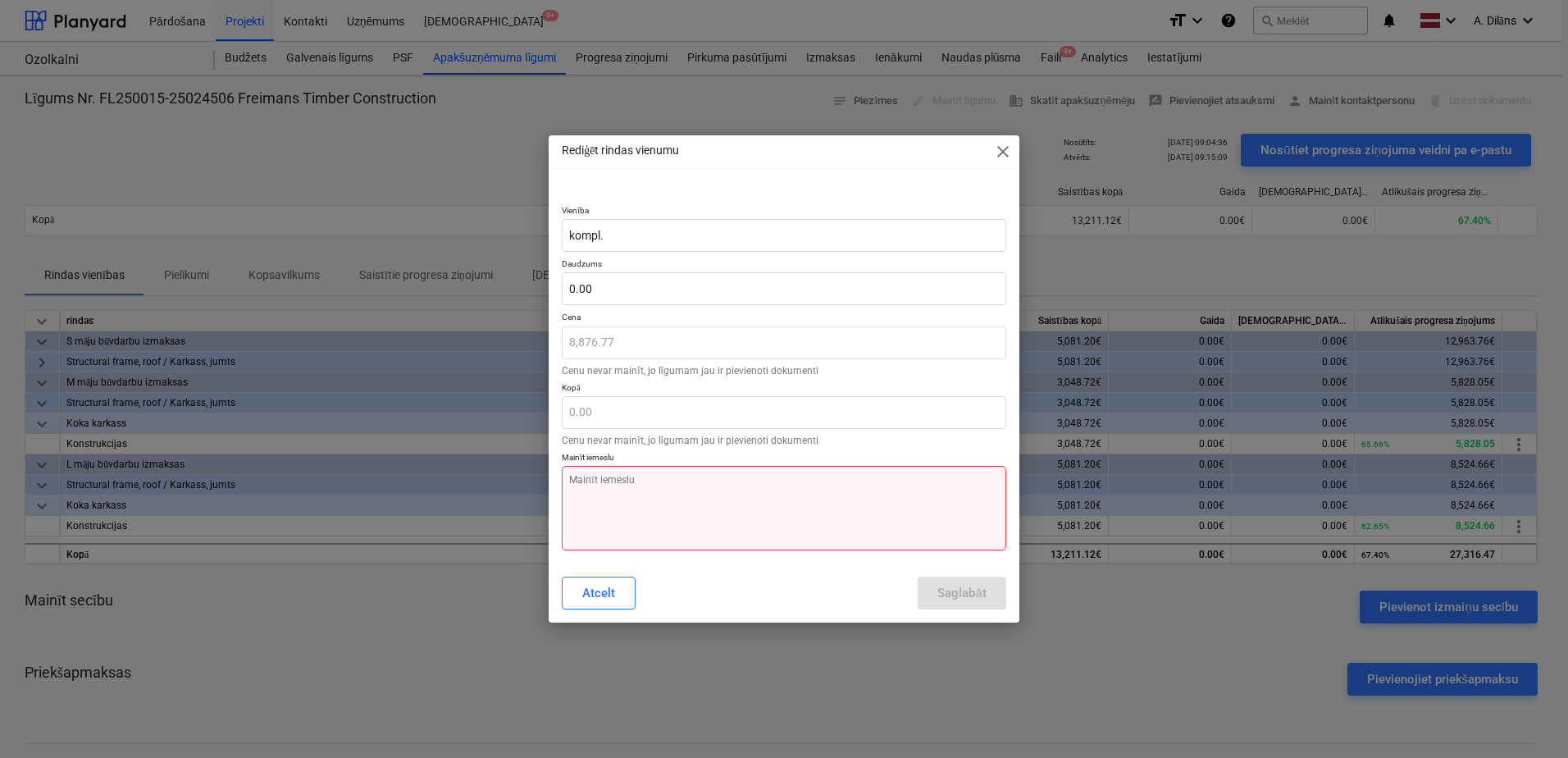
click at [713, 509] on textarea at bounding box center [784, 507] width 444 height 84
type textarea "x"
type textarea "N"
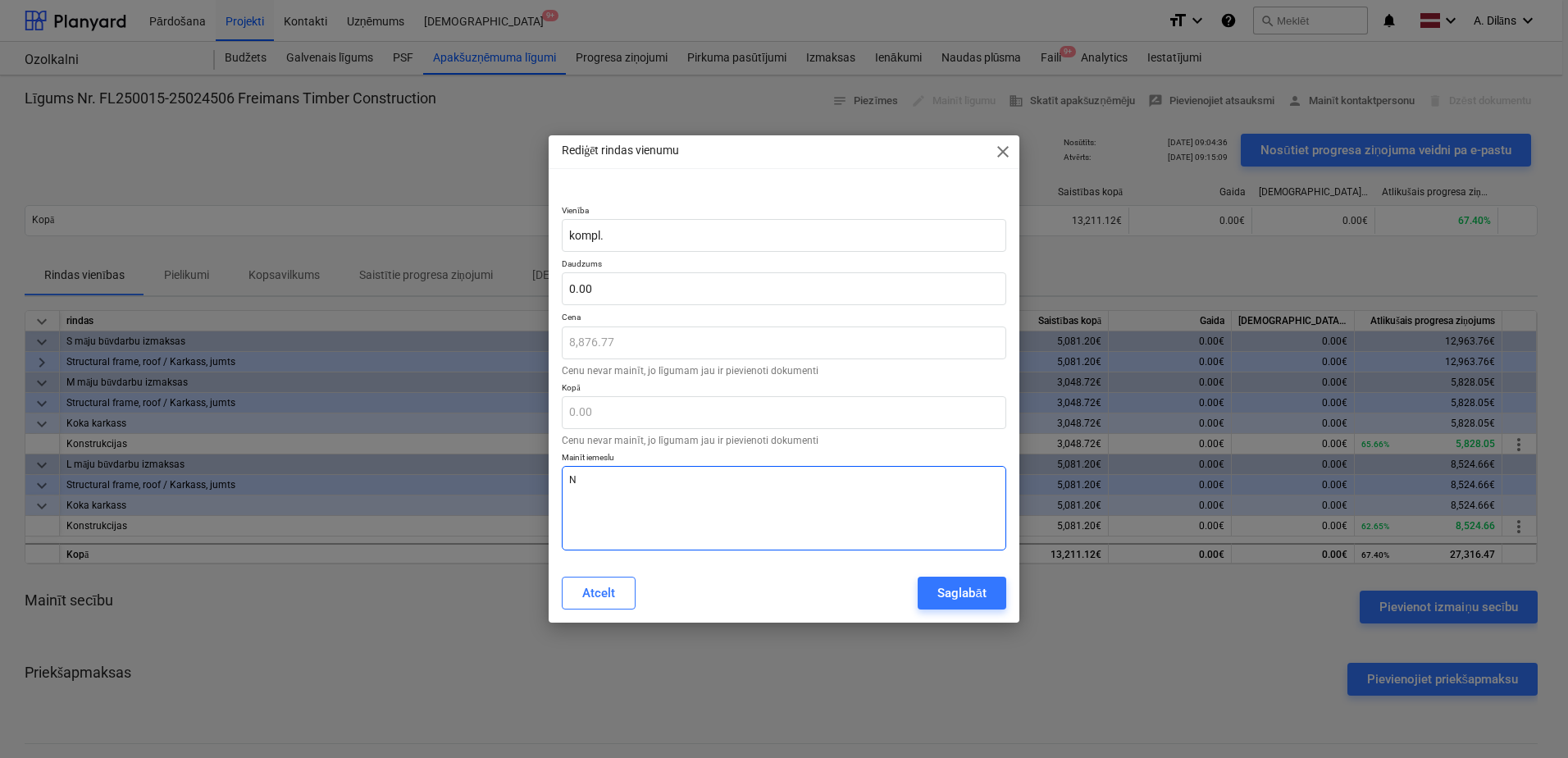
type textarea "x"
type textarea "Ne"
type textarea "x"
type textarea "Nek"
type textarea "x"
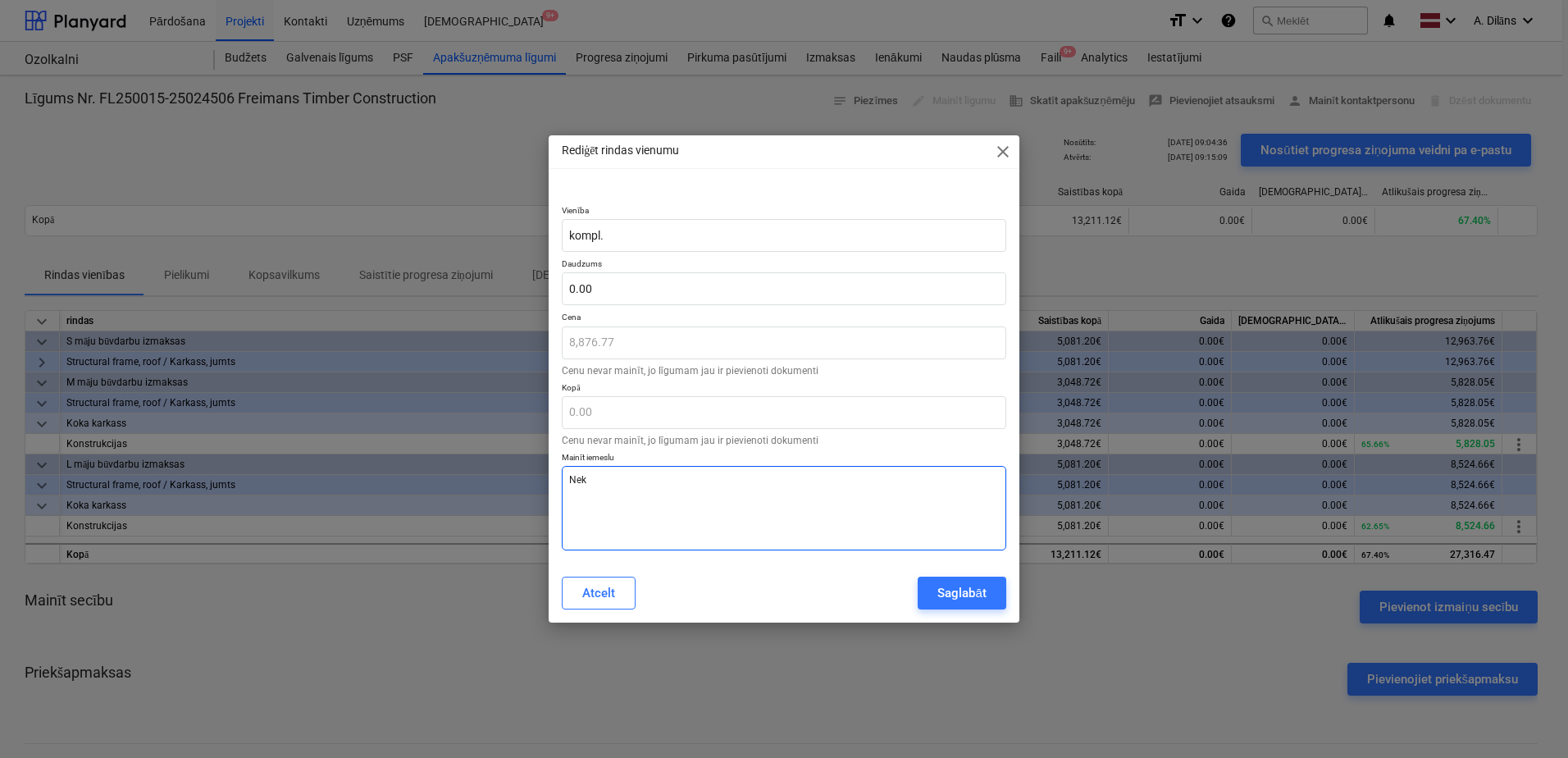
type textarea "Neko"
type textarea "x"
type textarea "Nekor"
type textarea "x"
type textarea "Nekore"
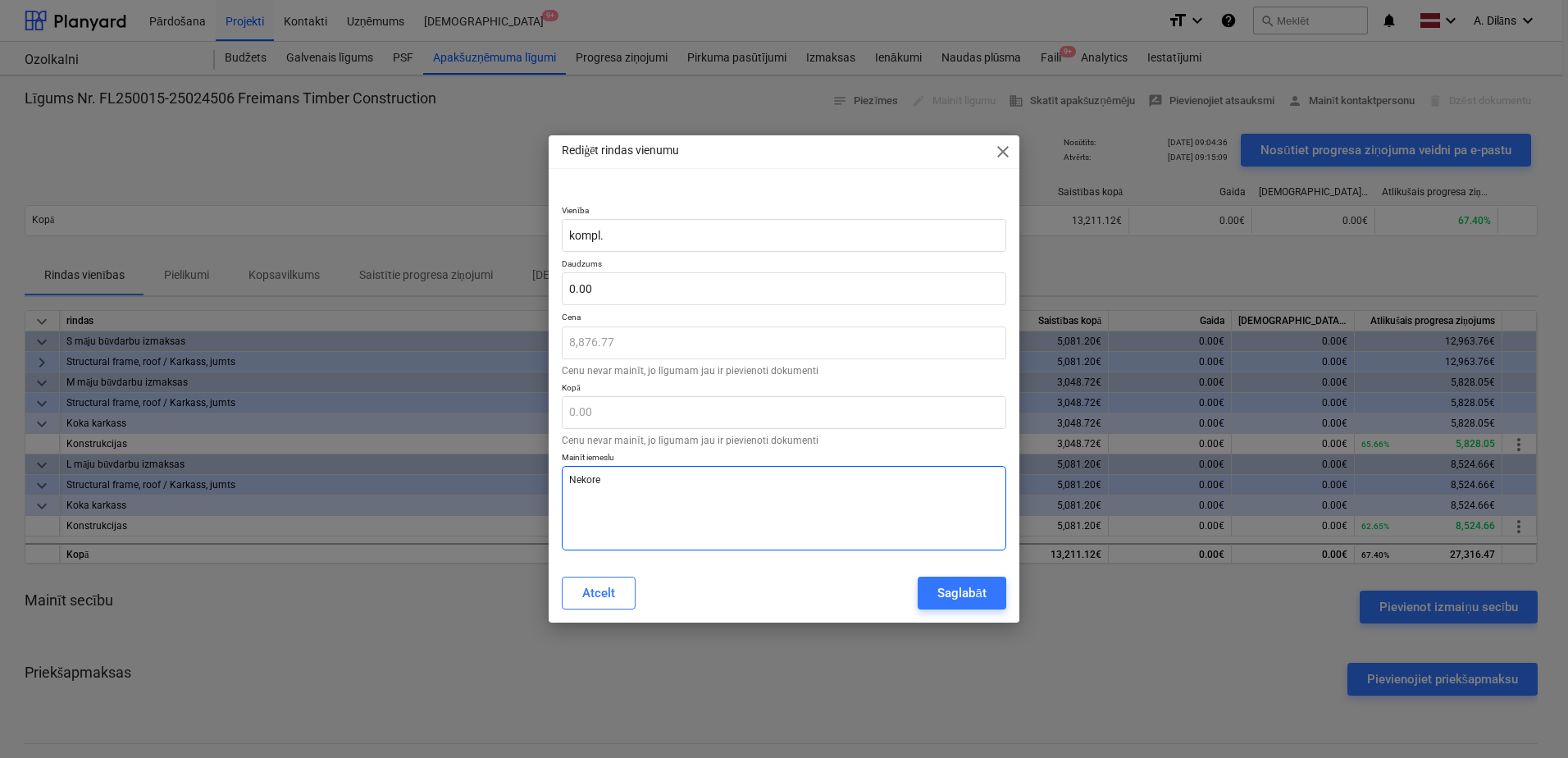
type textarea "x"
type textarea "Nekorek"
type textarea "x"
type textarea "Nekorekt"
type textarea "x"
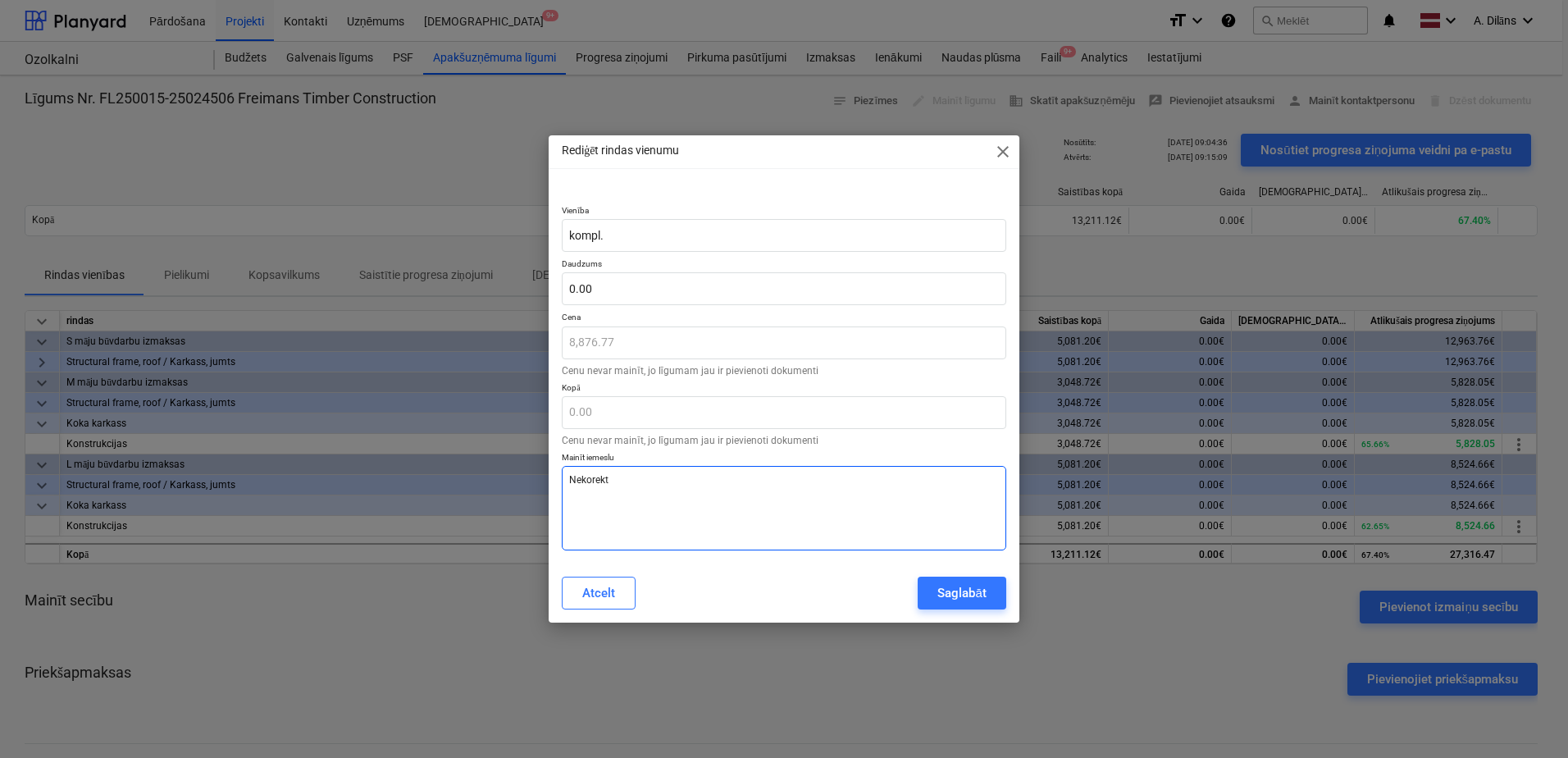
type textarea "Nekorekti"
type textarea "x"
type textarea "Nekorekti"
type textarea "x"
type textarea "Nekorekti n"
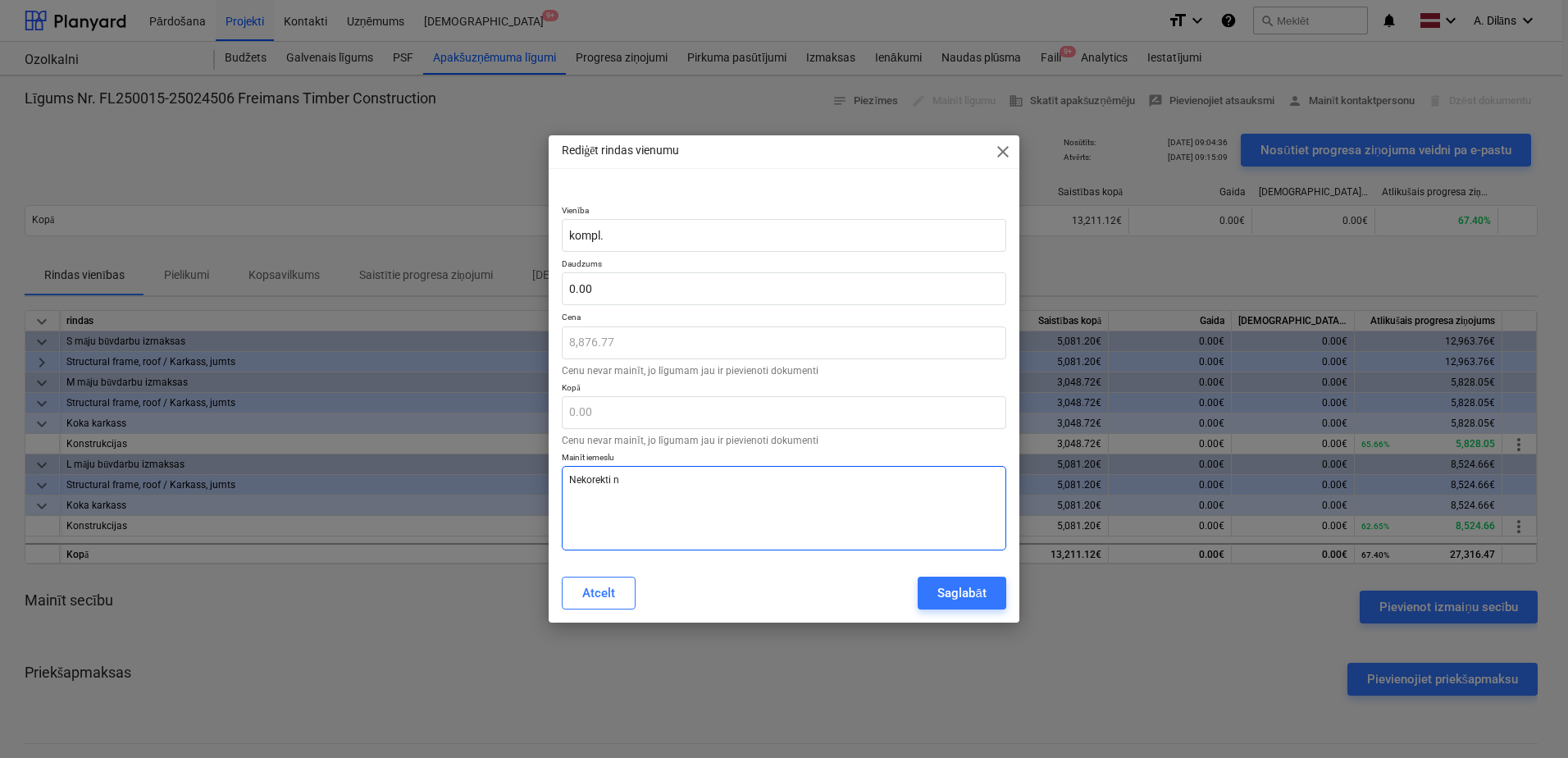
type textarea "x"
type textarea "Nekorekti no"
type textarea "x"
type textarea "Nekorekti nok"
type textarea "x"
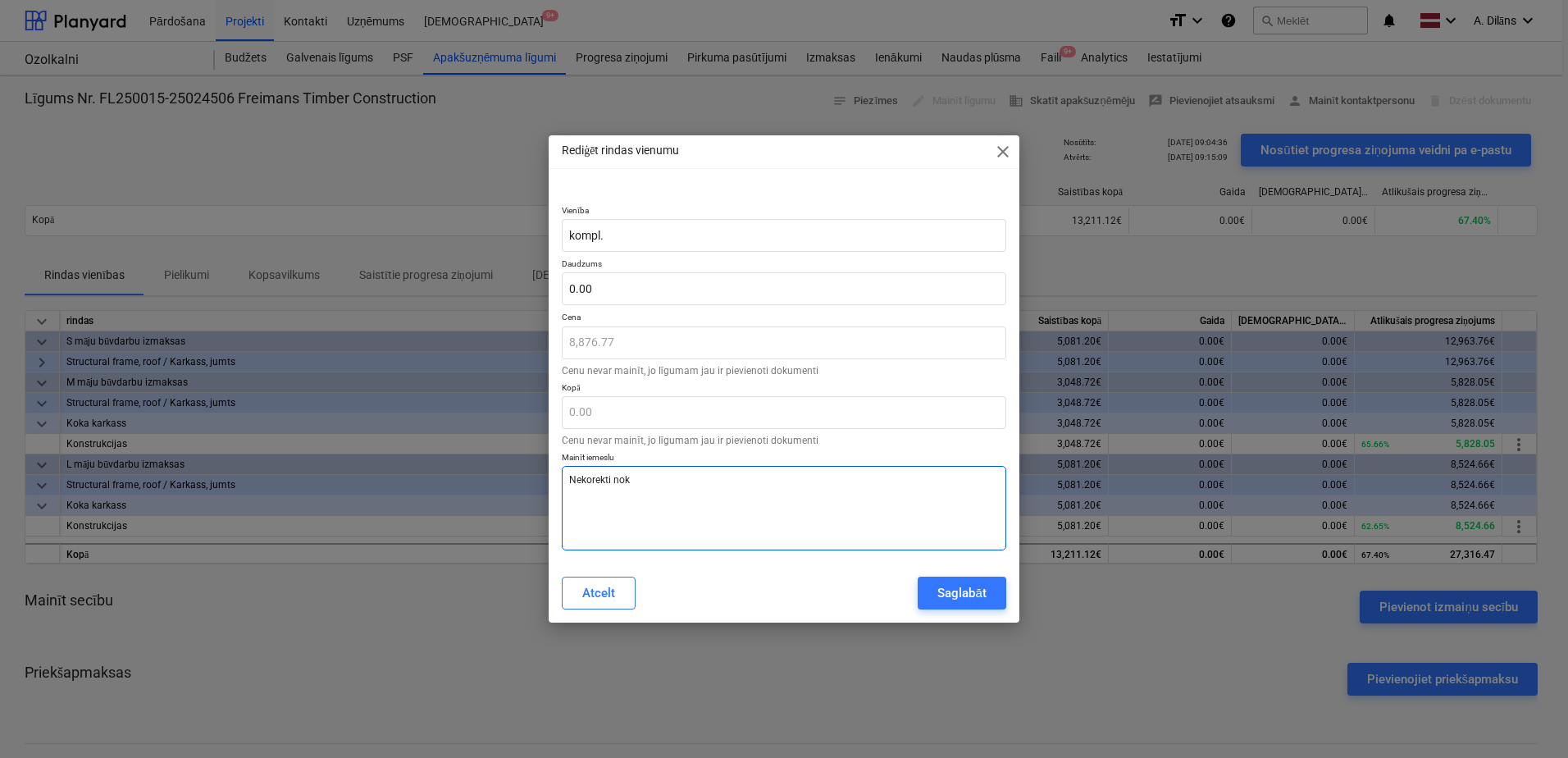
type textarea "Nekorekti noko"
type textarea "x"
type textarea "Nekorekti nokod"
type textarea "x"
type textarea "Nekorekti nokodē"
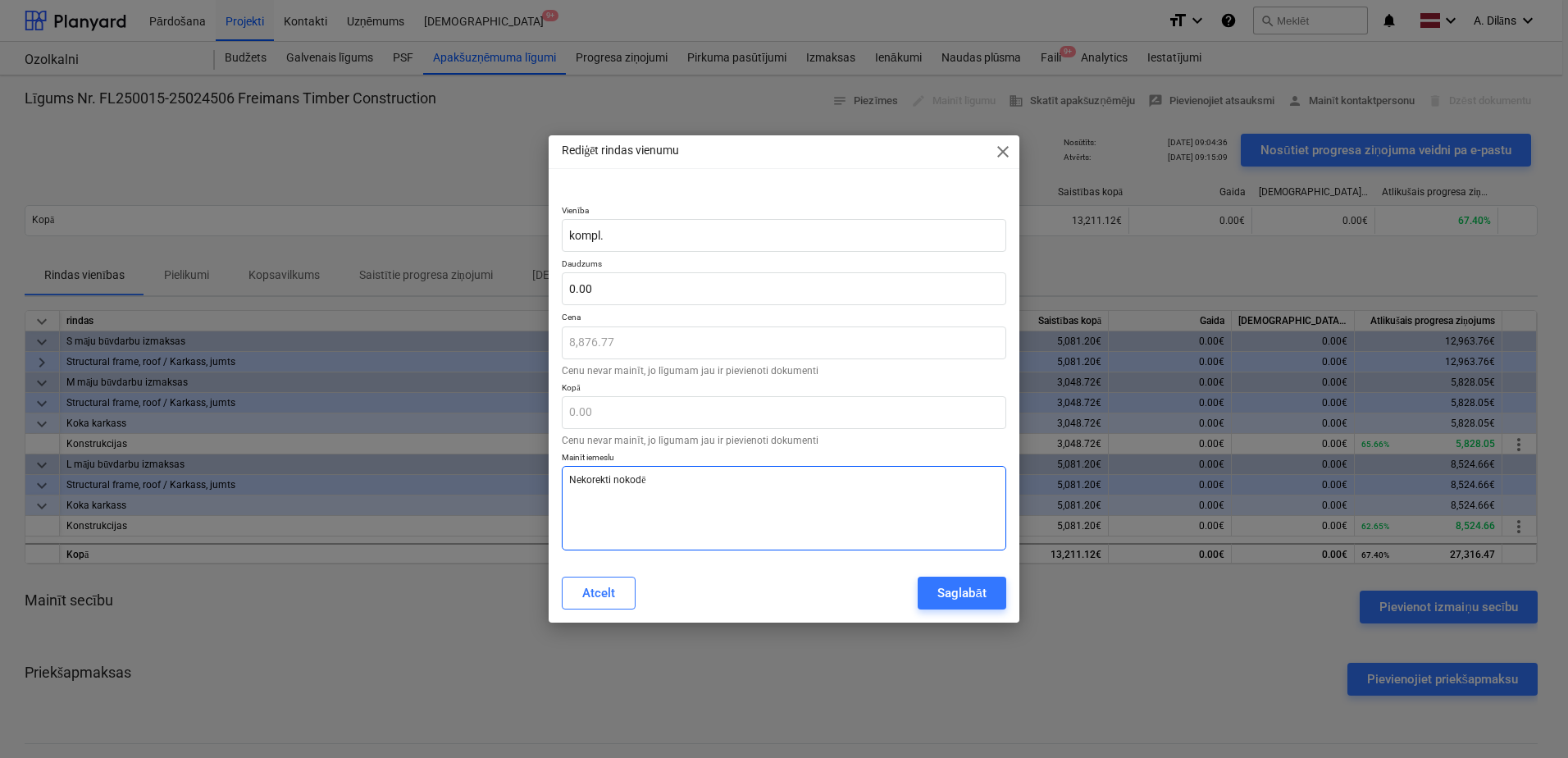
type textarea "x"
type textarea "Nekorekti nokodēt"
type textarea "x"
type textarea "Nekorekti nokodēts"
click at [946, 597] on div "Saglabāt" at bounding box center [961, 593] width 49 height 21
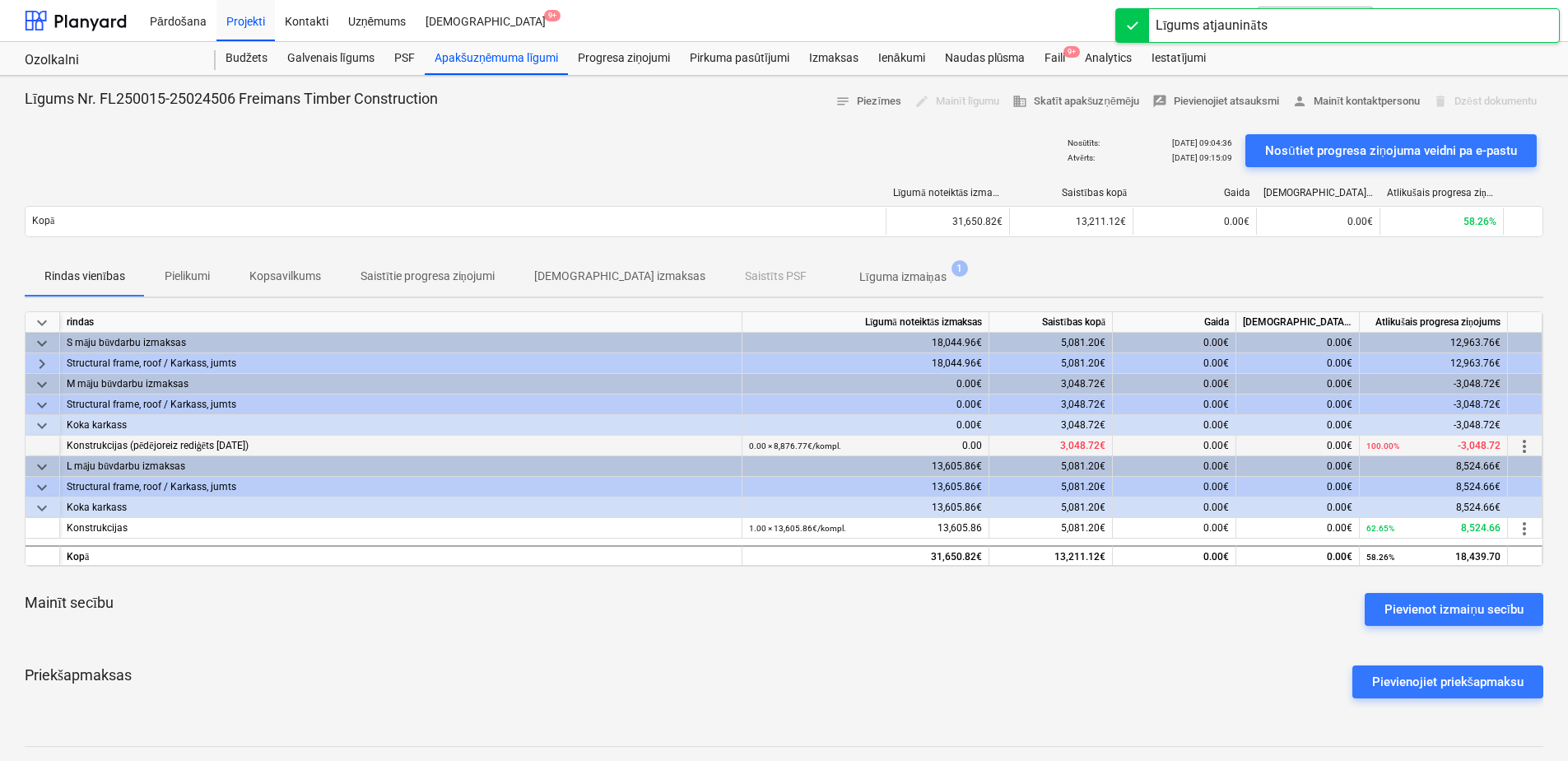
click at [1520, 445] on span "more_vert" at bounding box center [1524, 446] width 20 height 20
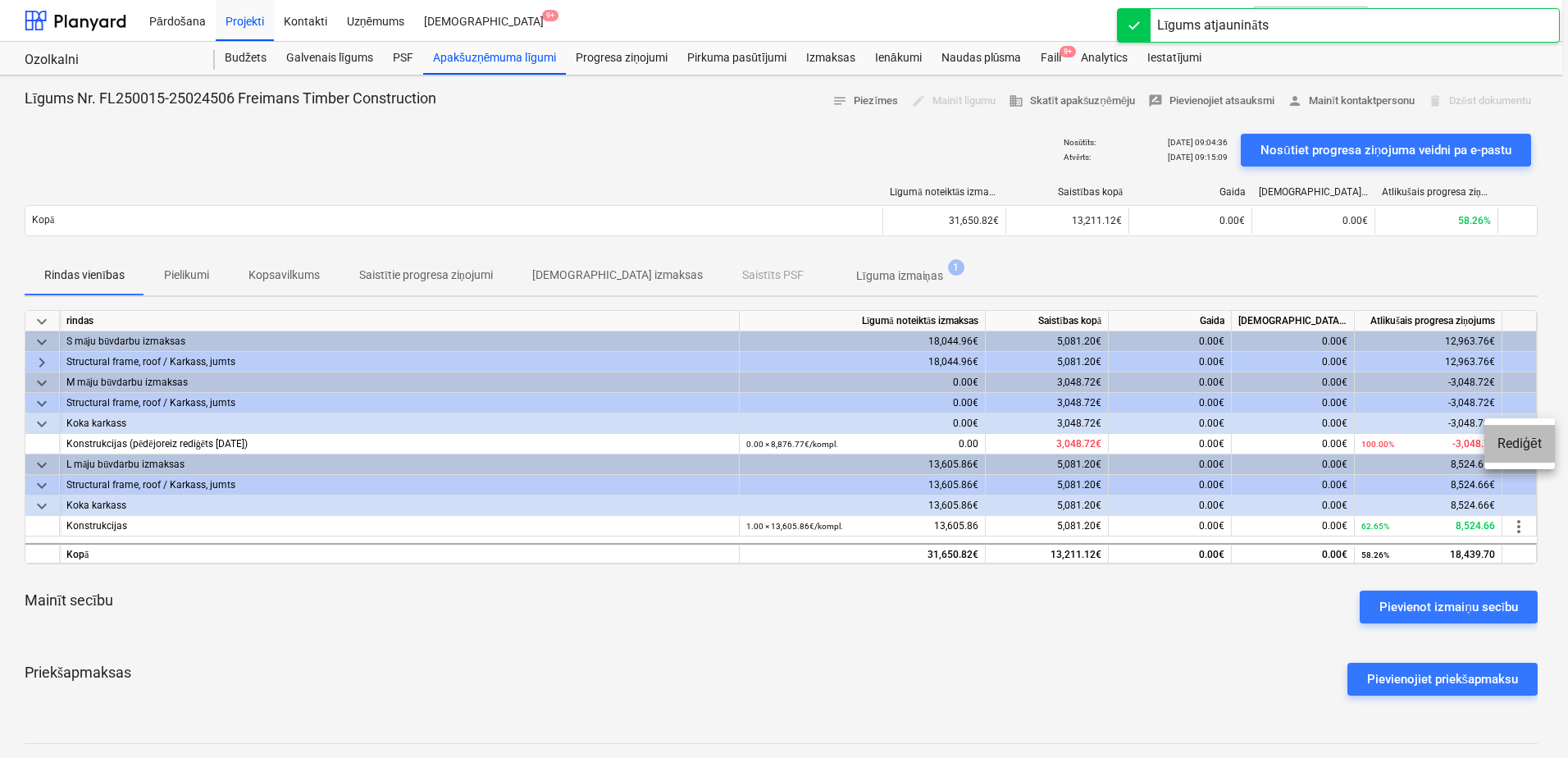
click at [1519, 447] on li "Rediģēt" at bounding box center [1519, 443] width 71 height 38
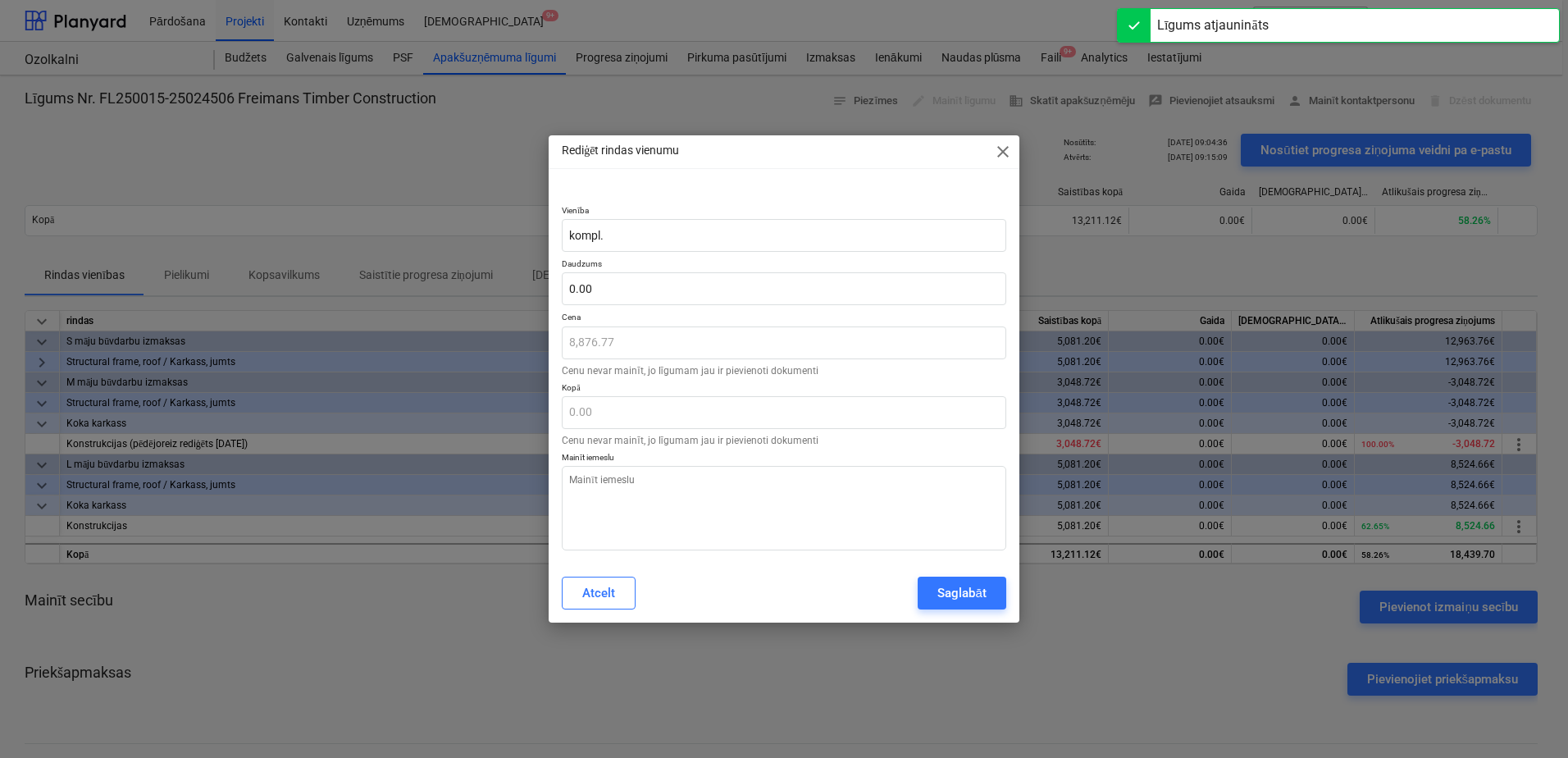
type textarea "x"
drag, startPoint x: 624, startPoint y: 291, endPoint x: 501, endPoint y: 294, distance: 123.0
click at [503, 295] on div "Rediģēt rindas vienumu close Vienība kompl. Daudzums Cena 8,876.77 Cenu nevar m…" at bounding box center [784, 379] width 1568 height 758
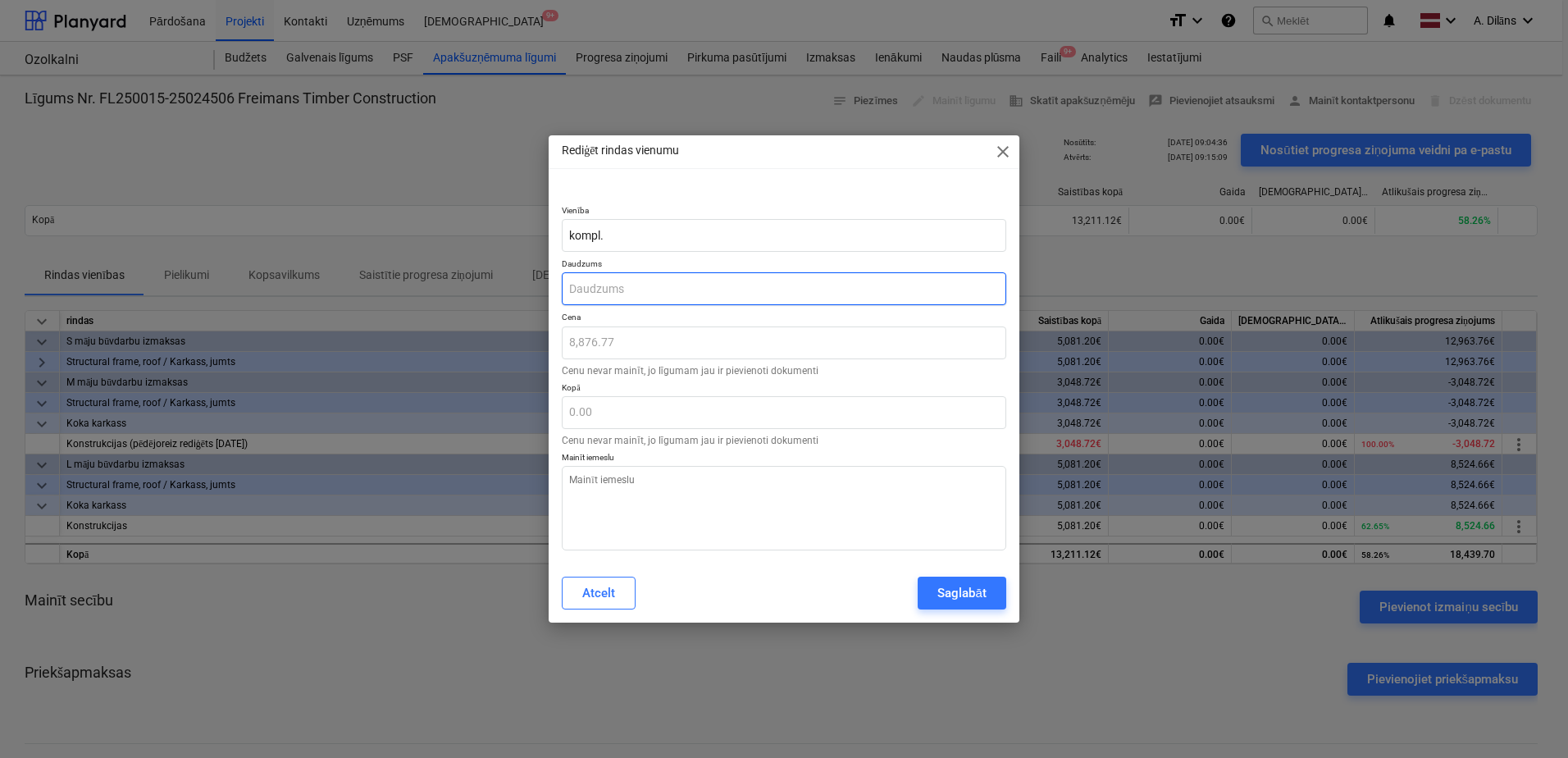
type textarea "x"
type input "1"
type input "8,876.77"
type input "1"
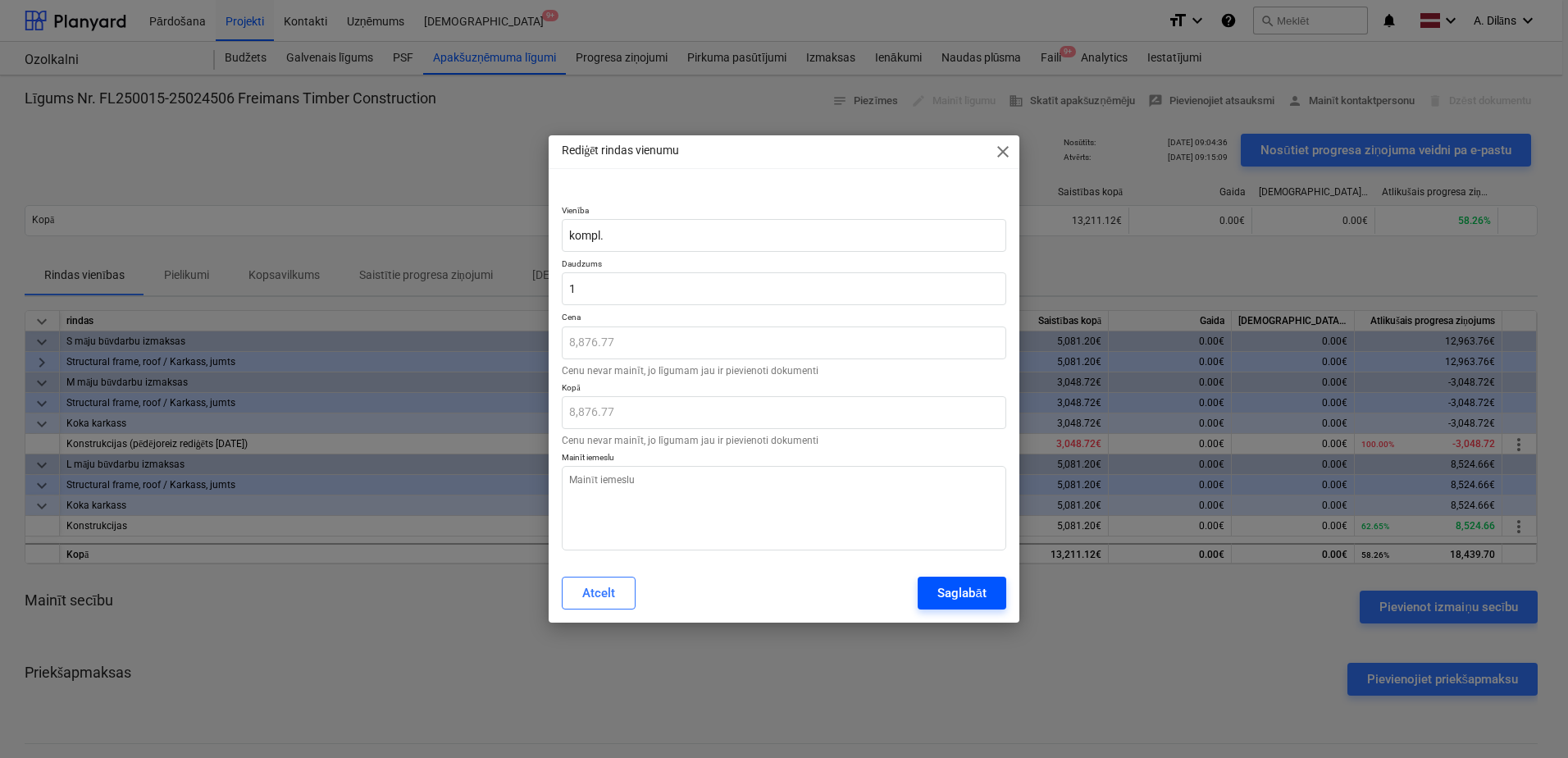
type textarea "x"
type input "1.00"
click at [966, 588] on div "Saglabāt" at bounding box center [961, 593] width 49 height 21
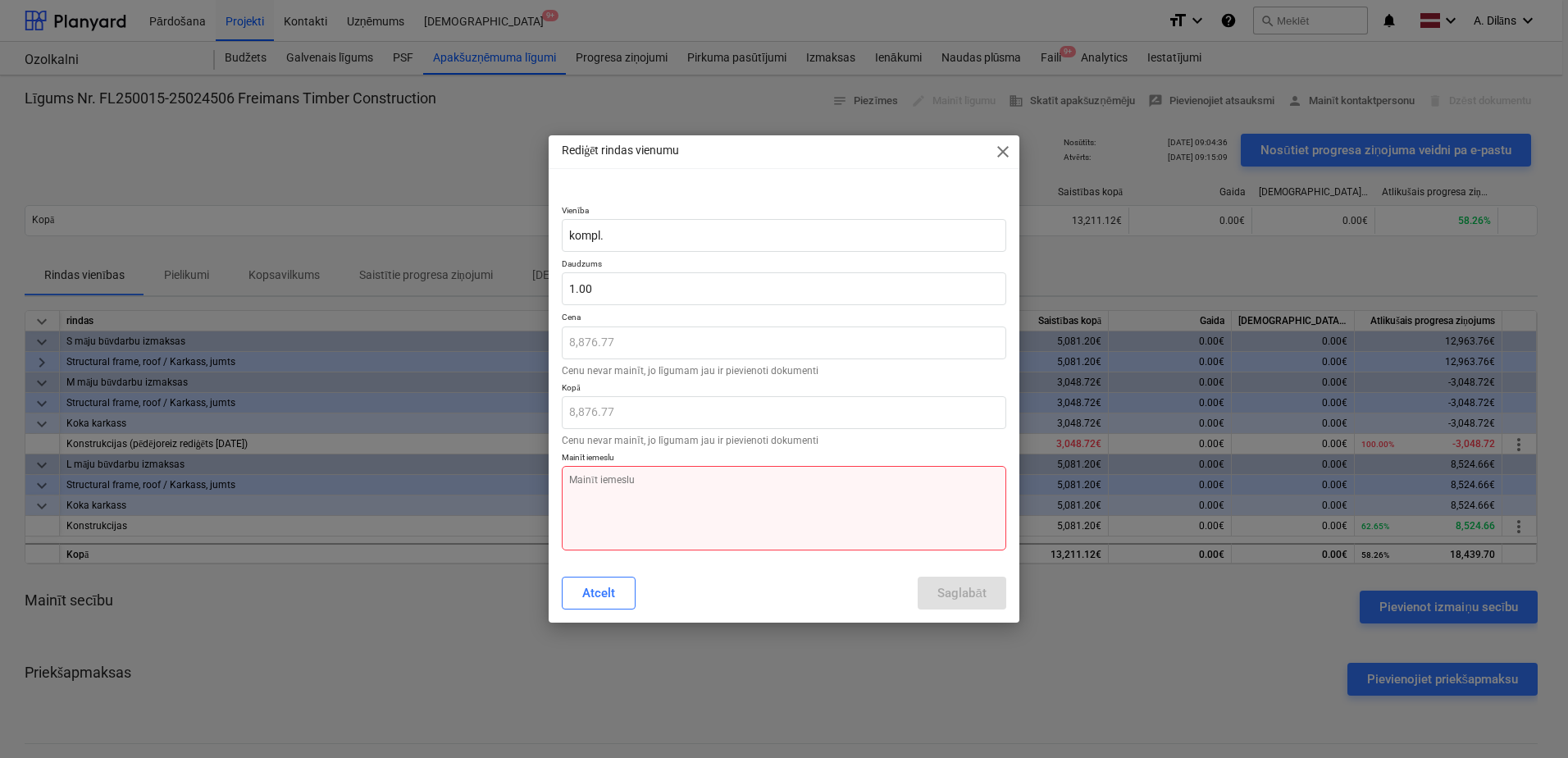
click at [794, 493] on textarea at bounding box center [784, 507] width 444 height 84
type textarea "x"
type textarea "A"
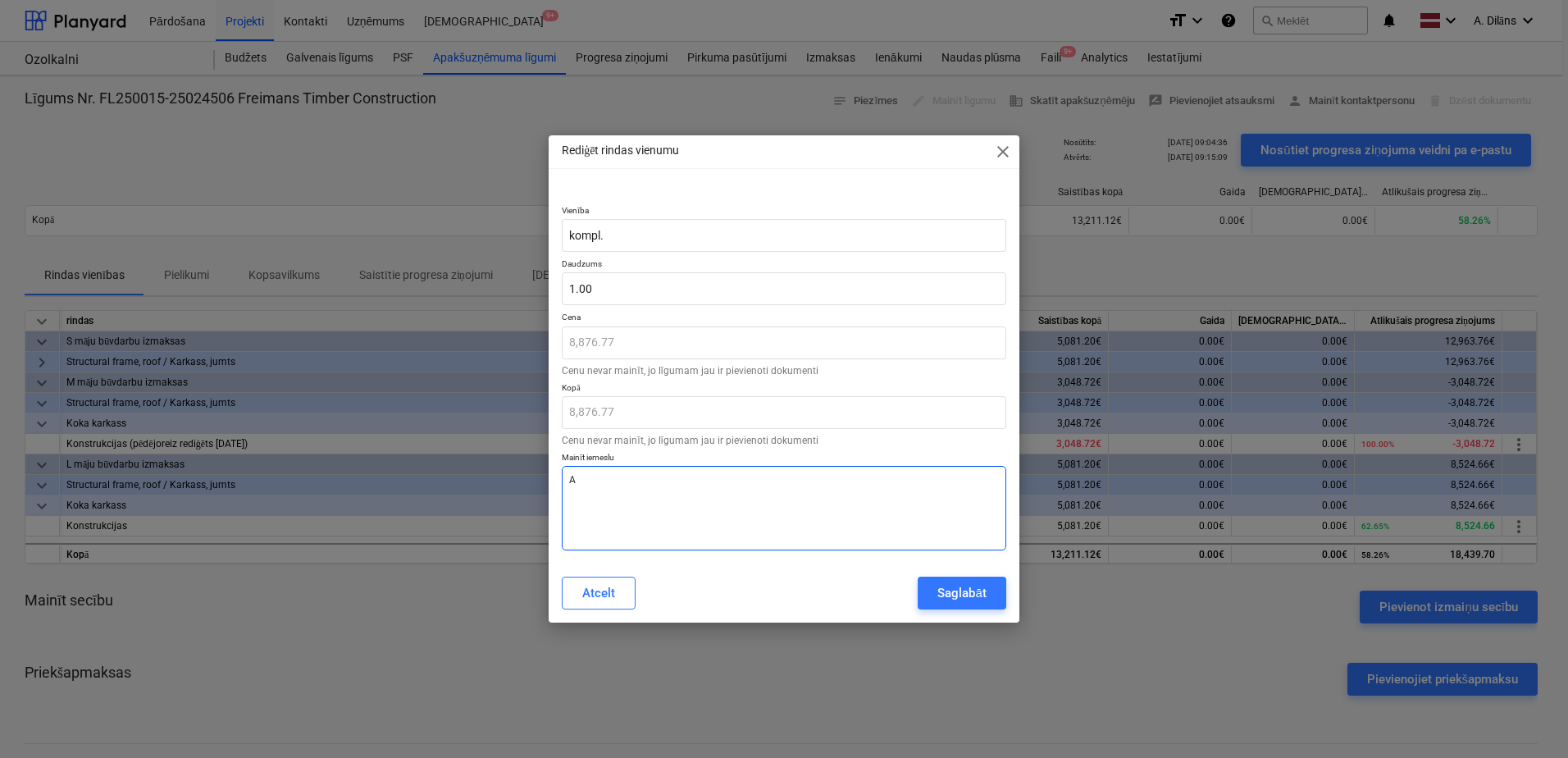
type textarea "x"
type textarea "At"
type textarea "x"
type textarea "Atg"
type textarea "x"
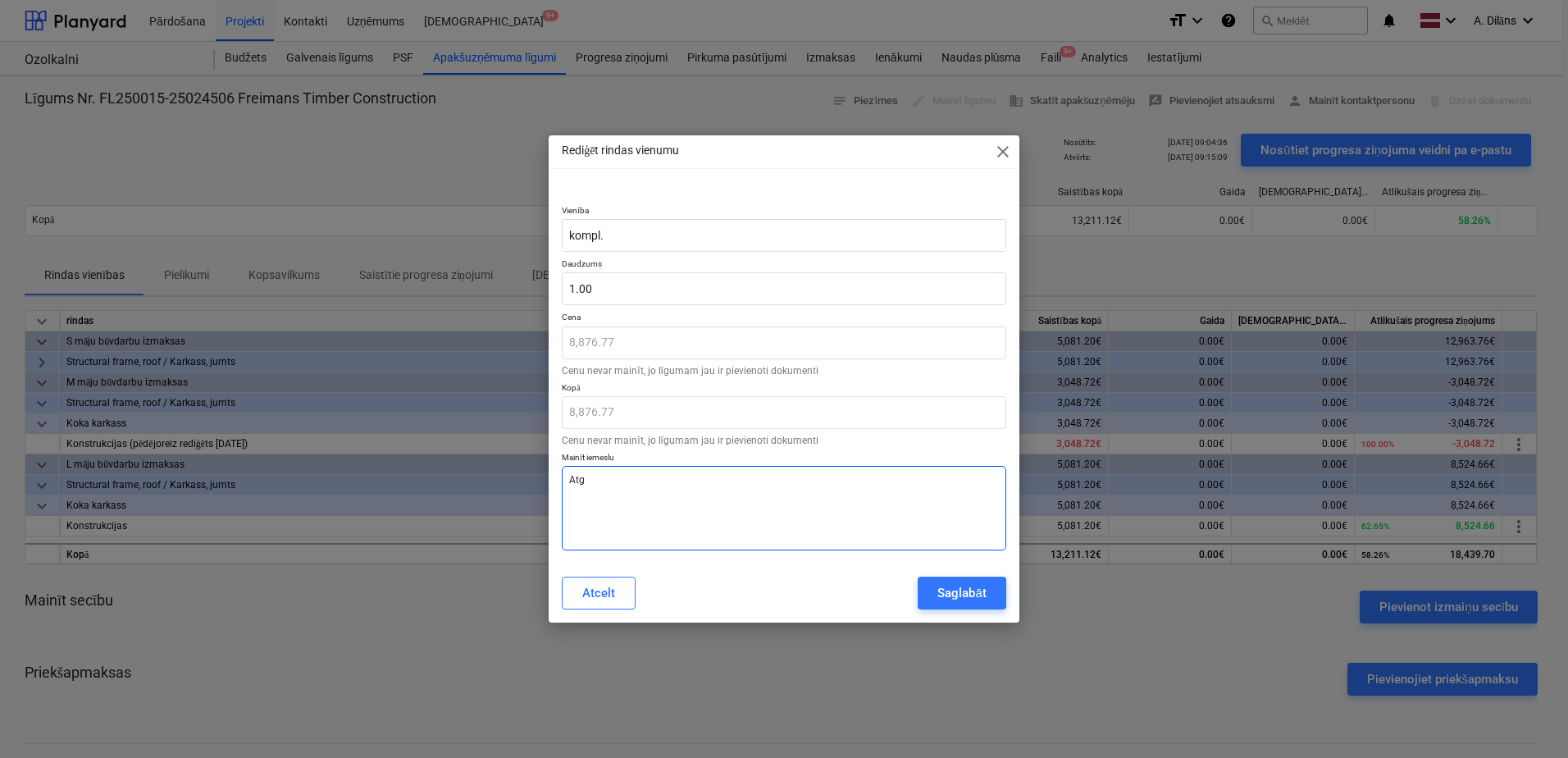
type textarea "Atgr"
type textarea "x"
type textarea "Atgrie"
type textarea "x"
type textarea "Atgriez"
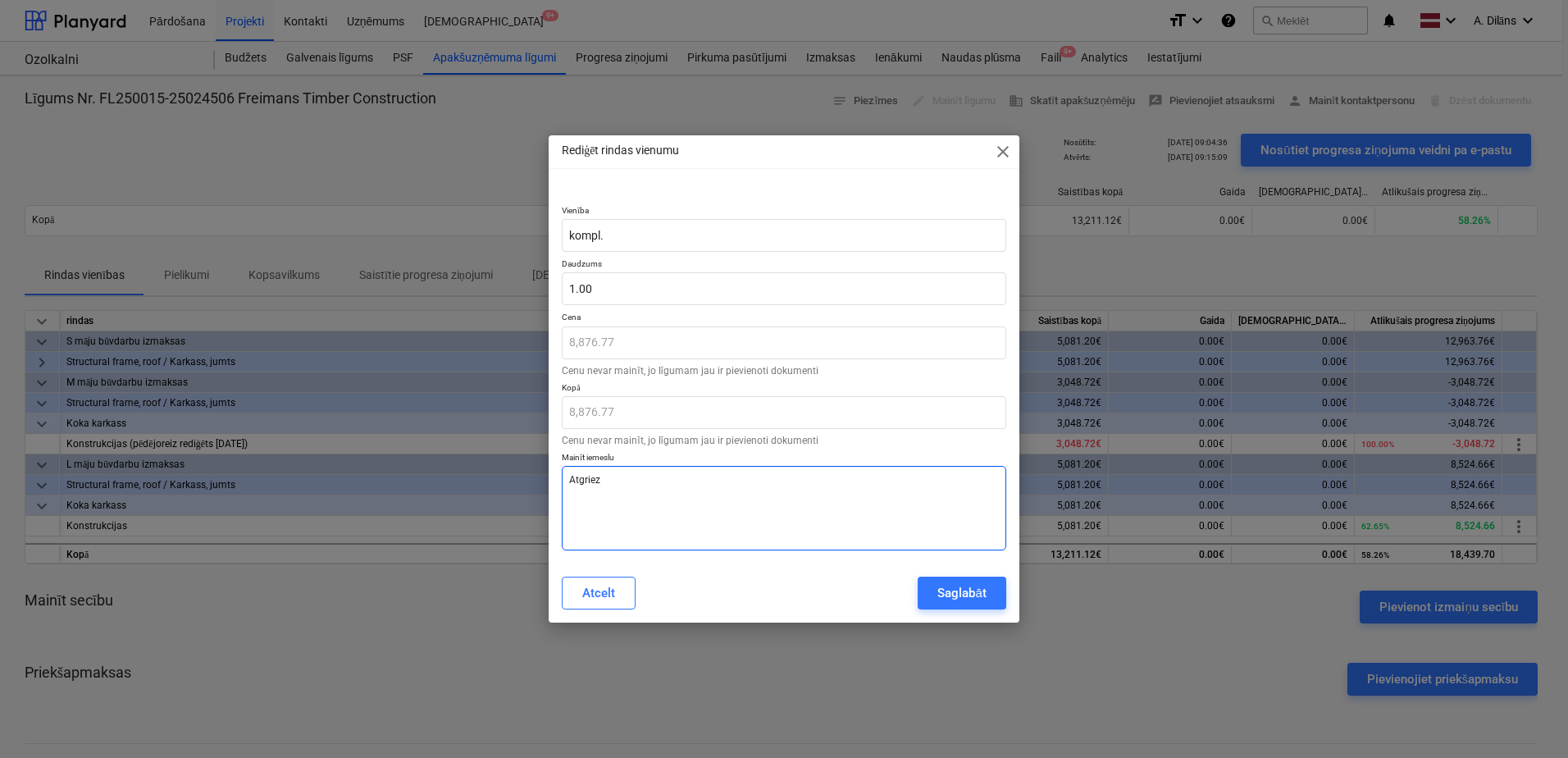
type textarea "x"
type textarea "Atgriezt"
type textarea "x"
type textarea "Atgriezt"
type textarea "x"
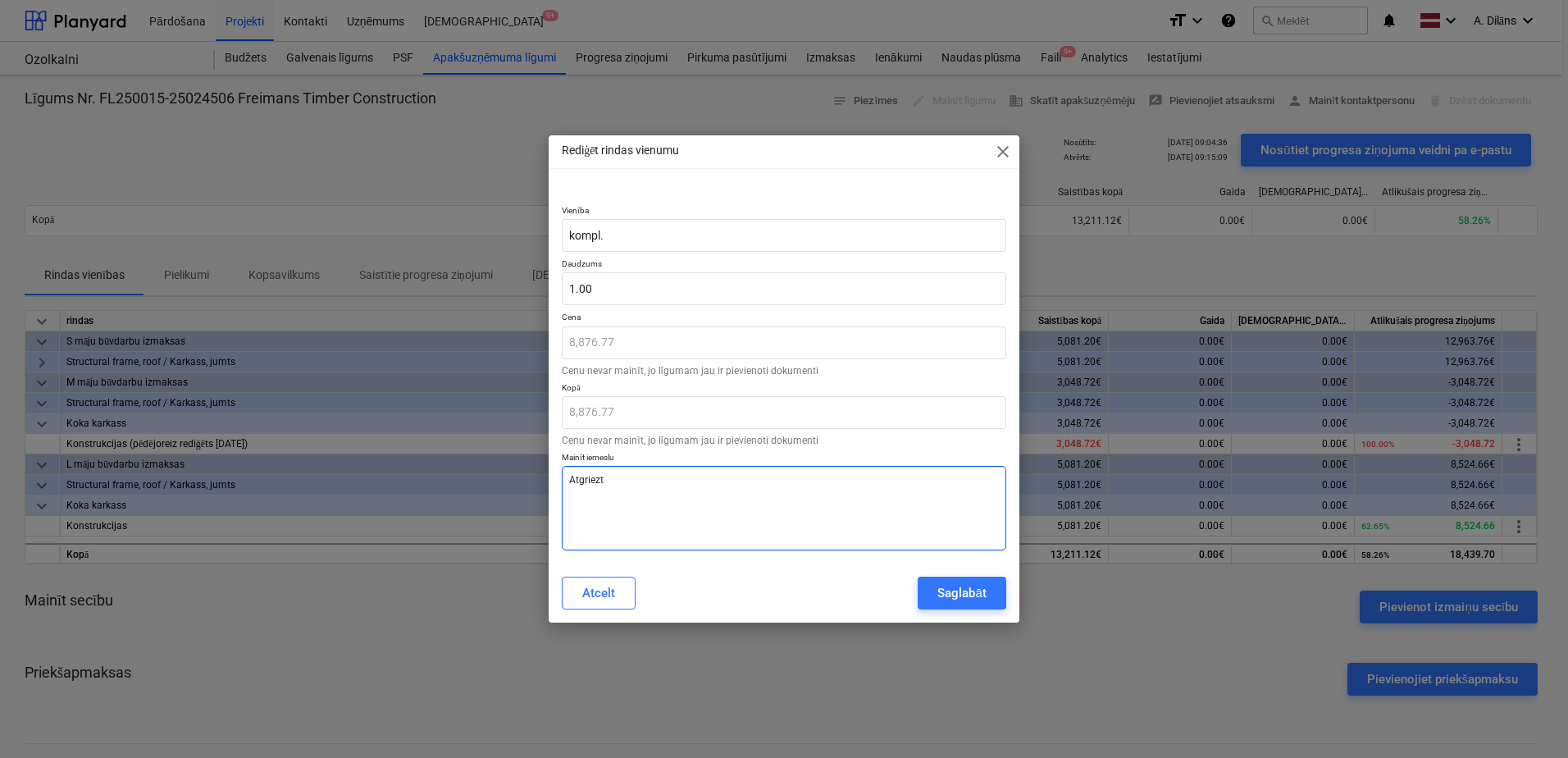
type textarea "Atgriezt i"
type textarea "x"
type textarea "Atgriezt iz"
type textarea "x"
type textarea "Atgriezt izm"
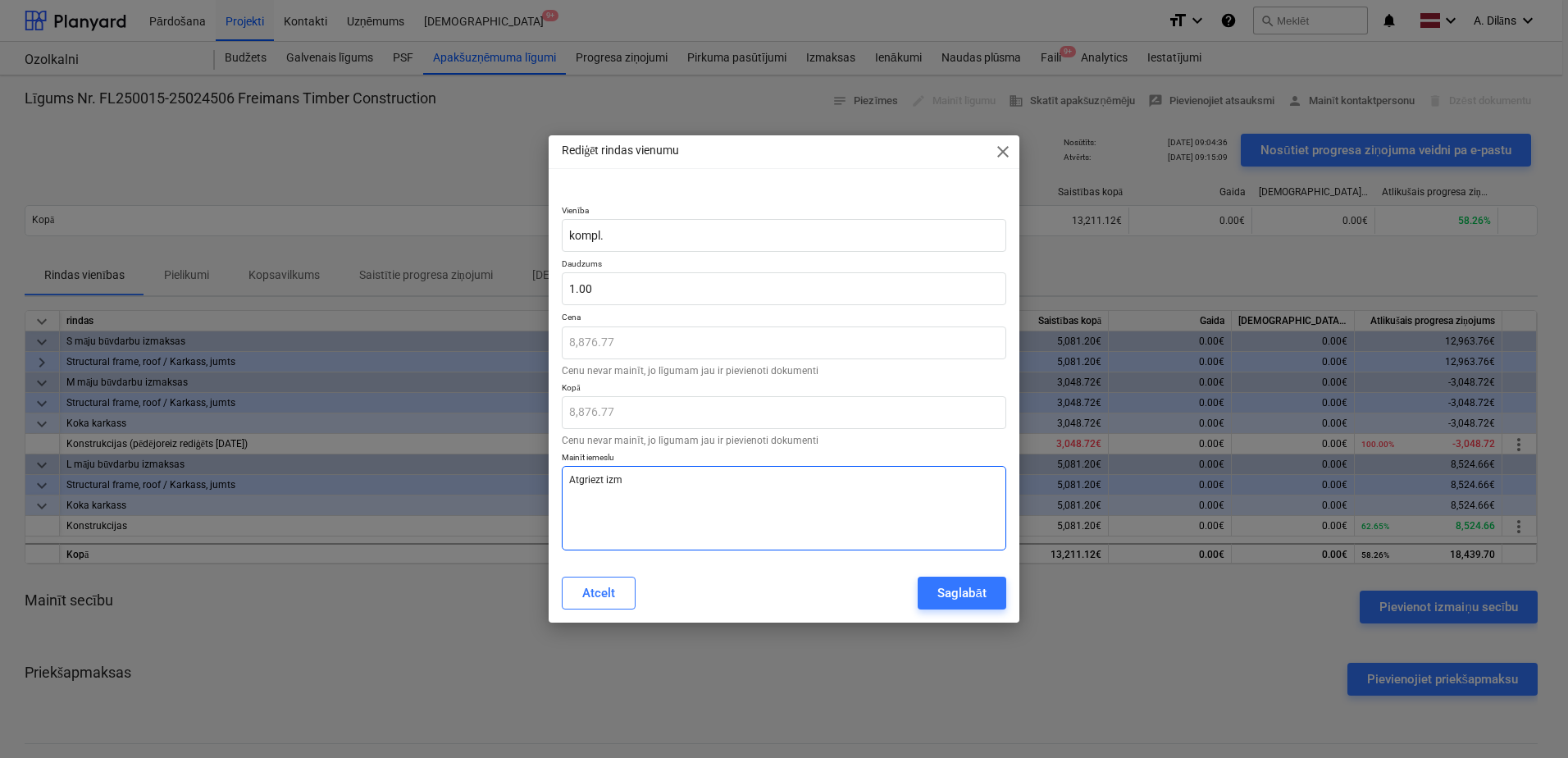
type textarea "x"
type textarea "Atgriezt izma"
type textarea "x"
type textarea "Atgriezt izmai"
type textarea "x"
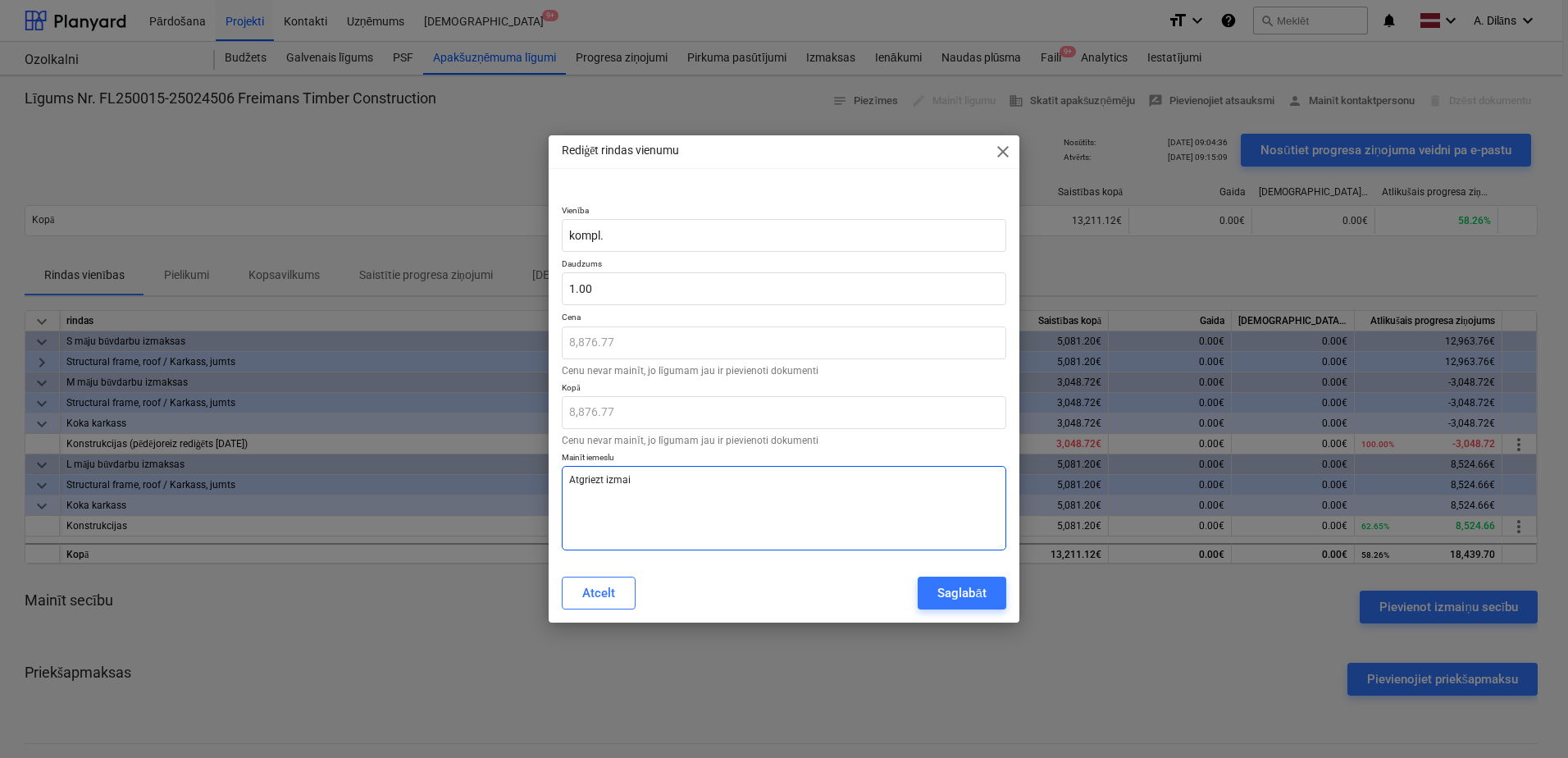
type textarea "Atgriezt izmaiņ"
type textarea "x"
type textarea "Atgriezt izmaiņa"
type textarea "x"
type textarea "Atgriezt izmaiņas"
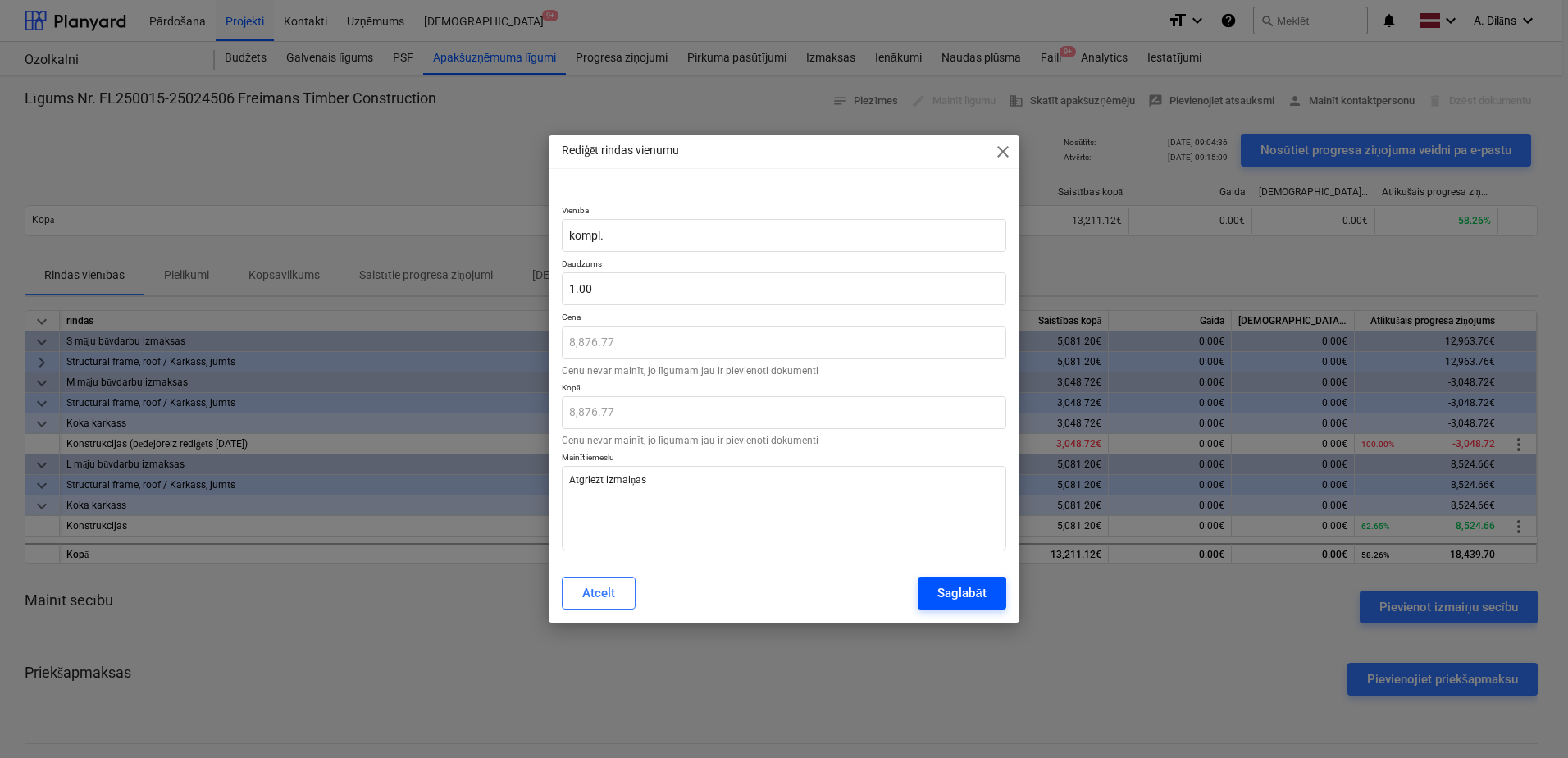
click at [942, 591] on div "Saglabāt" at bounding box center [961, 593] width 49 height 21
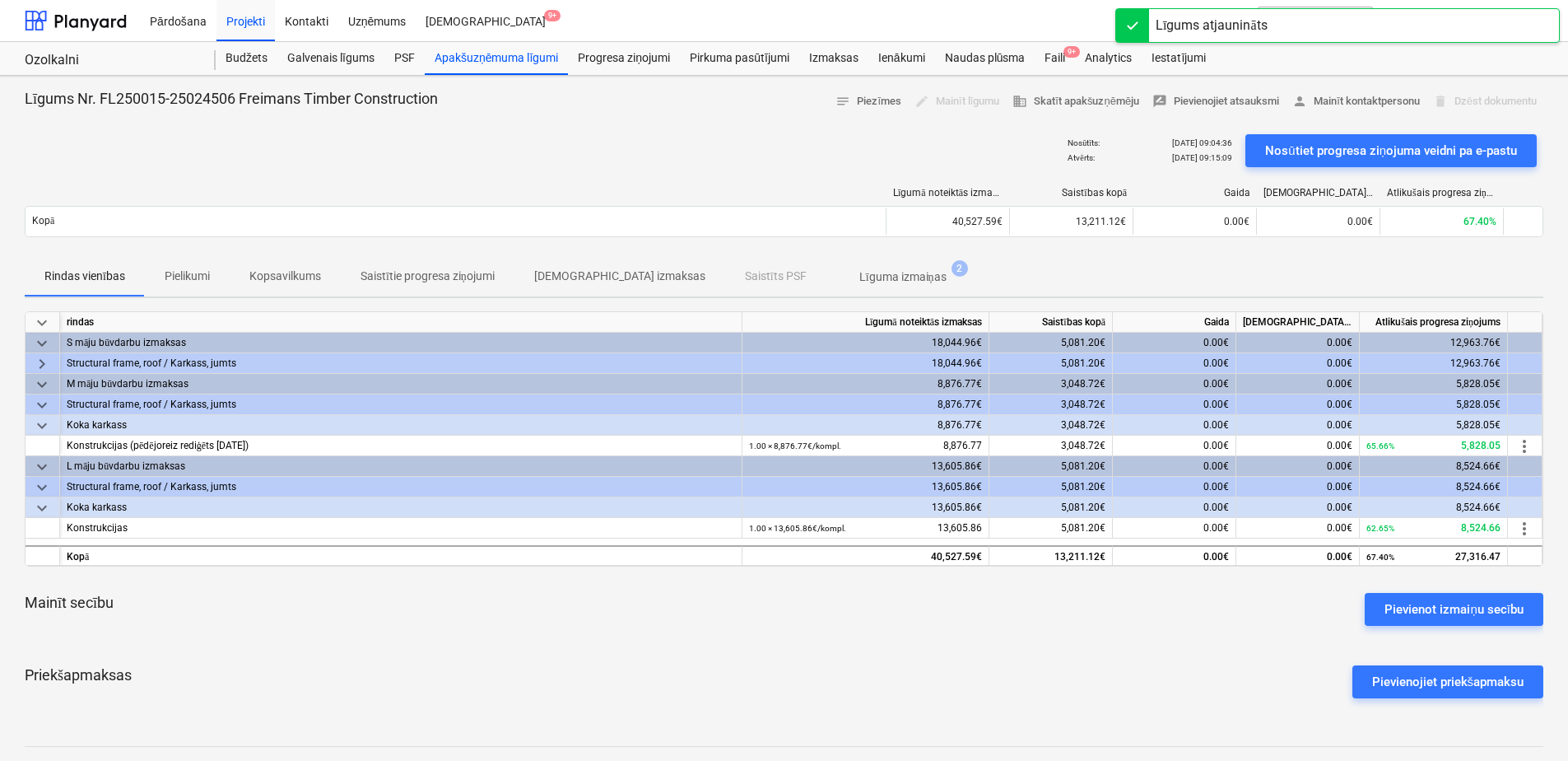
drag, startPoint x: 1102, startPoint y: 636, endPoint x: 936, endPoint y: 602, distance: 169.4
drag, startPoint x: 936, startPoint y: 602, endPoint x: 754, endPoint y: 617, distance: 182.6
click at [754, 617] on div "Mainīt secību Pievienot izmaiņu secību" at bounding box center [784, 609] width 1518 height 59
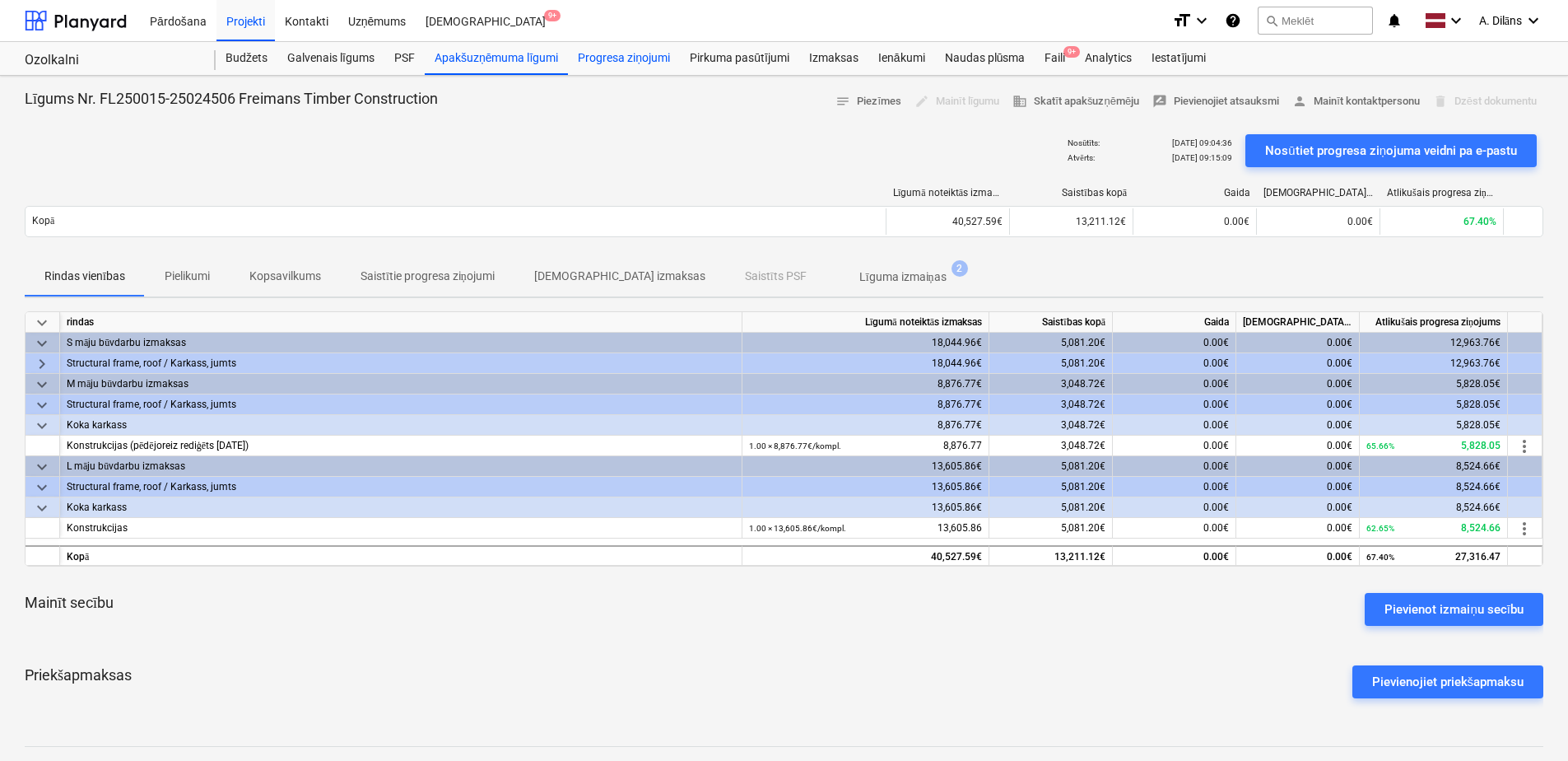
click at [648, 74] on div "Progresa ziņojumi" at bounding box center [624, 58] width 112 height 33
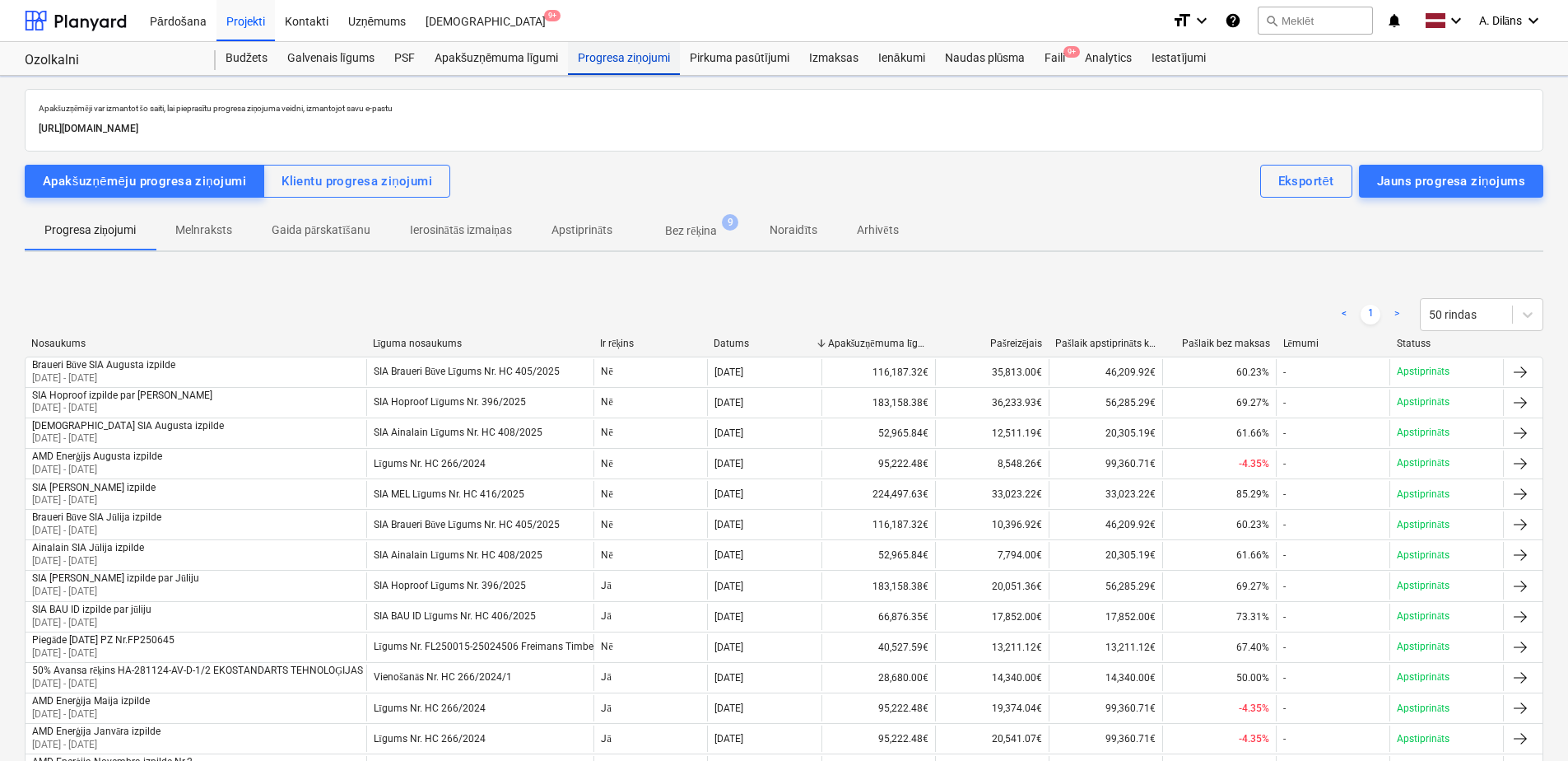
click at [640, 51] on div "Progresa ziņojumi" at bounding box center [624, 58] width 112 height 33
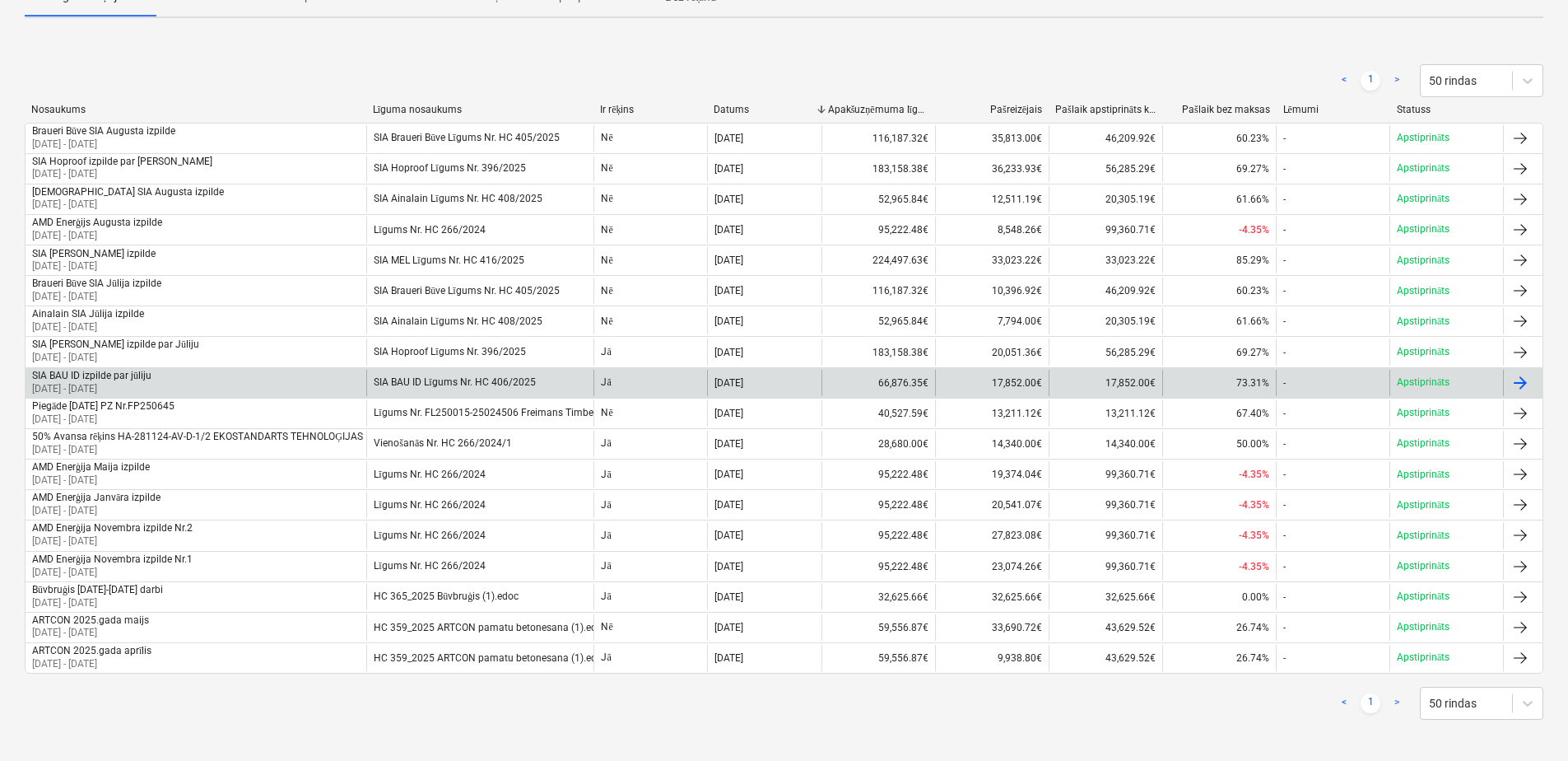
scroll to position [236, 0]
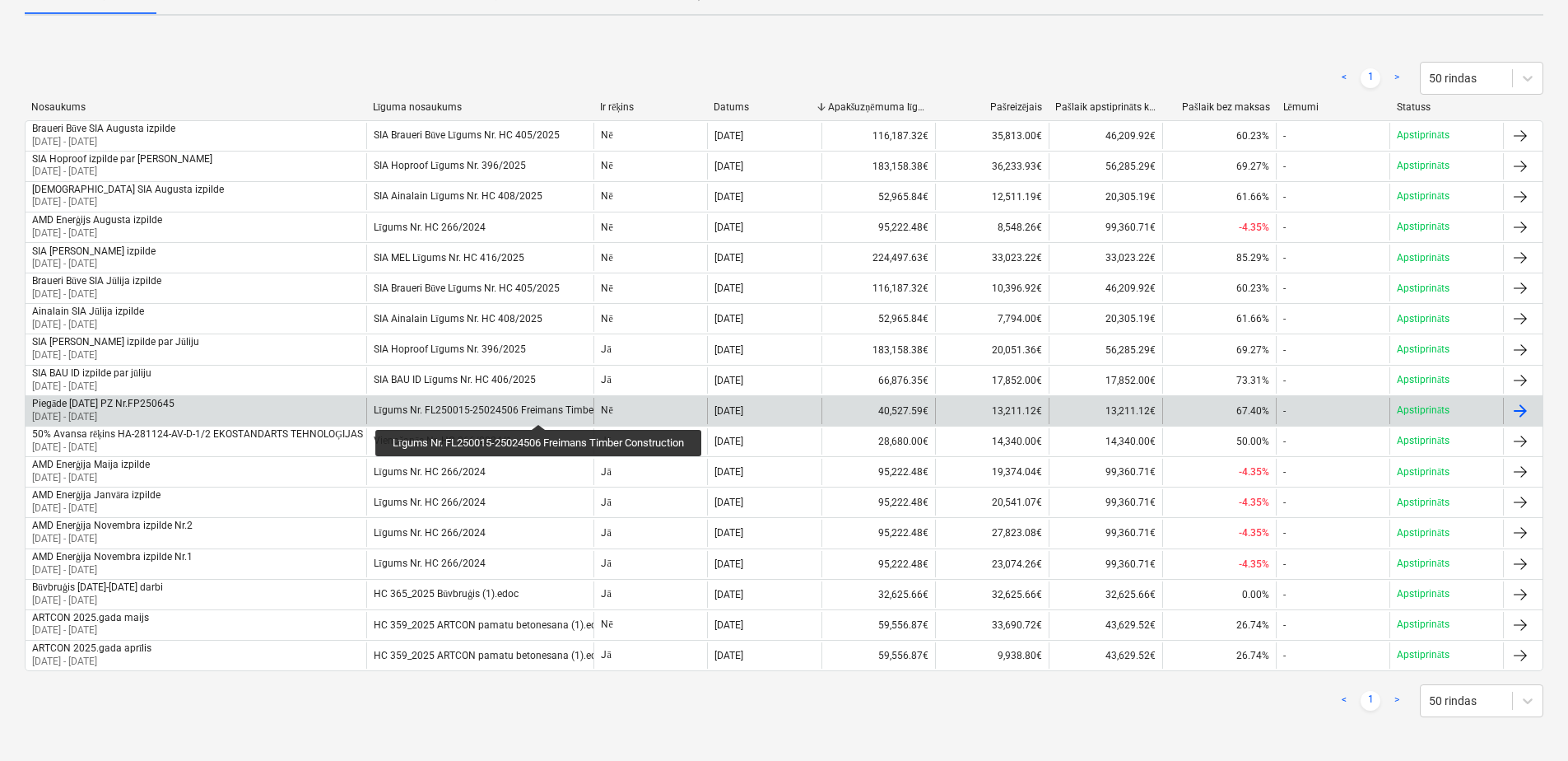
click at [543, 409] on div "Līgums Nr. FL250015-25024506 Freimans Timber Construction" at bounding box center [515, 410] width 282 height 12
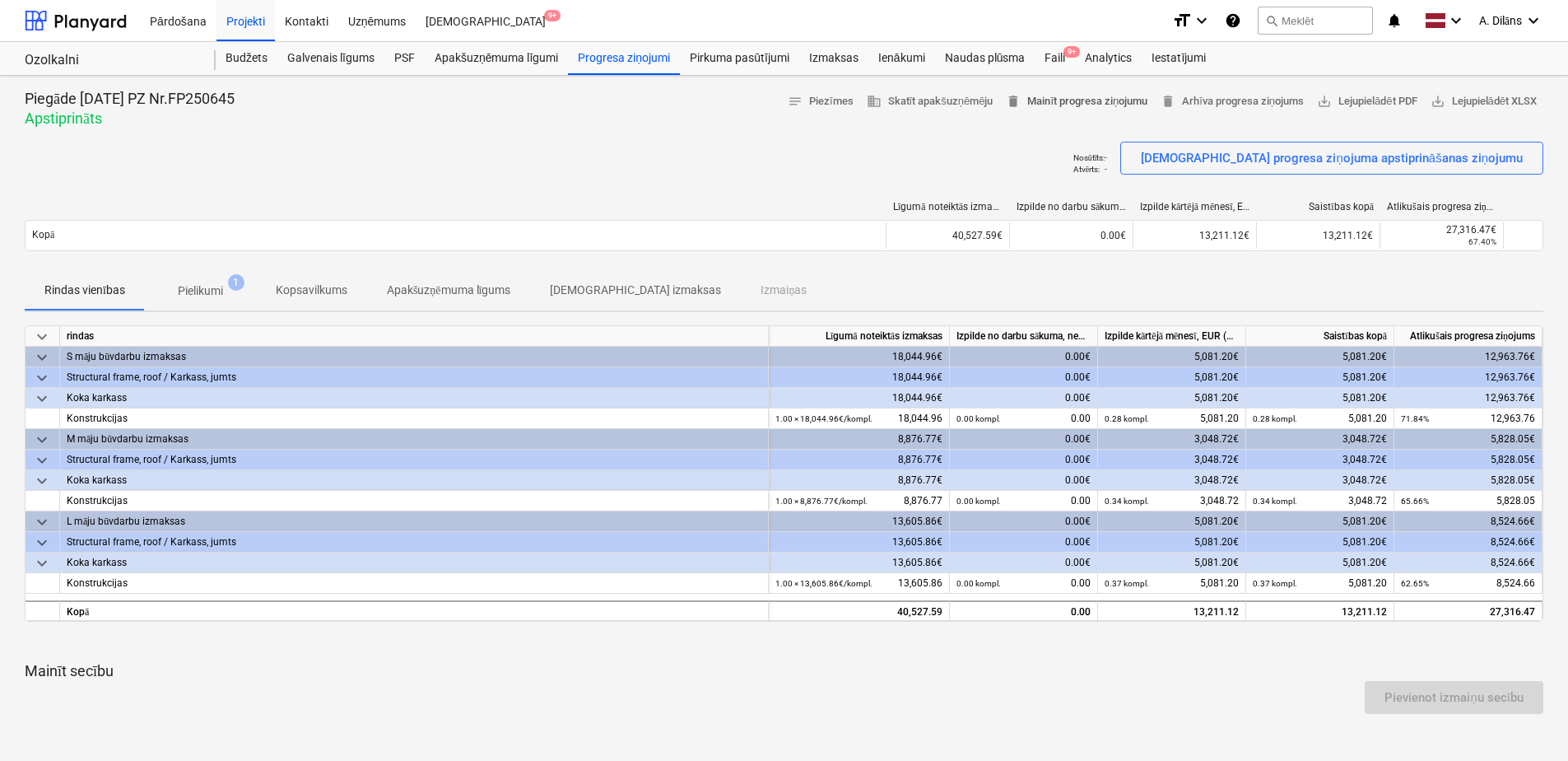
click at [1065, 104] on span "delete Mainīt progresa ziņojumu" at bounding box center [1076, 102] width 141 height 19
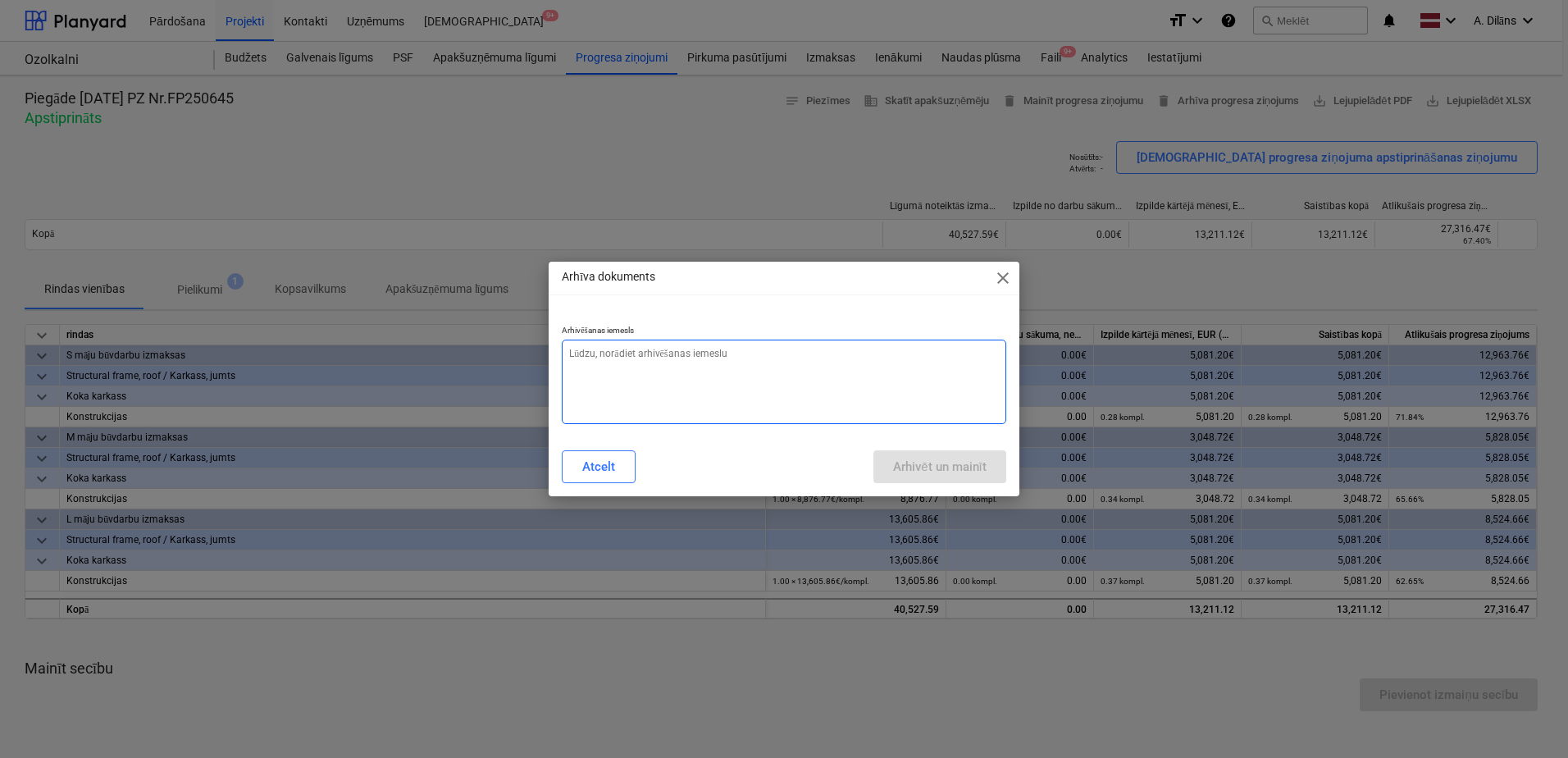
click at [720, 384] on textarea at bounding box center [784, 381] width 444 height 84
type textarea "x"
type textarea "N"
type textarea "x"
type textarea "Ne"
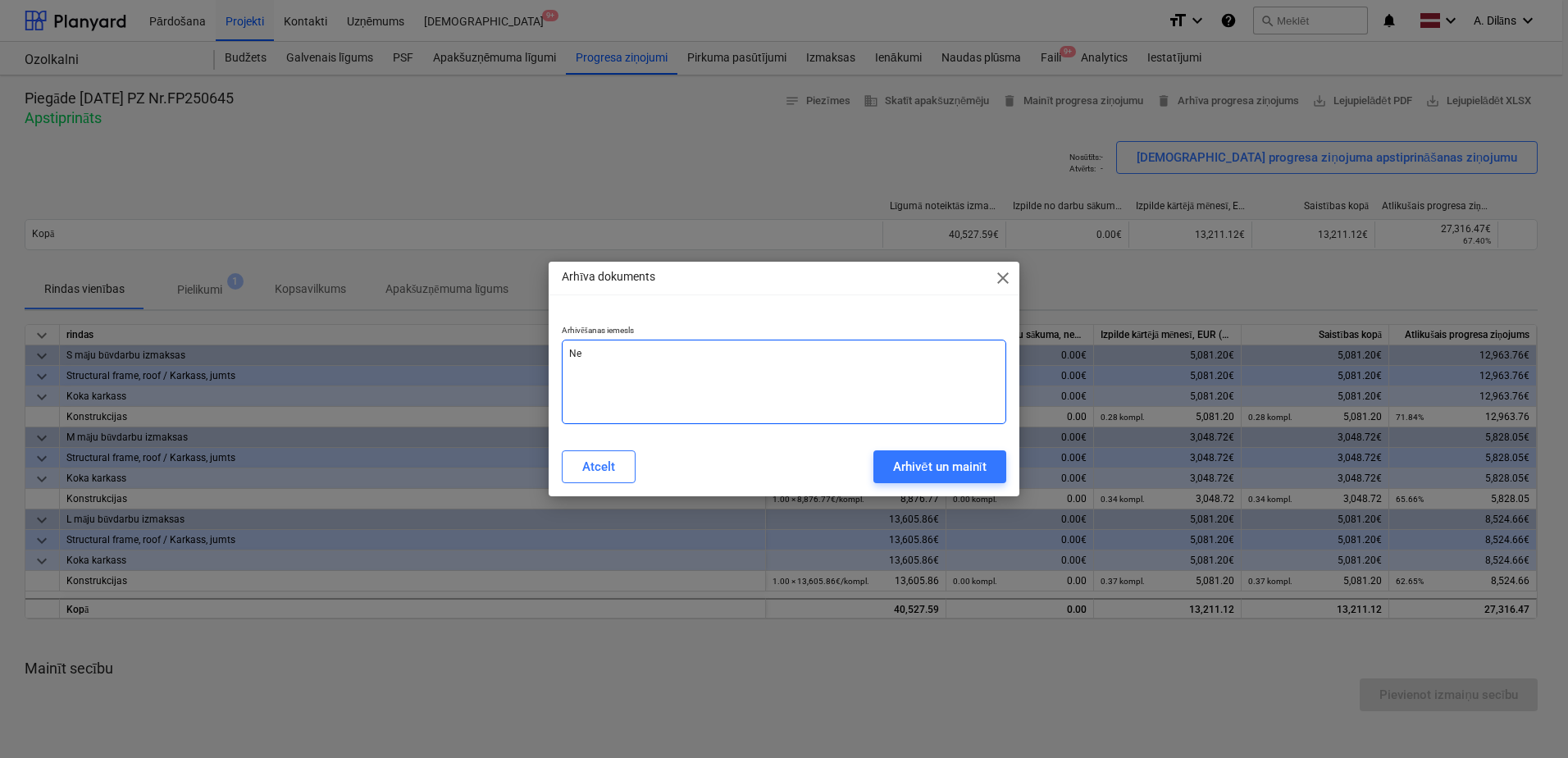
type textarea "x"
type textarea "Nep"
type textarea "x"
type textarea "Nepa"
type textarea "x"
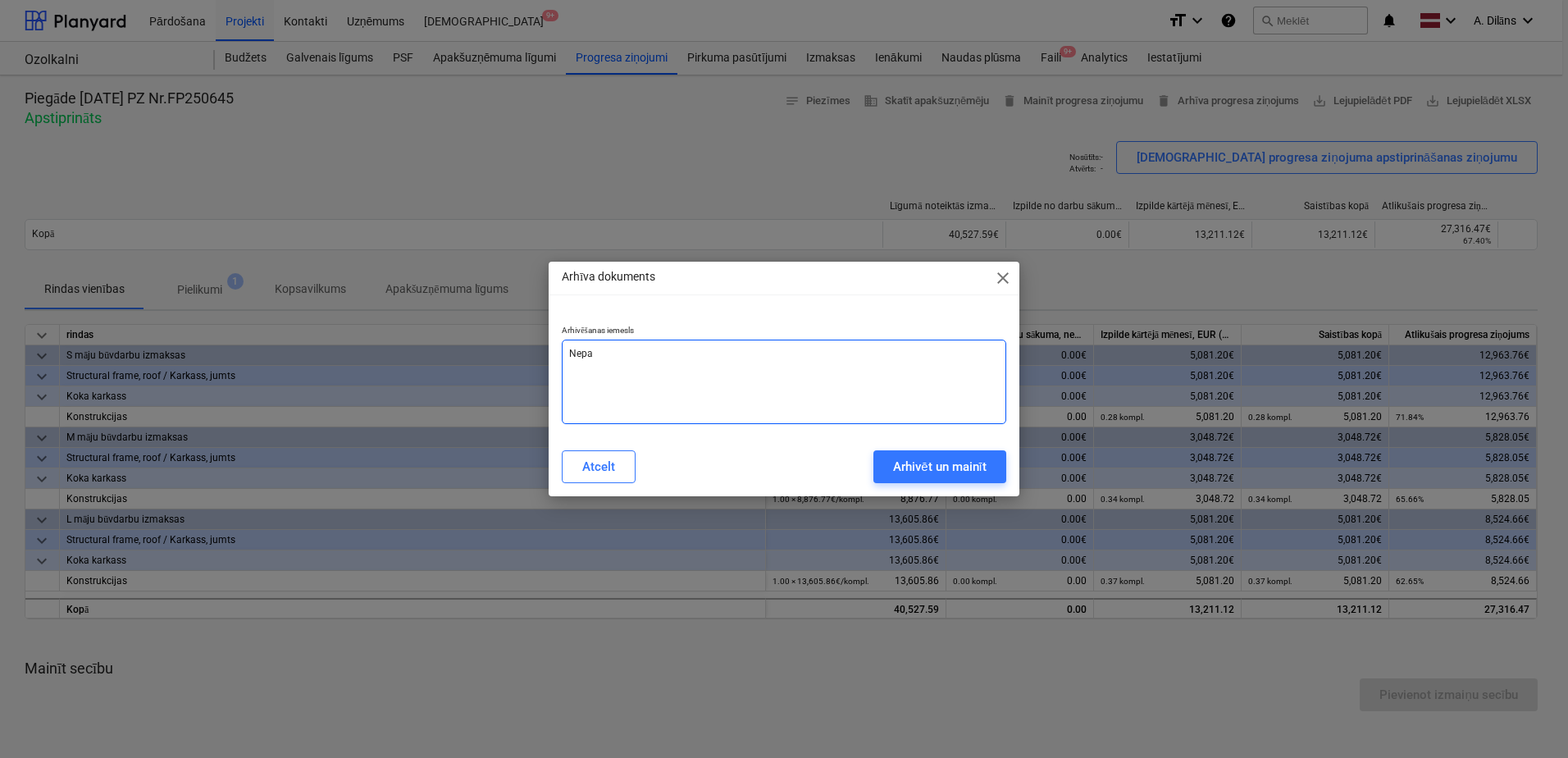
type textarea "Nepar"
type textarea "x"
type textarea "Nepare"
type textarea "x"
type textarea "Neparei"
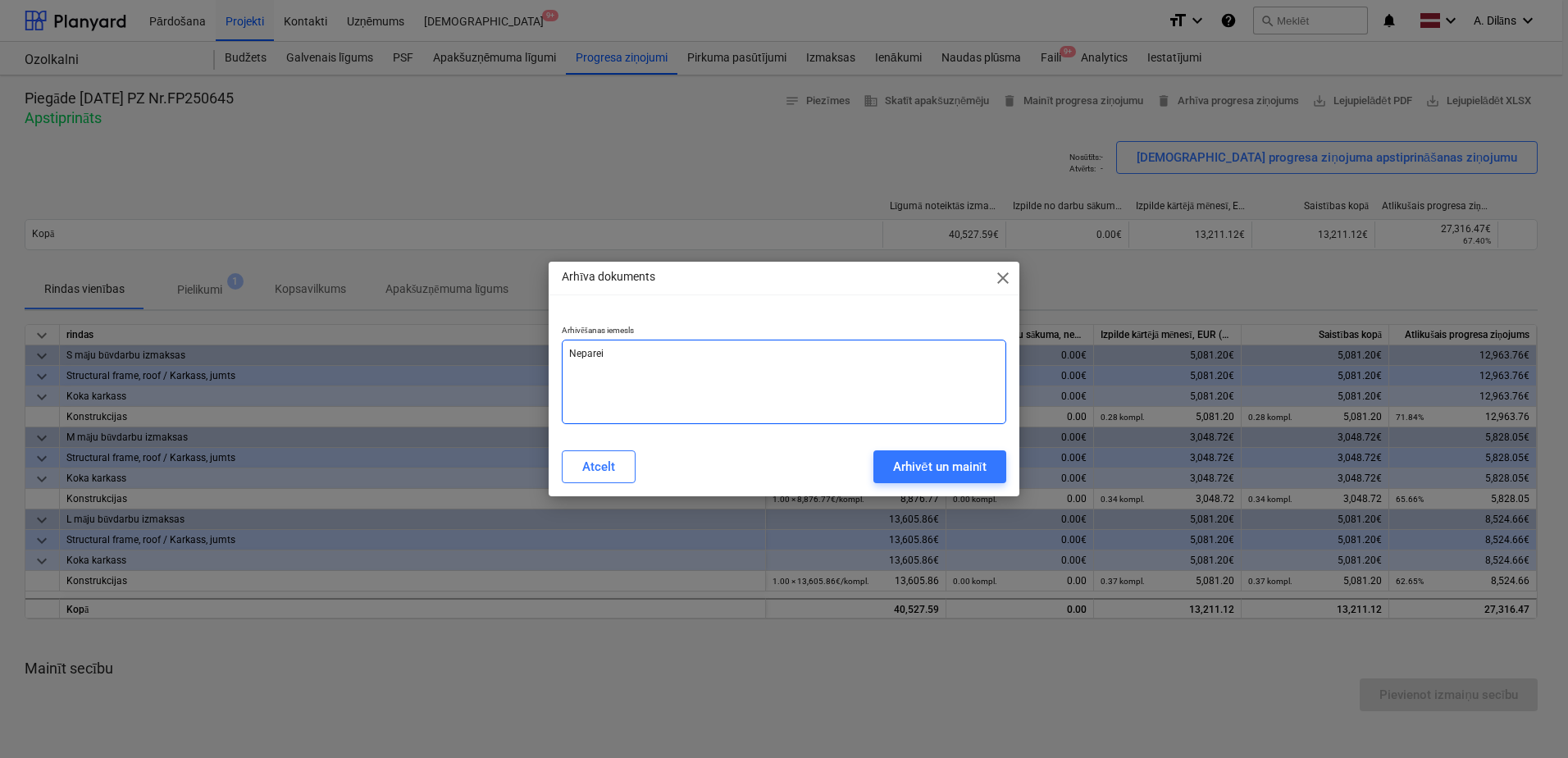
type textarea "x"
type textarea "Nepareiz"
type textarea "x"
type textarea "Nepareizi"
type textarea "x"
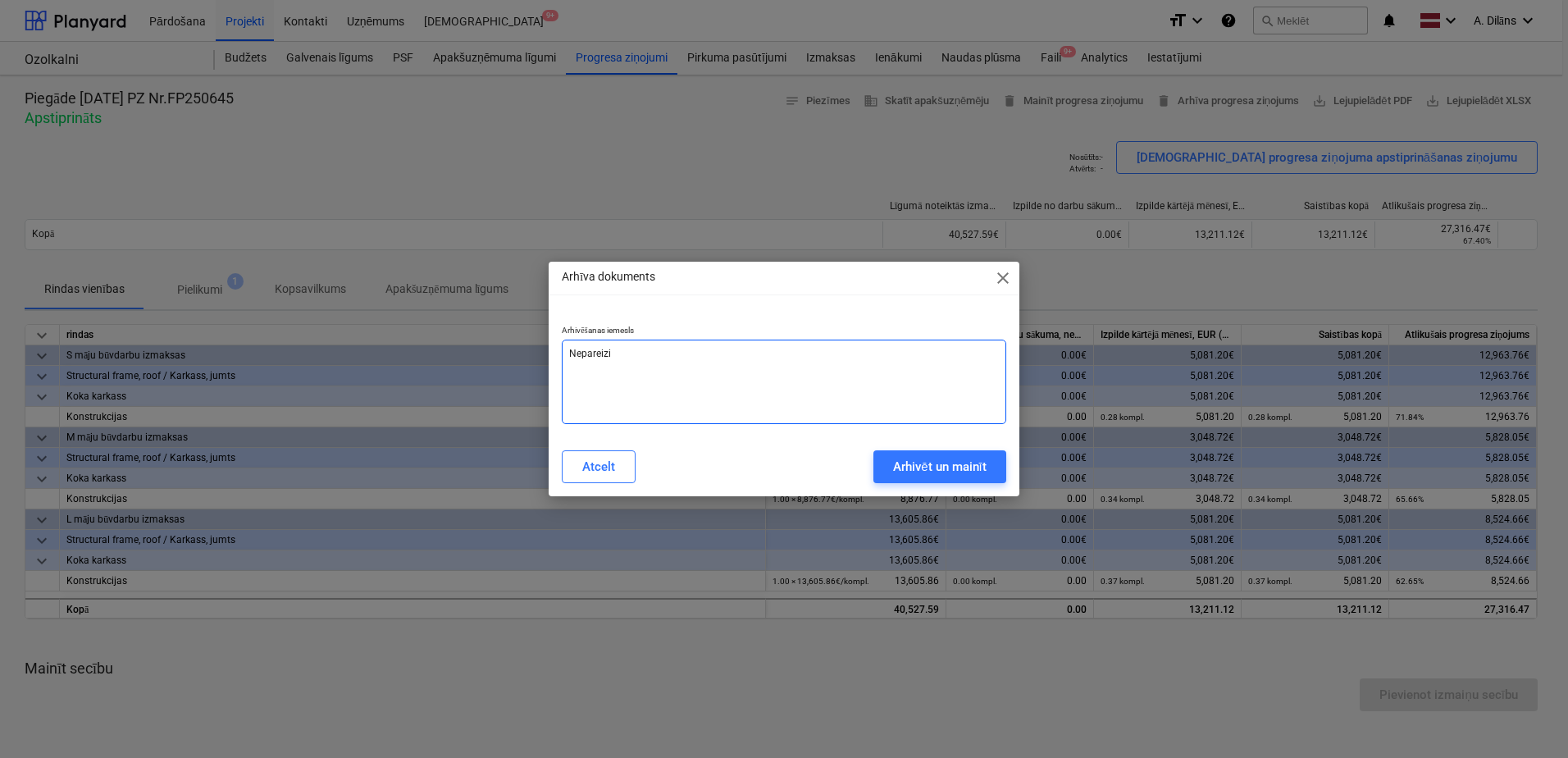
type textarea "Nepareizi"
type textarea "x"
type textarea "Nepareizi n"
type textarea "x"
type textarea "Nepareizi no"
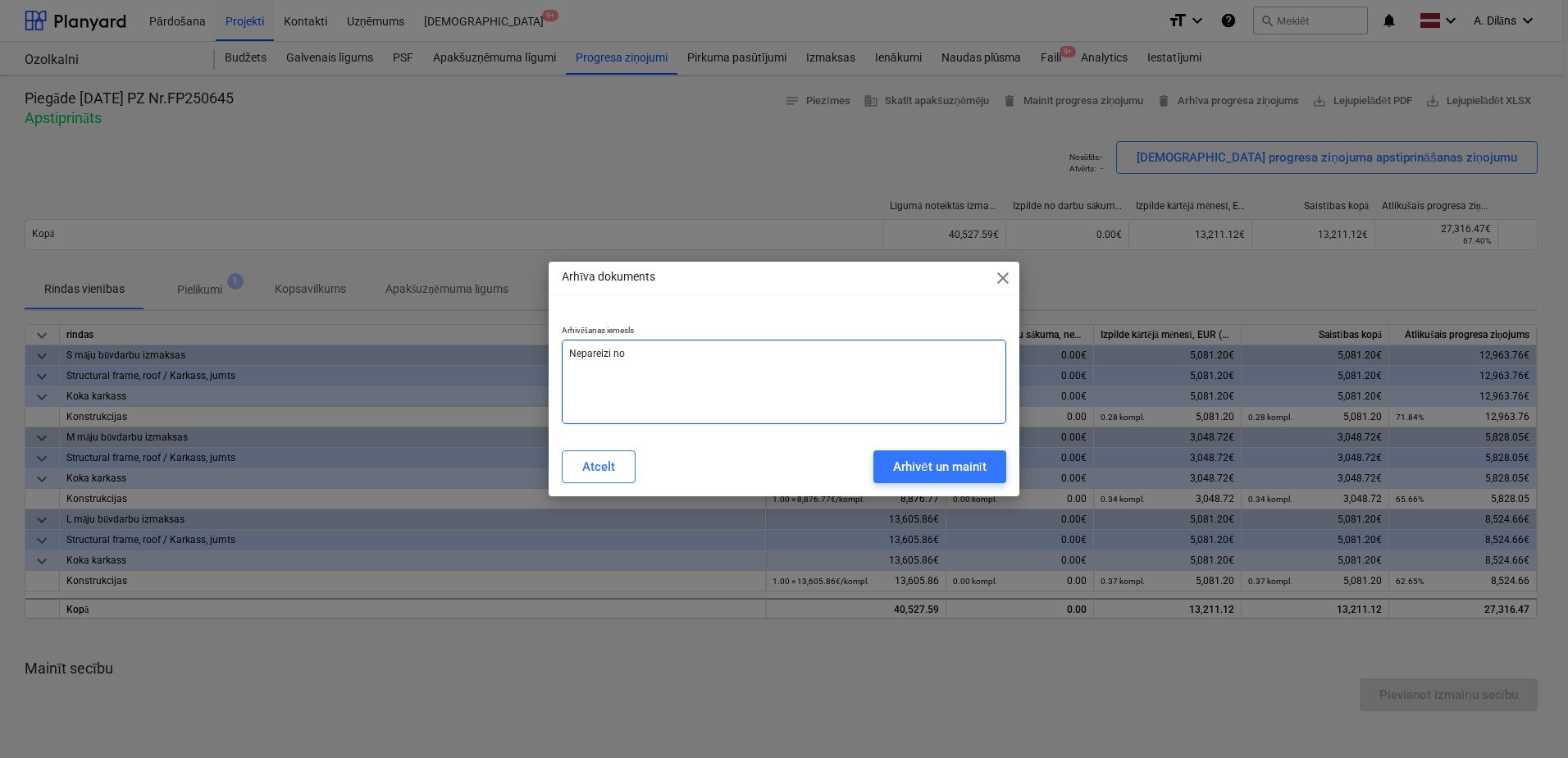
type textarea "x"
type textarea "Nepareizi nok"
type textarea "x"
type textarea "Nepareizi noko"
type textarea "x"
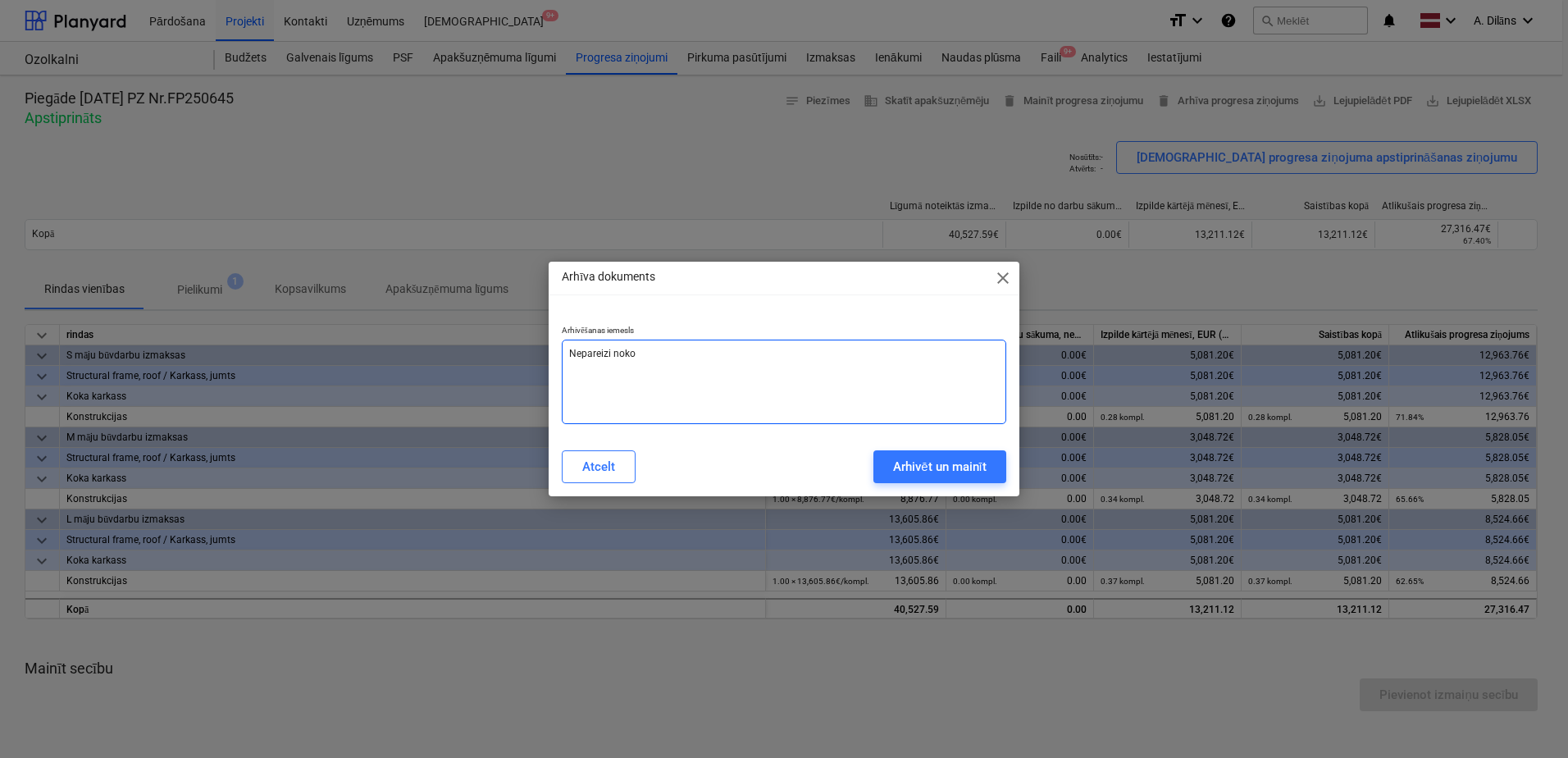
type textarea "Nepareizi nokod"
type textarea "x"
type textarea "Nepareizi nokodē"
type textarea "x"
type textarea "Nepareizi nokodēt"
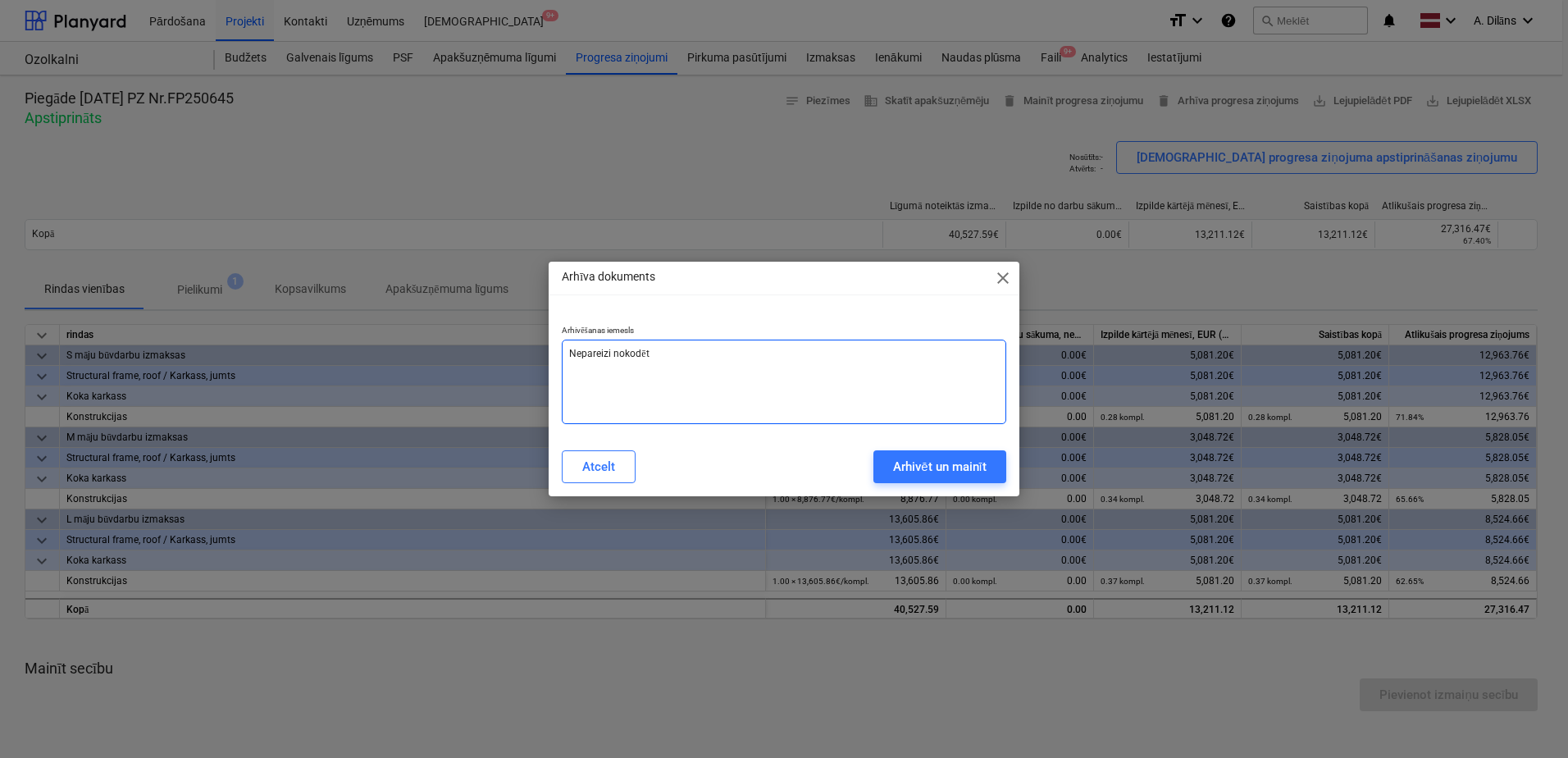
type textarea "x"
type textarea "Nepareizi nokodēts"
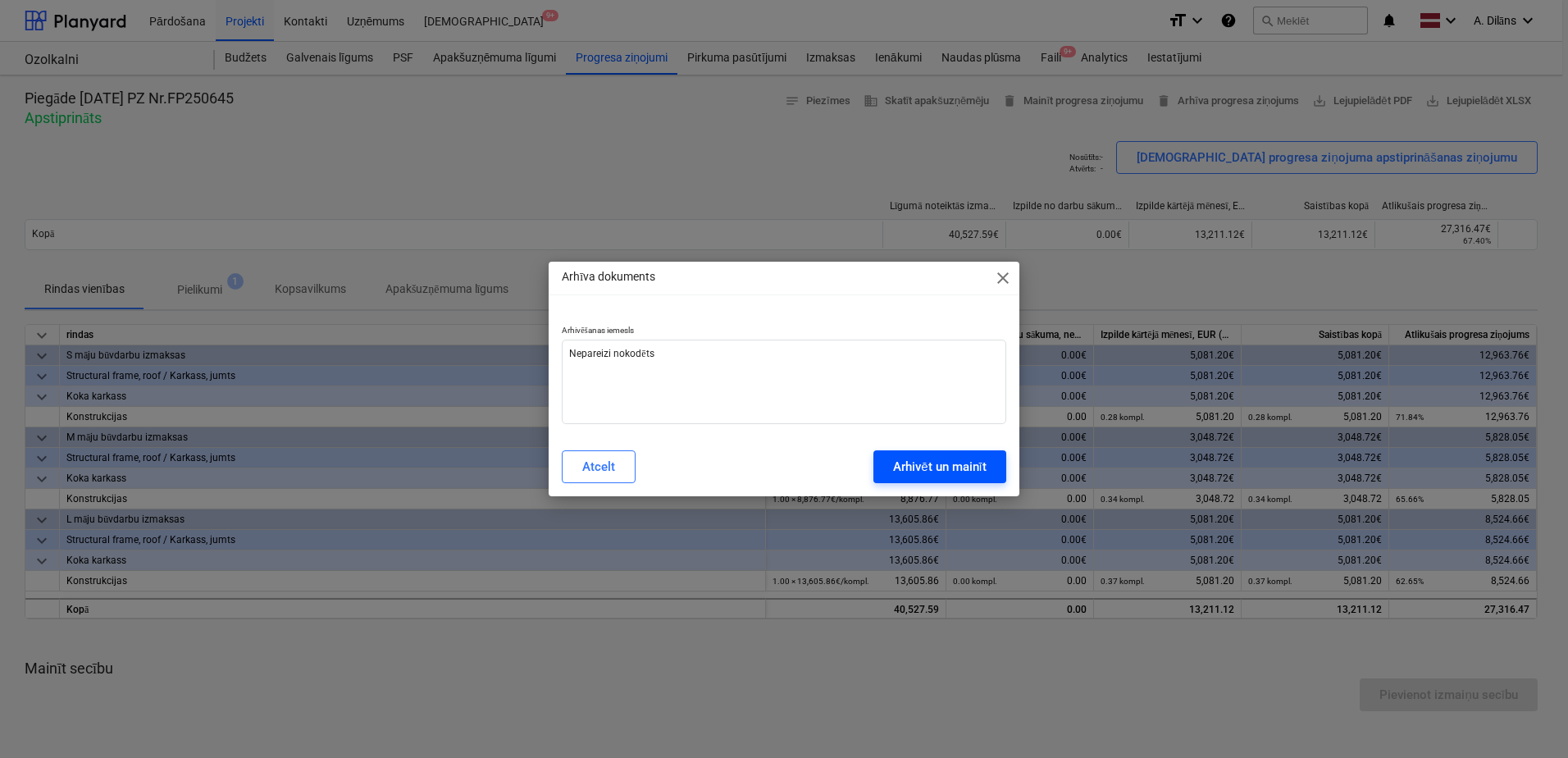
click at [912, 458] on div "Arhivēt un mainīt" at bounding box center [940, 466] width 94 height 21
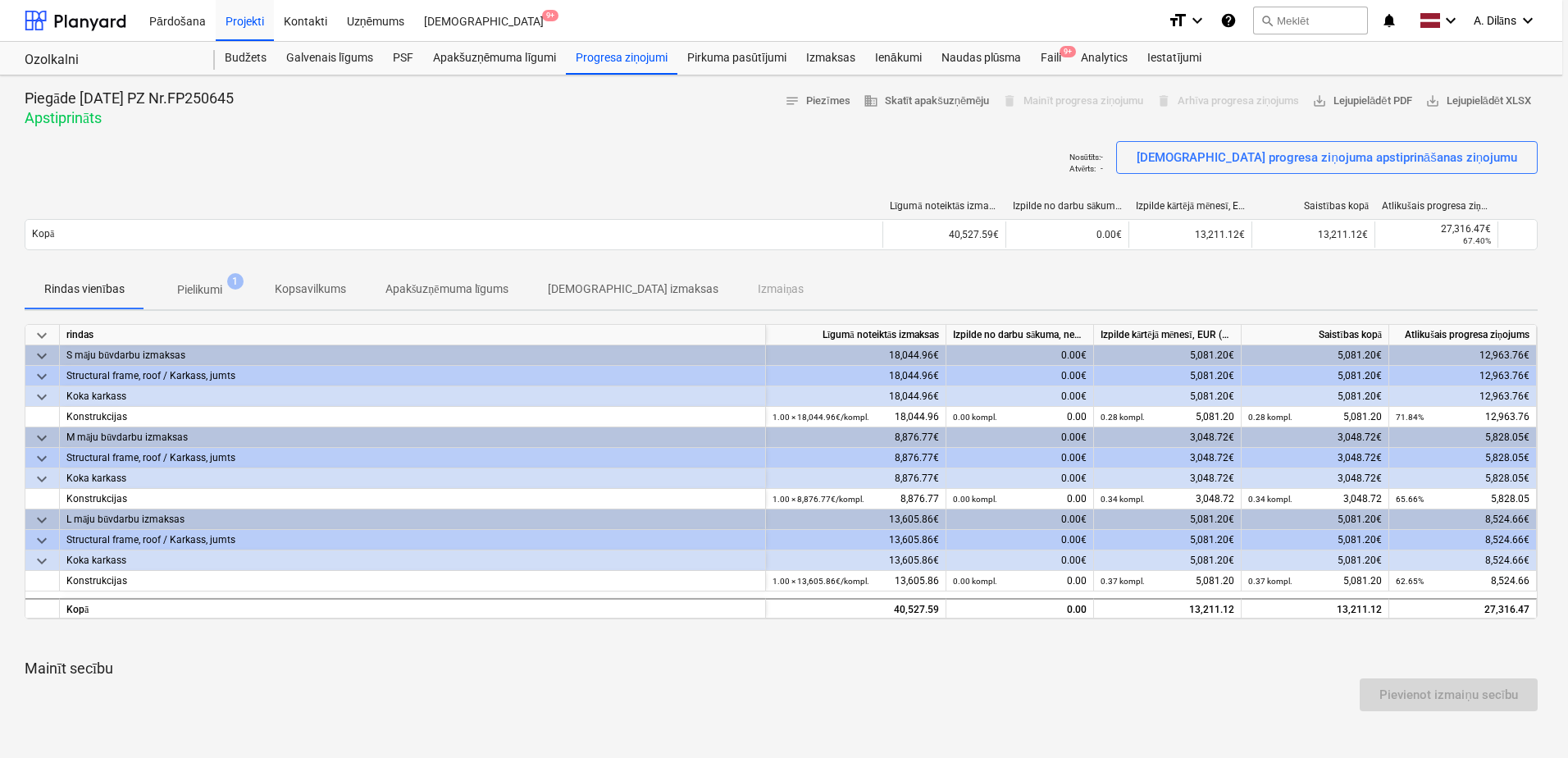
type textarea "x"
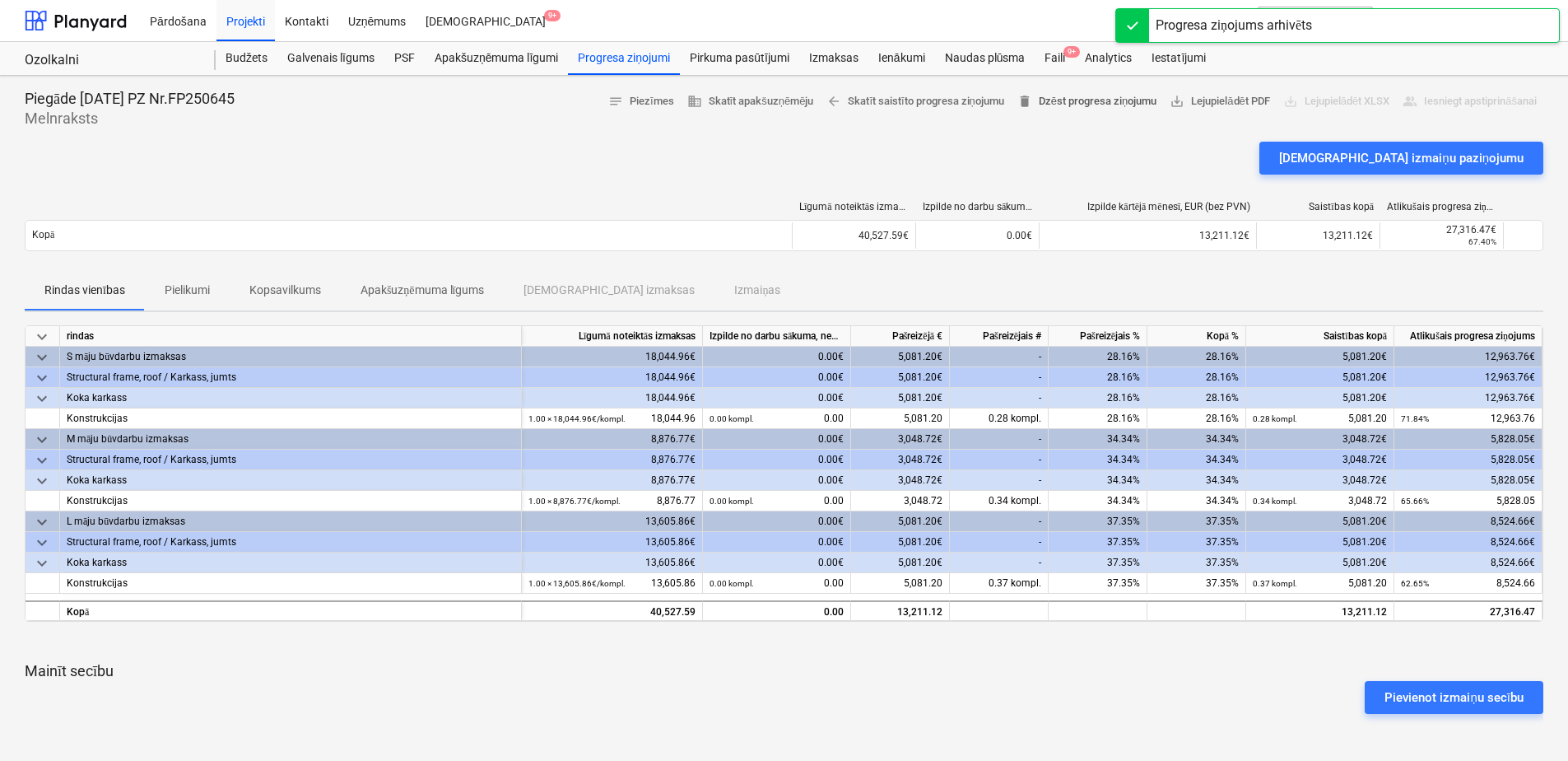
click at [1058, 101] on span "delete Dzēst progresa ziņojumu" at bounding box center [1087, 102] width 140 height 19
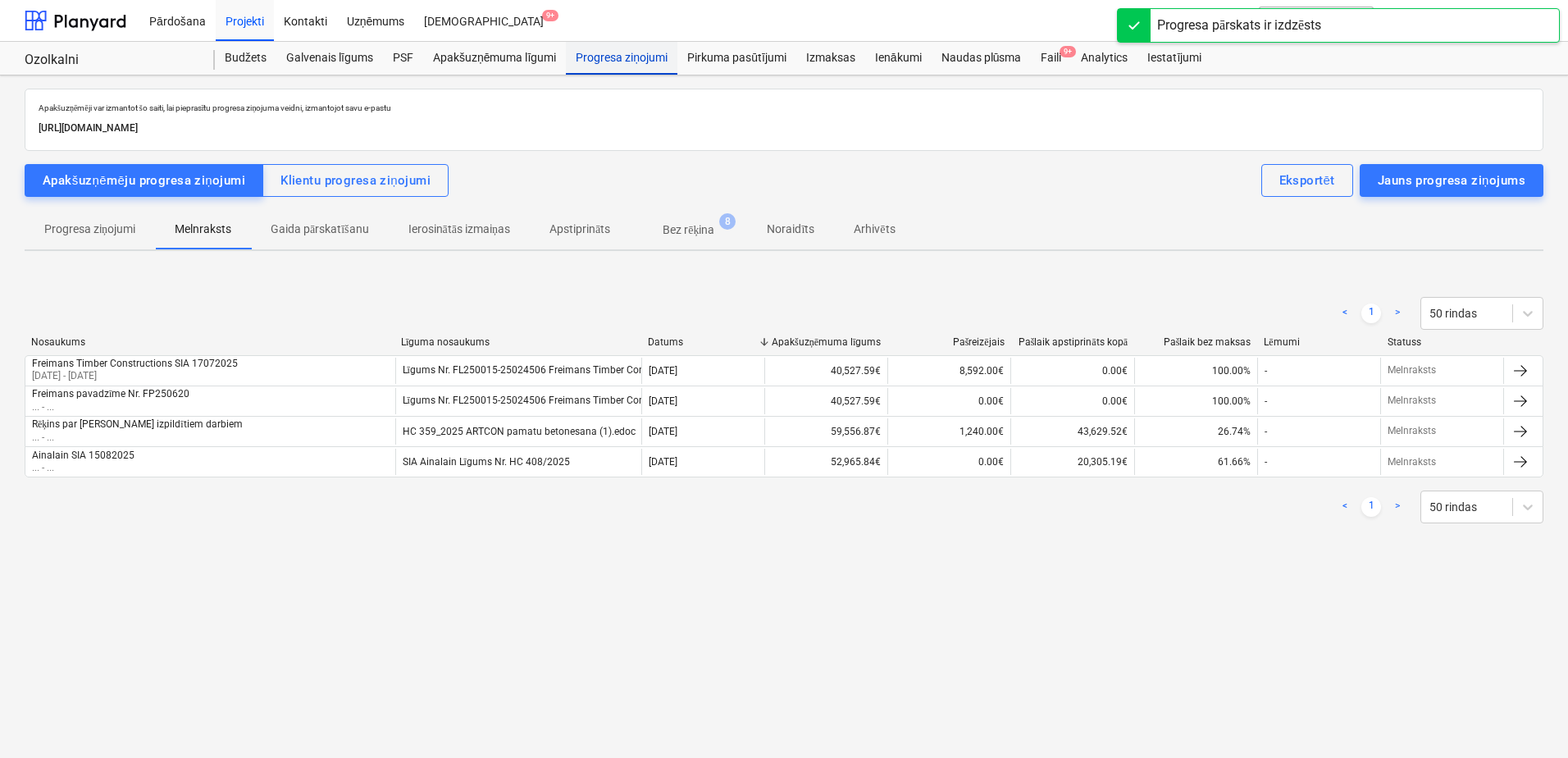
click at [611, 68] on div "Progresa ziņojumi" at bounding box center [622, 58] width 112 height 32
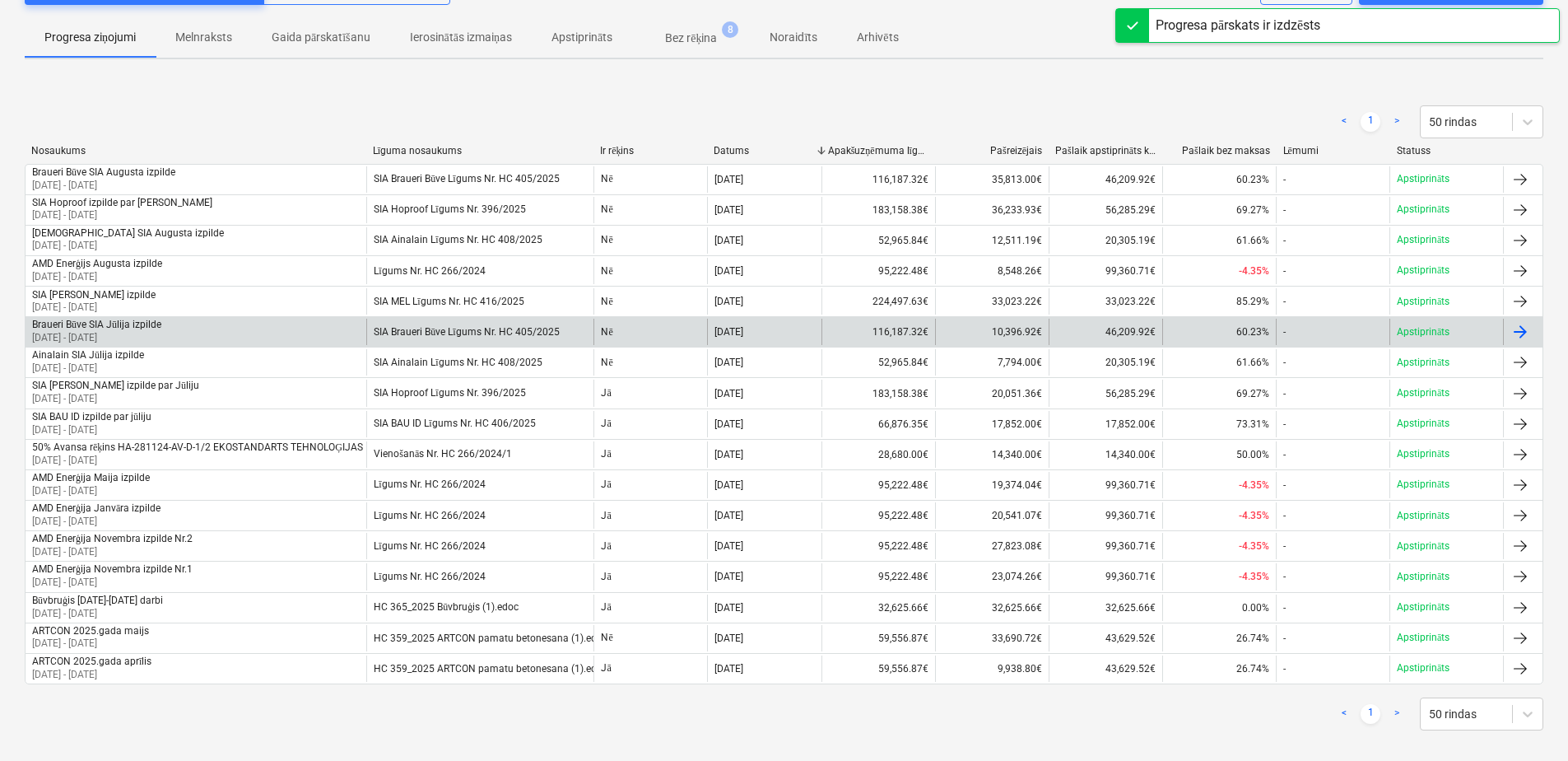
scroll to position [205, 0]
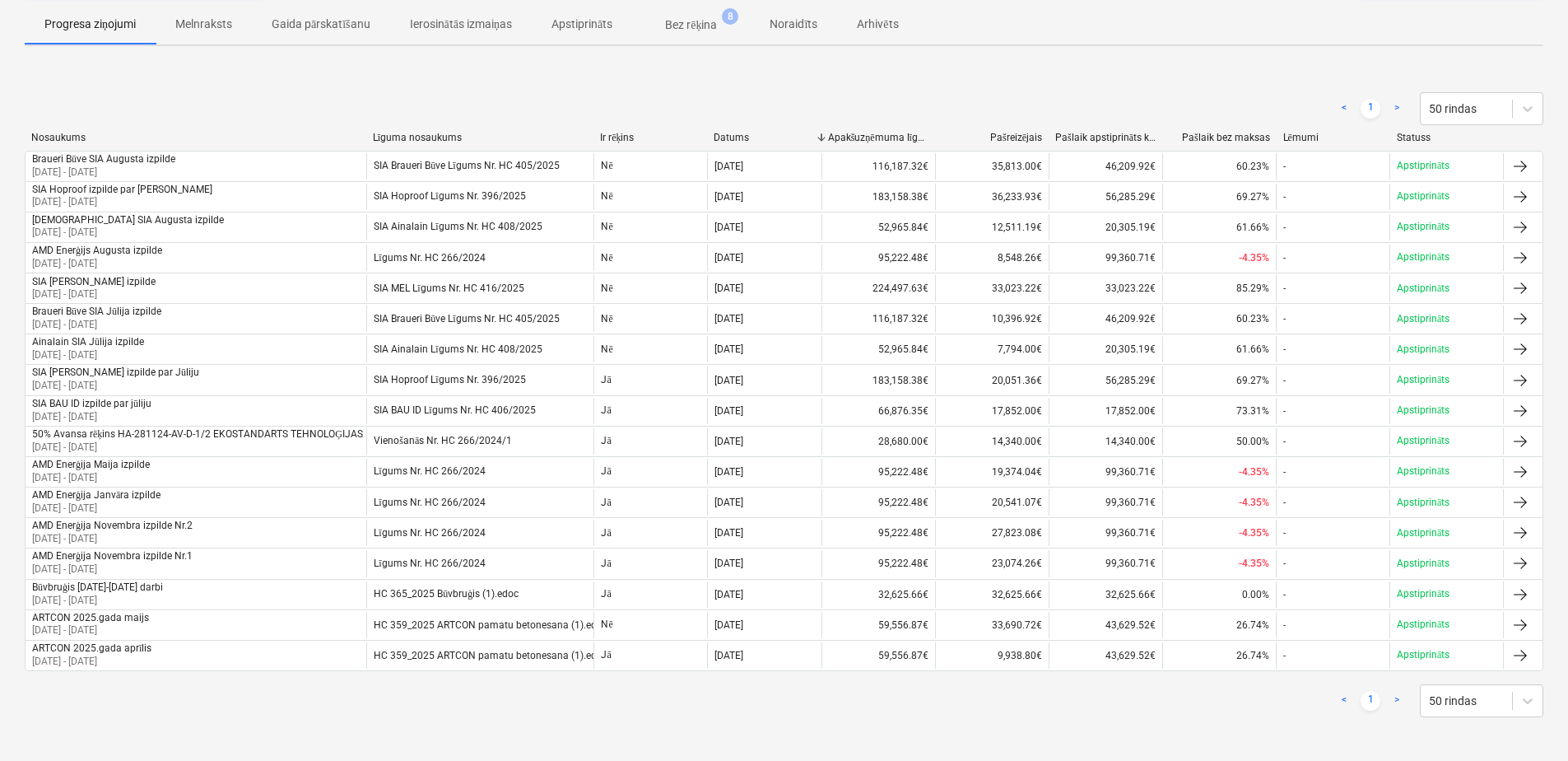
drag, startPoint x: 532, startPoint y: 689, endPoint x: 500, endPoint y: 691, distance: 32.1
drag, startPoint x: 500, startPoint y: 691, endPoint x: 436, endPoint y: 695, distance: 64.1
click at [436, 694] on div "< 1 > 50 rindas" at bounding box center [784, 700] width 1518 height 33
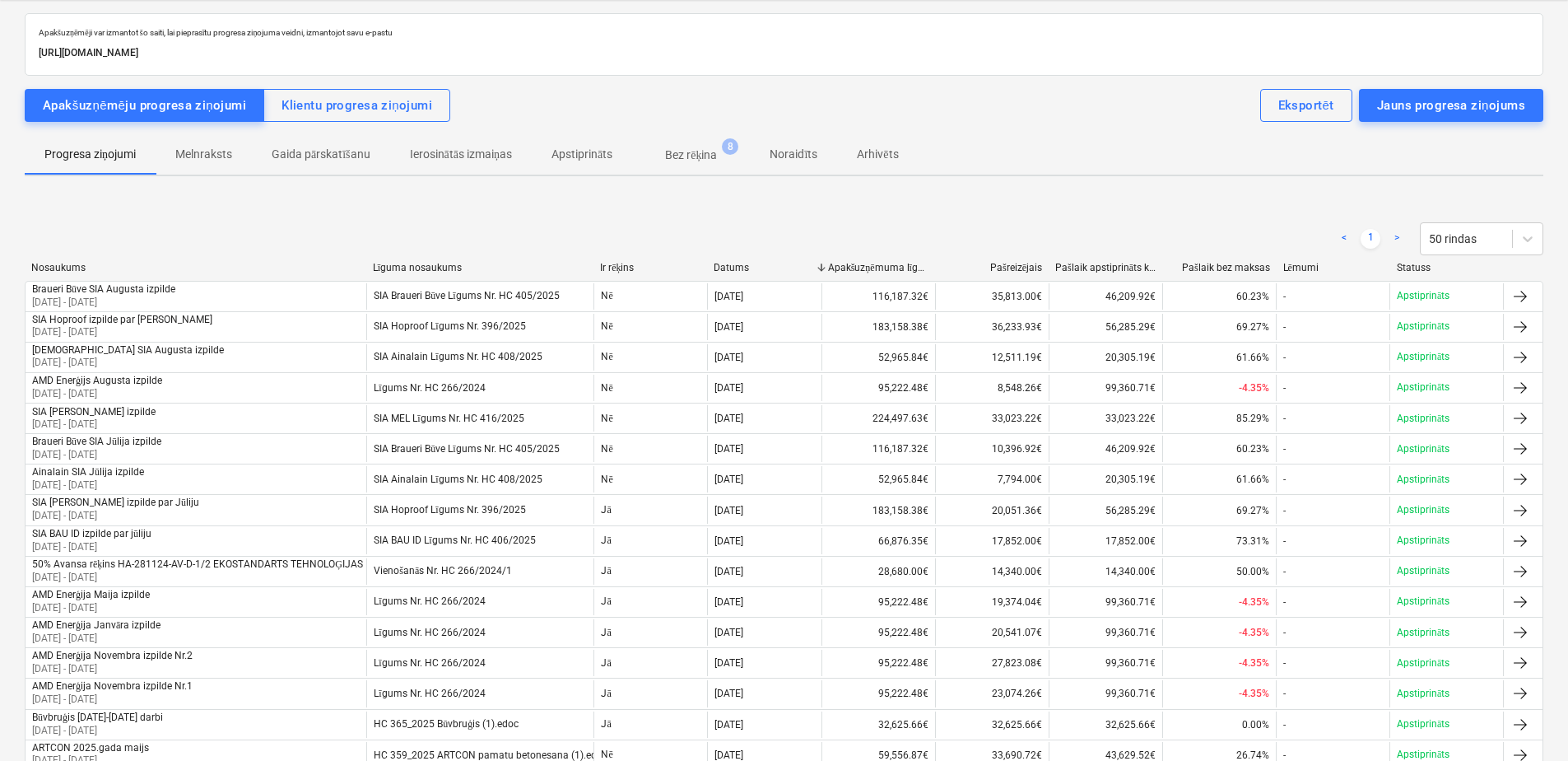
scroll to position [0, 0]
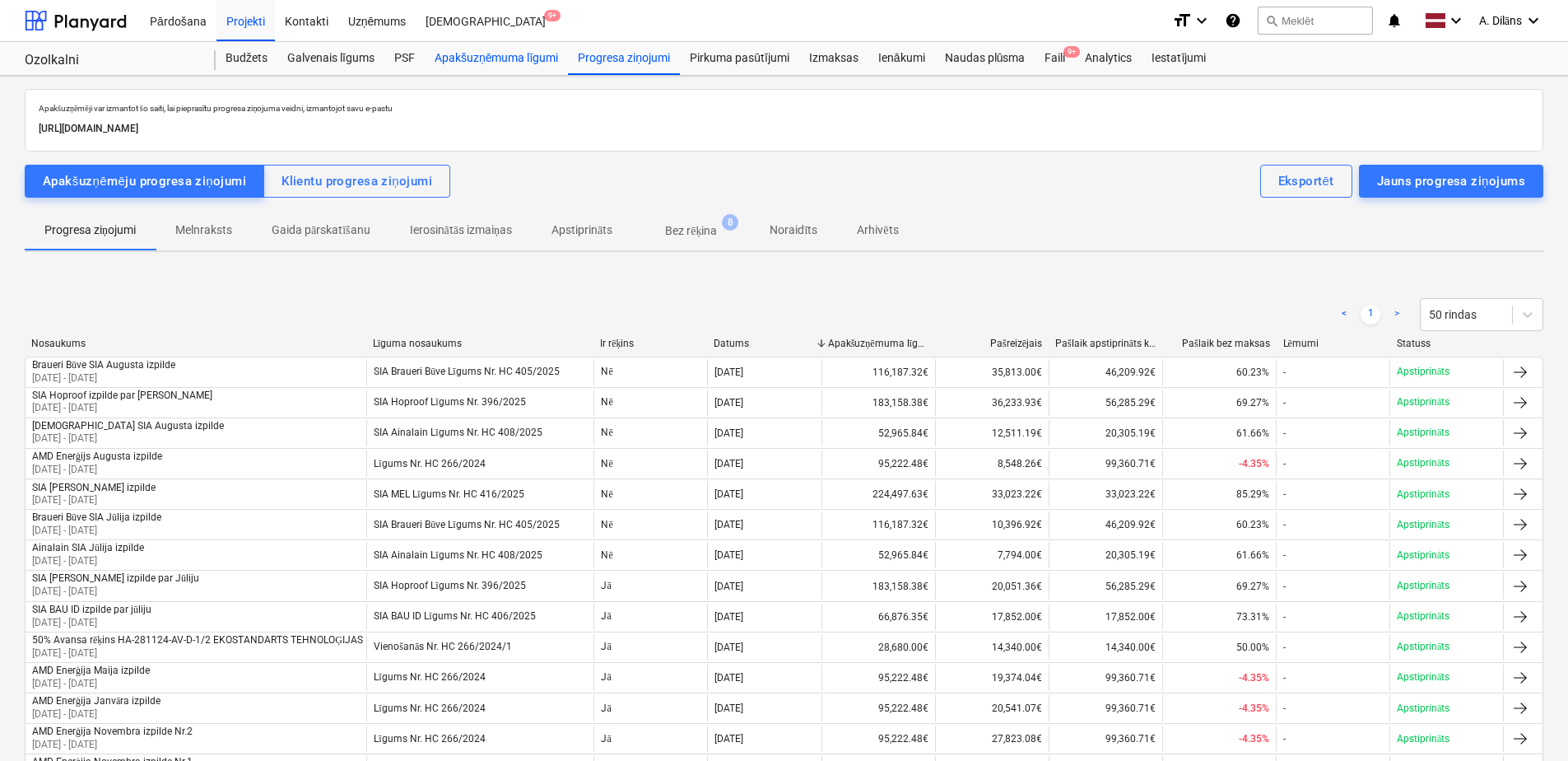
drag, startPoint x: 511, startPoint y: 54, endPoint x: 508, endPoint y: 62, distance: 8.5
click at [511, 54] on div "Apakšuzņēmuma līgumi" at bounding box center [496, 58] width 143 height 33
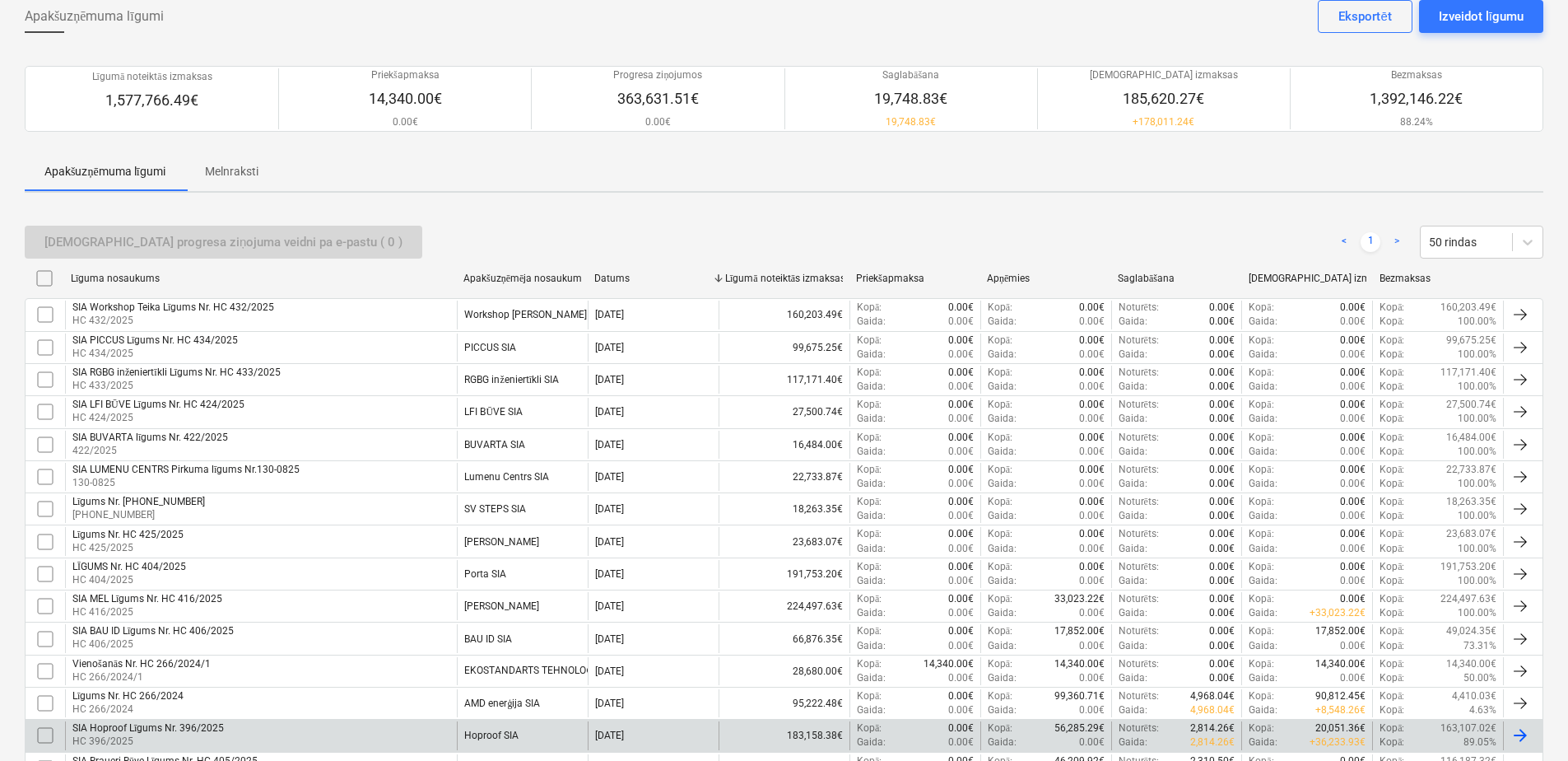
scroll to position [334, 0]
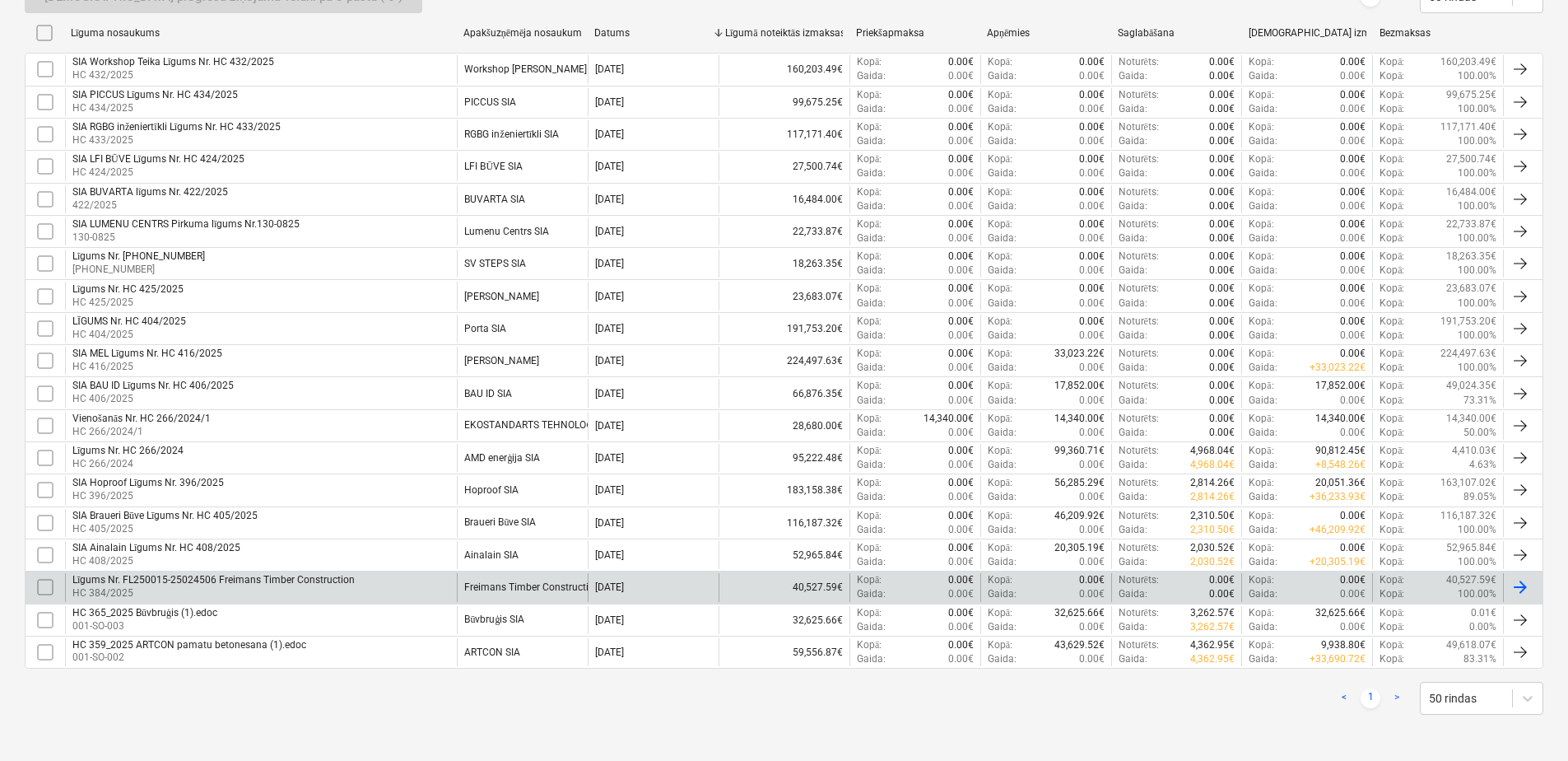
click at [500, 573] on div "Freimans Timber Constructions SIA" at bounding box center [522, 586] width 131 height 28
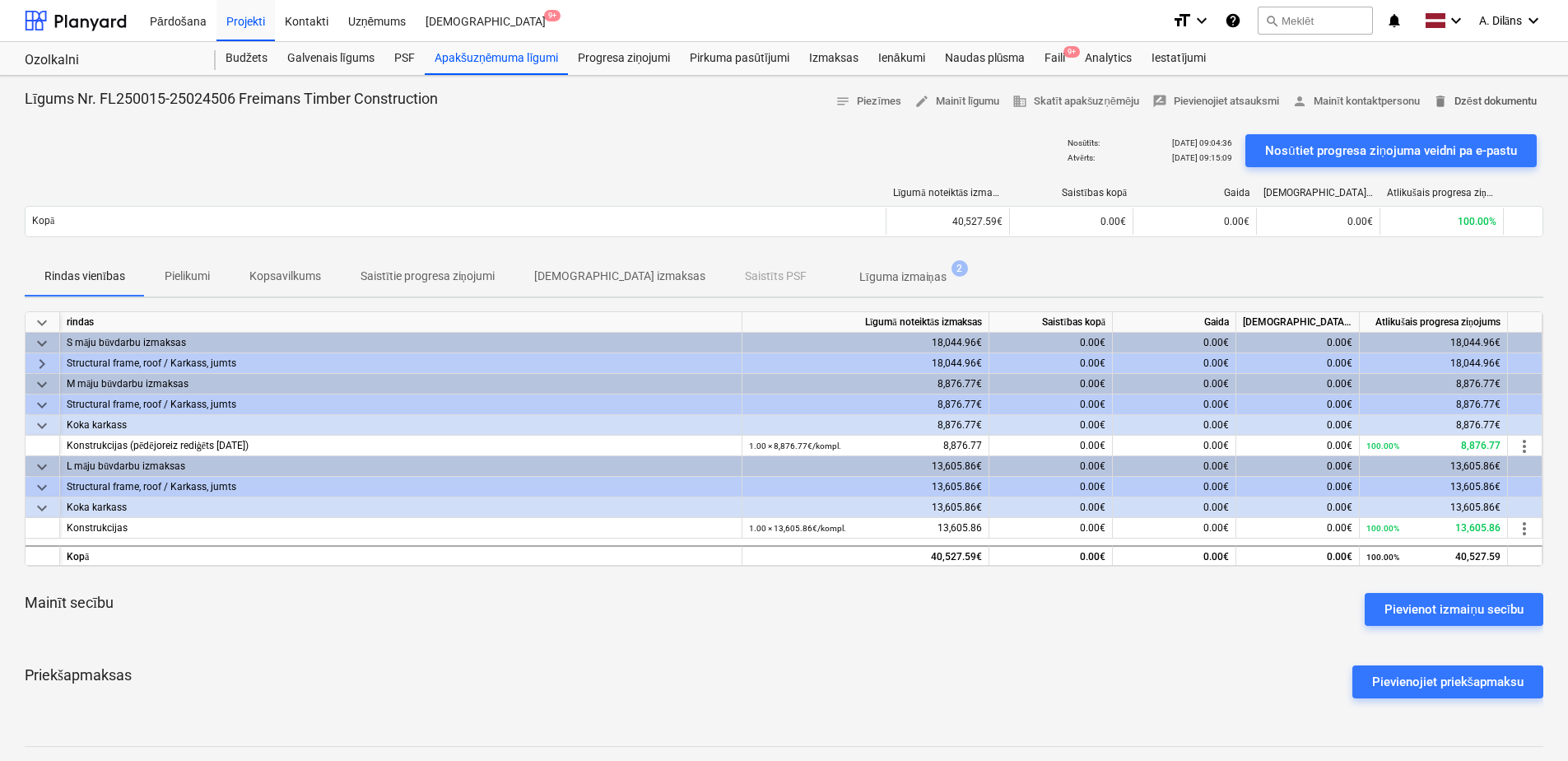
click at [1482, 99] on span "delete Dzēst dokumentu" at bounding box center [1484, 102] width 104 height 19
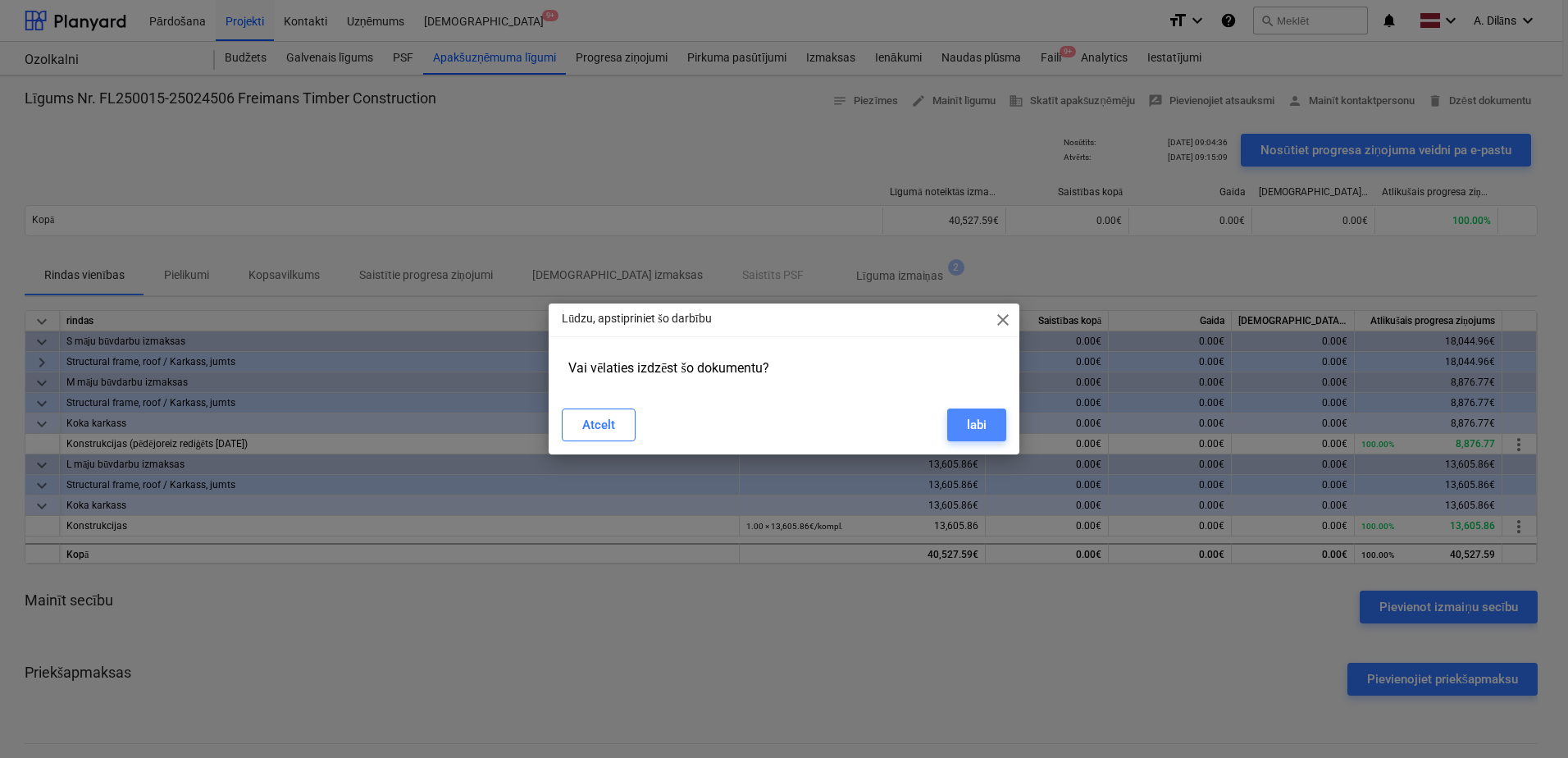
click at [985, 418] on div "labi" at bounding box center [976, 425] width 20 height 21
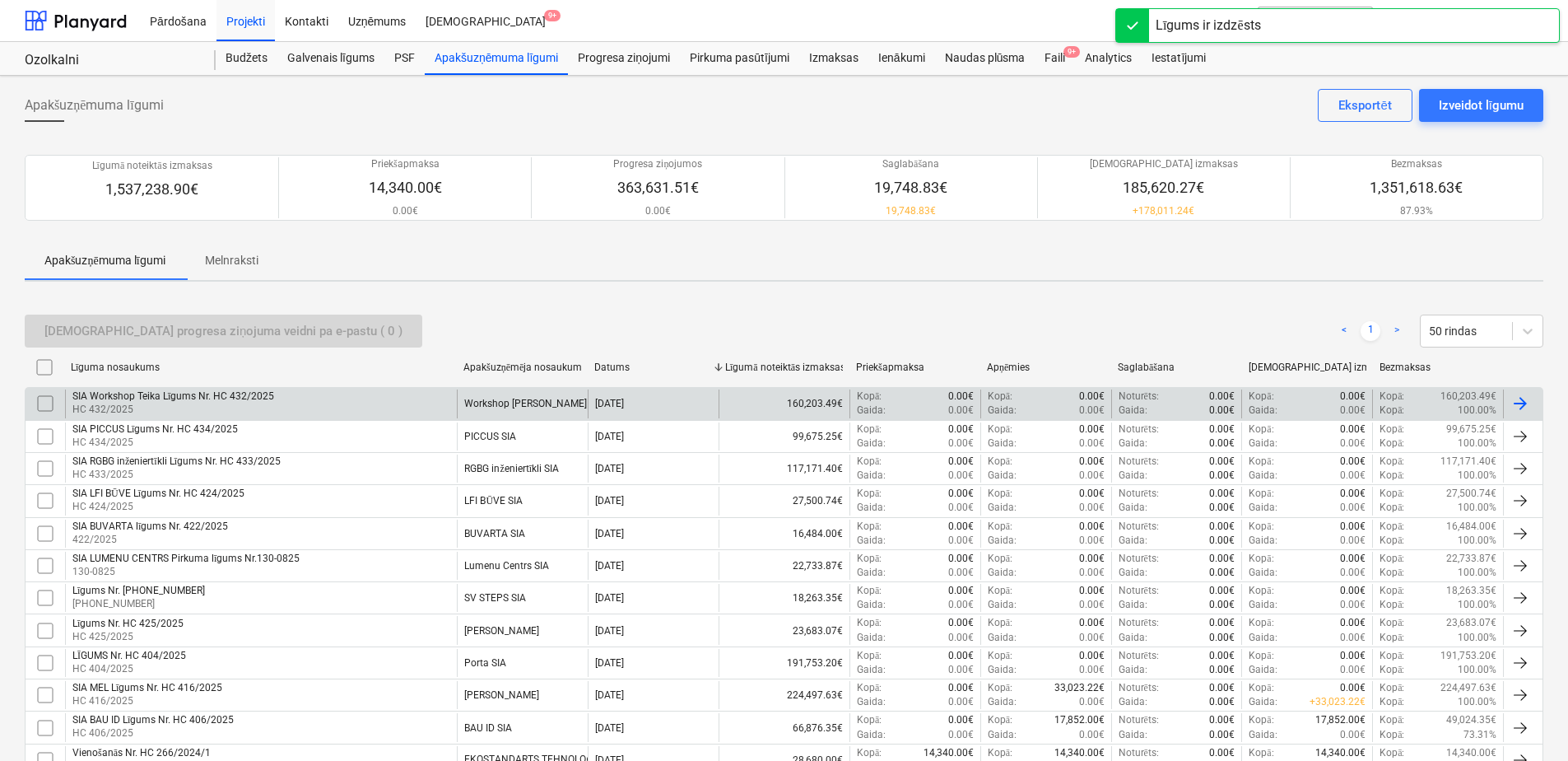
scroll to position [302, 0]
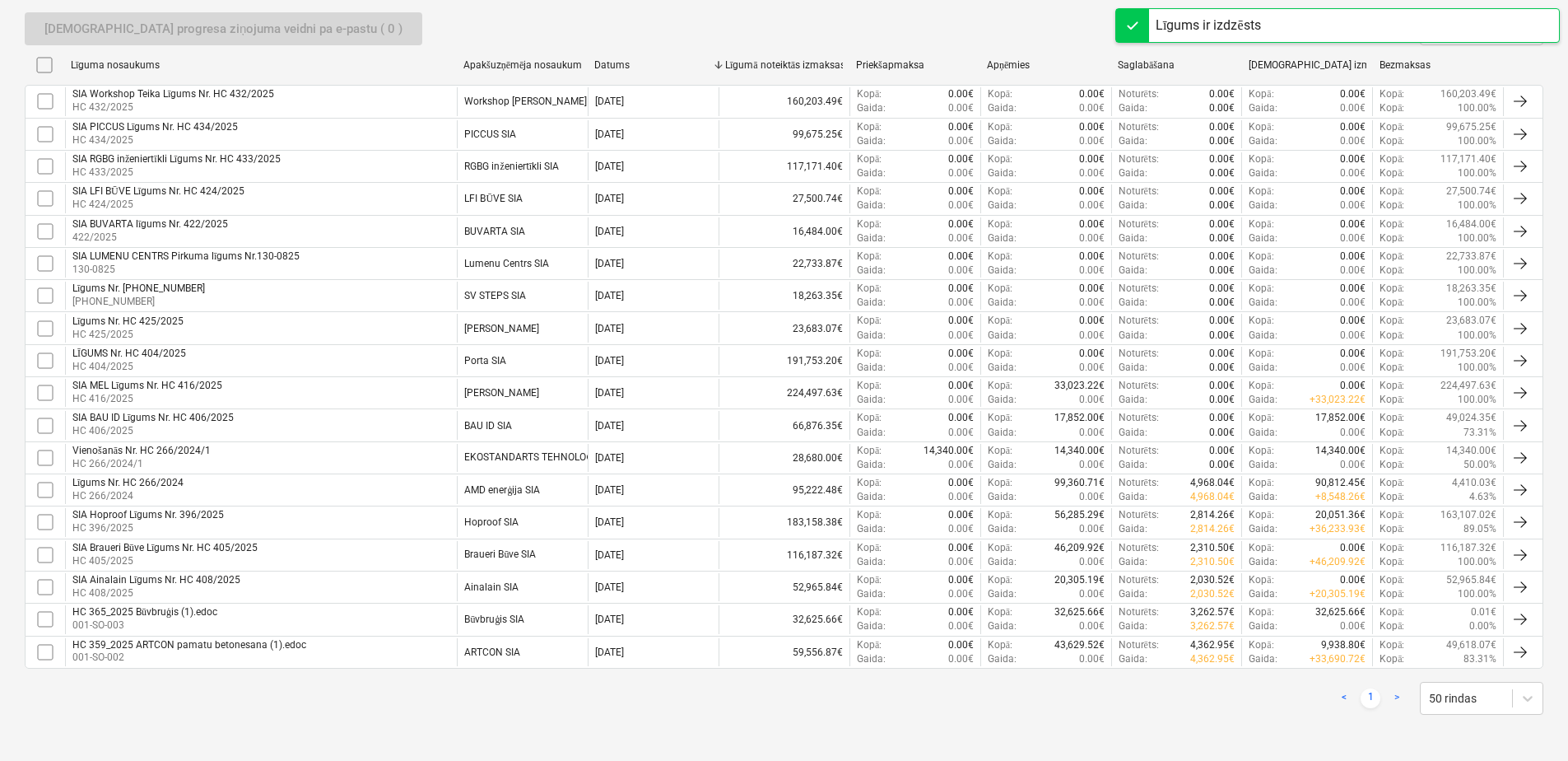
drag, startPoint x: 334, startPoint y: 701, endPoint x: 247, endPoint y: 690, distance: 87.7
drag, startPoint x: 247, startPoint y: 690, endPoint x: 225, endPoint y: 689, distance: 22.0
click at [230, 686] on div "< 1 > 50 rindas" at bounding box center [784, 698] width 1518 height 33
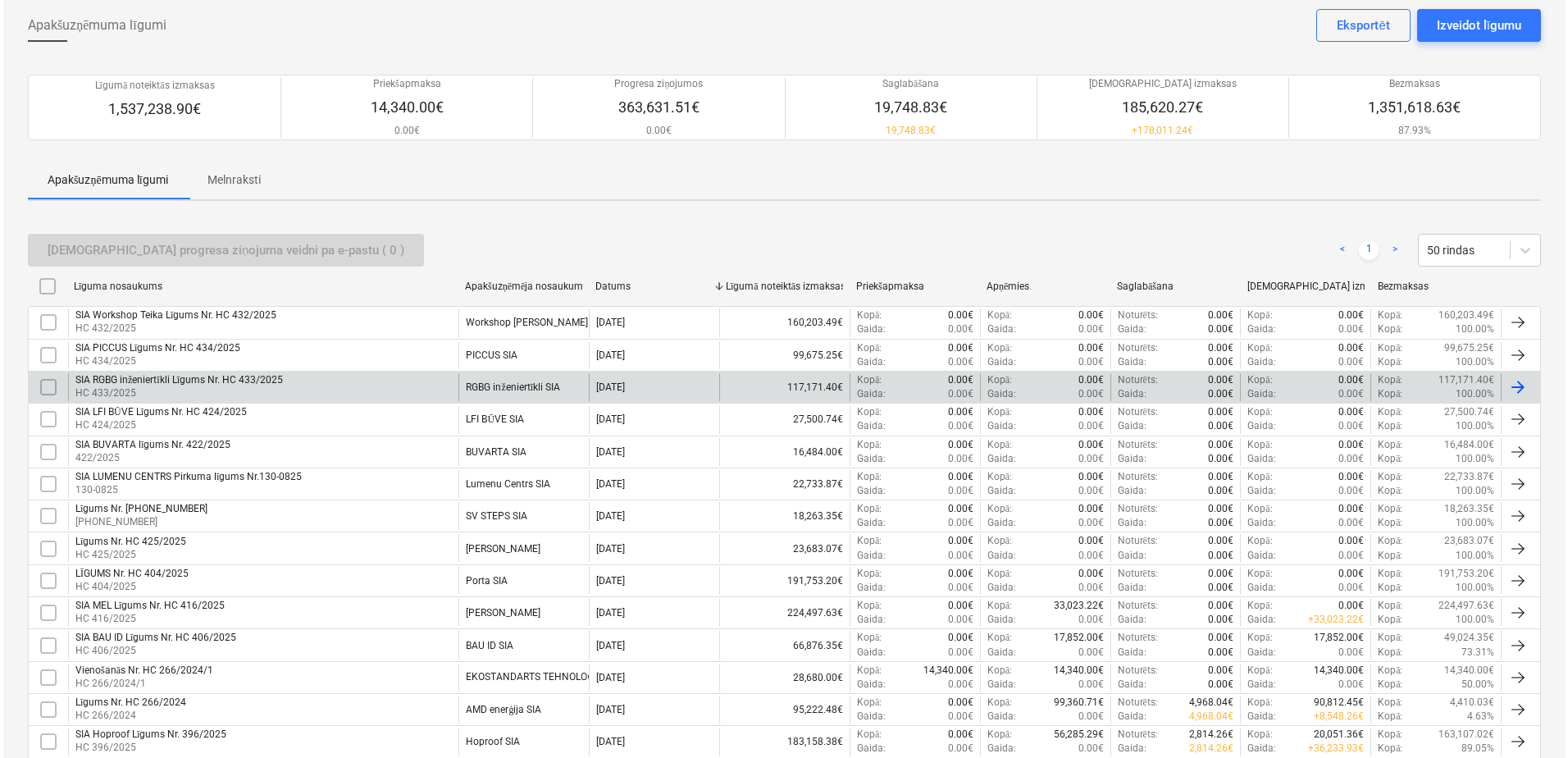
scroll to position [0, 0]
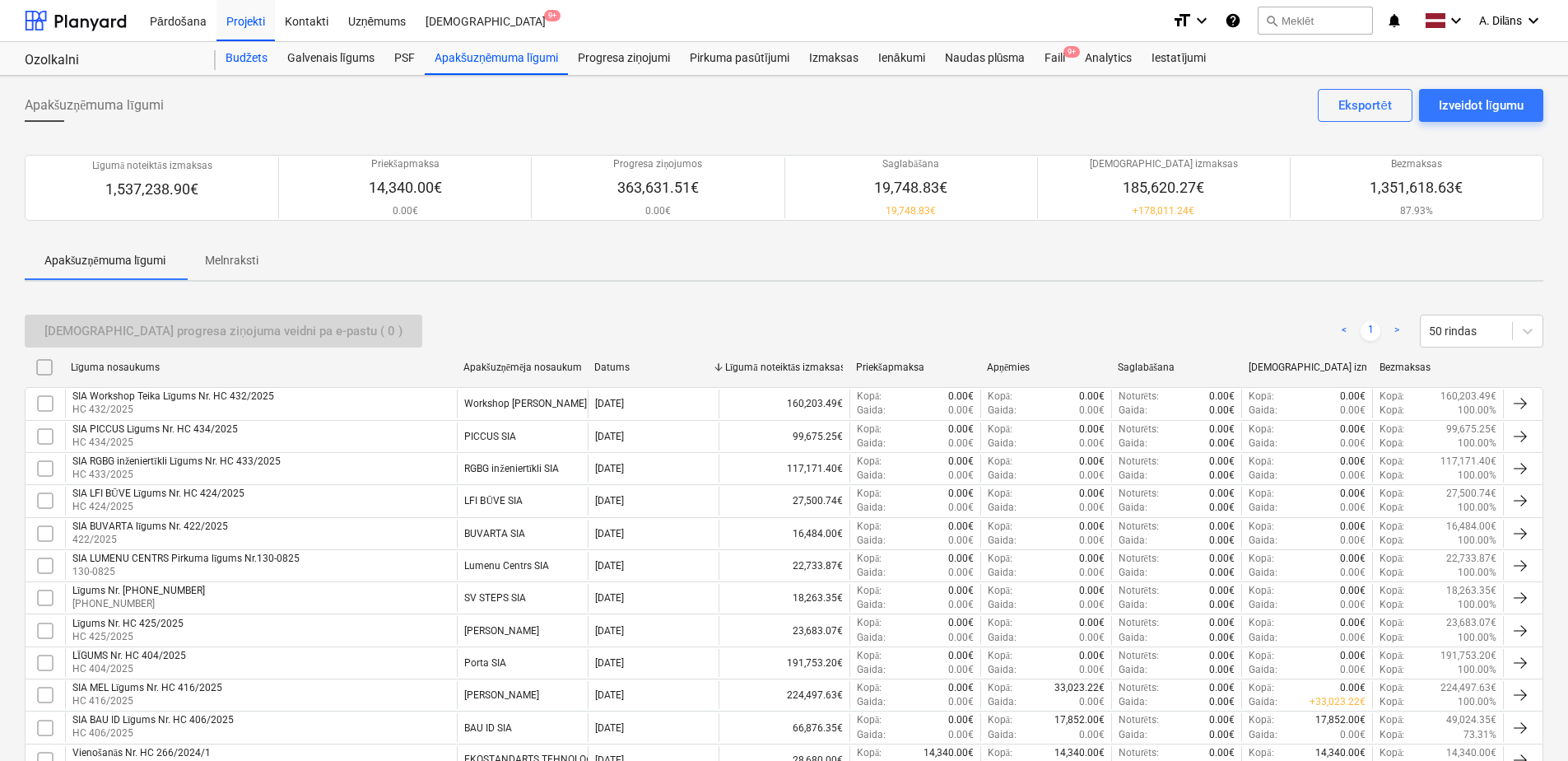
click at [260, 49] on div "Budžets" at bounding box center [246, 58] width 62 height 33
